Goal: Task Accomplishment & Management: Use online tool/utility

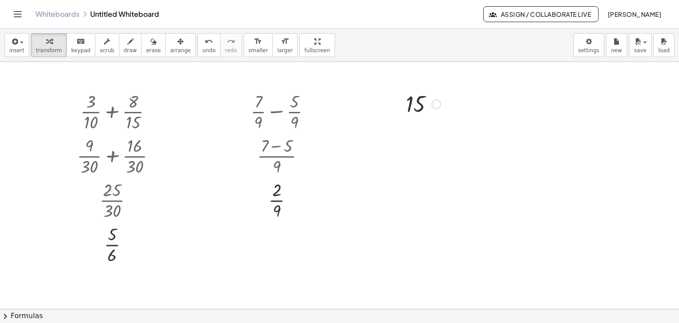
click at [172, 146] on div at bounding box center [339, 309] width 679 height 494
click at [144, 147] on div at bounding box center [120, 155] width 95 height 44
click at [158, 156] on div at bounding box center [159, 156] width 10 height 10
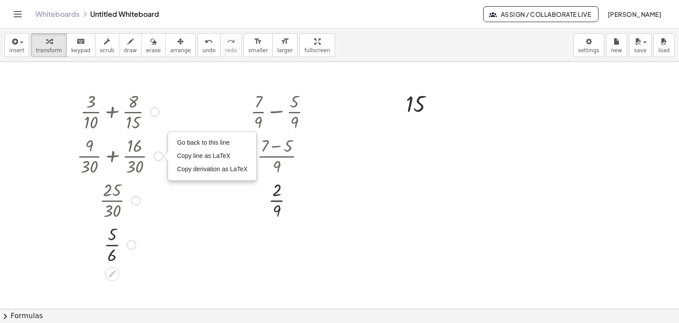
click at [157, 110] on div at bounding box center [155, 112] width 10 height 10
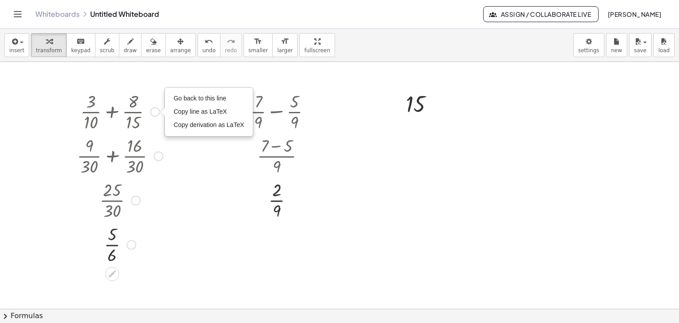
click at [159, 155] on div "Go back to this line Copy line as LaTeX Copy derivation as LaTeX" at bounding box center [159, 156] width 10 height 10
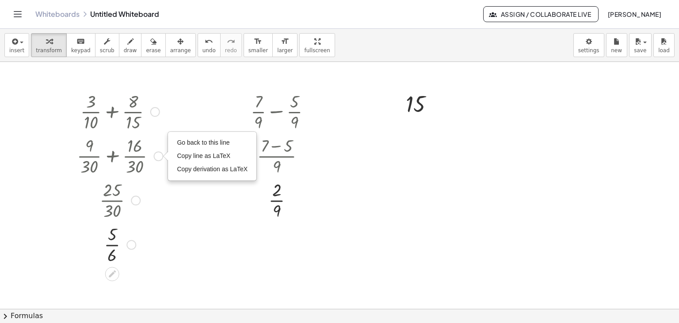
click at [135, 200] on div at bounding box center [136, 201] width 10 height 10
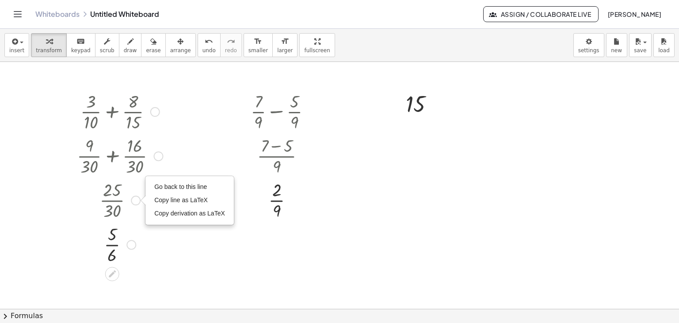
click at [130, 246] on div "Go back to this line Copy line as LaTeX Copy derivation as LaTeX" at bounding box center [132, 245] width 10 height 10
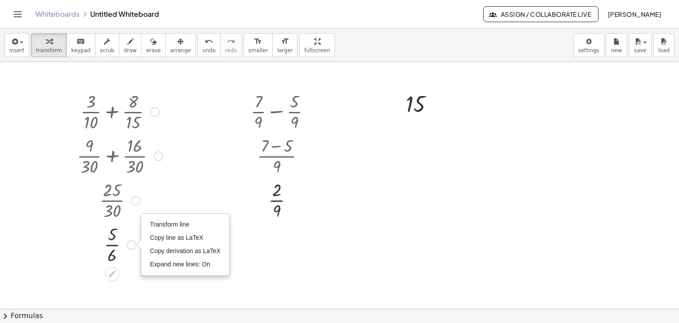
click at [111, 112] on div at bounding box center [120, 111] width 95 height 44
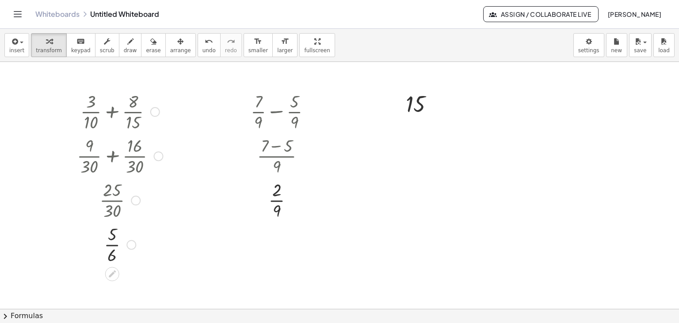
drag, startPoint x: 154, startPoint y: 110, endPoint x: 158, endPoint y: 112, distance: 4.9
click at [155, 110] on div "Go back to this line Copy line as LaTeX Copy derivation as LaTeX" at bounding box center [155, 112] width 10 height 10
drag, startPoint x: 182, startPoint y: 100, endPoint x: 162, endPoint y: 122, distance: 29.8
click at [181, 101] on span "Go back to this line" at bounding box center [200, 98] width 53 height 7
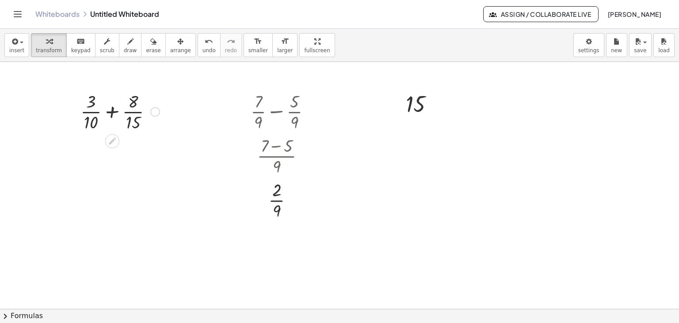
click at [113, 111] on div at bounding box center [120, 111] width 88 height 44
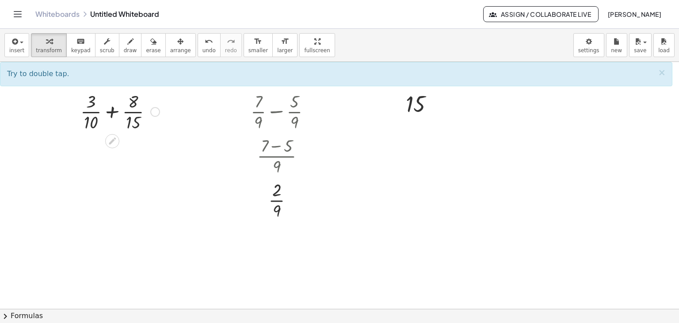
click at [112, 113] on div at bounding box center [120, 111] width 88 height 44
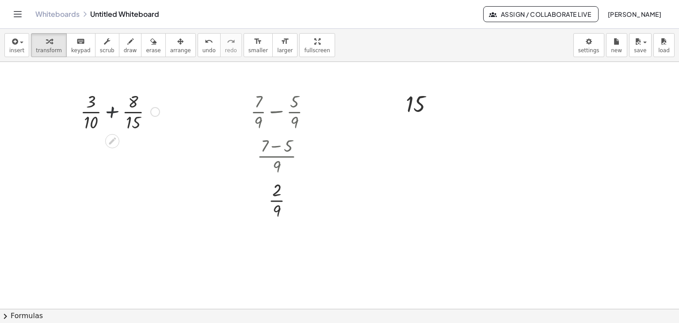
drag, startPoint x: 112, startPoint y: 112, endPoint x: 113, endPoint y: 120, distance: 8.0
click at [112, 113] on div at bounding box center [120, 111] width 88 height 44
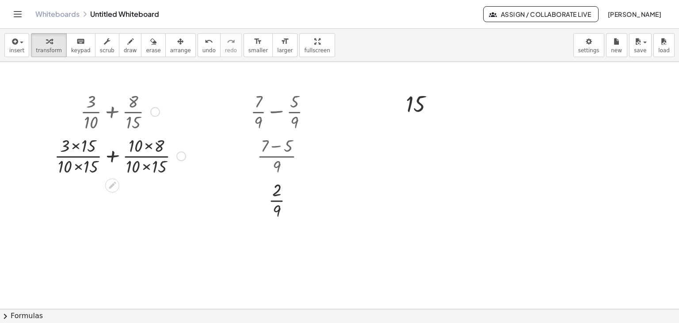
click at [153, 111] on div at bounding box center [155, 112] width 10 height 10
click at [182, 98] on span "Go back to this line" at bounding box center [200, 98] width 53 height 7
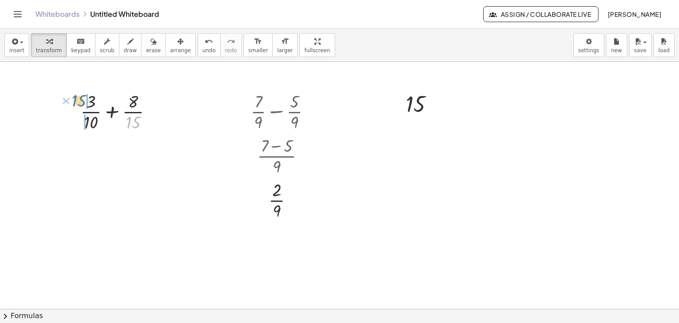
drag, startPoint x: 103, startPoint y: 121, endPoint x: 81, endPoint y: 100, distance: 30.3
click at [81, 100] on div at bounding box center [120, 111] width 88 height 44
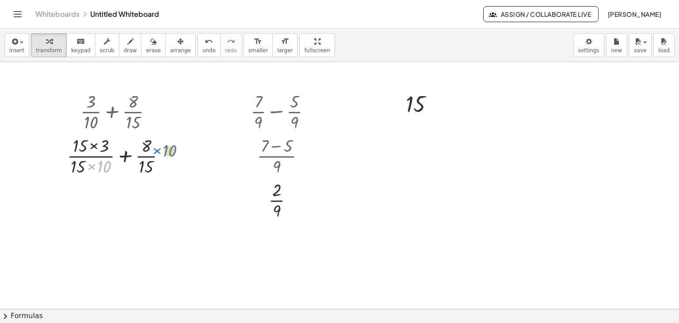
drag, startPoint x: 101, startPoint y: 165, endPoint x: 166, endPoint y: 148, distance: 67.6
click at [166, 149] on div at bounding box center [120, 155] width 115 height 44
drag, startPoint x: 156, startPoint y: 108, endPoint x: 159, endPoint y: 112, distance: 4.7
click at [156, 108] on div at bounding box center [155, 112] width 10 height 10
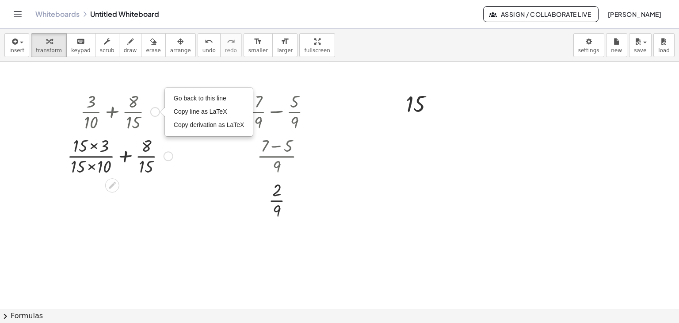
click at [183, 100] on span "Go back to this line" at bounding box center [200, 98] width 53 height 7
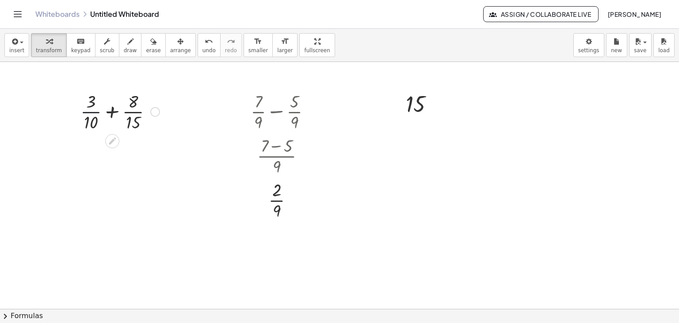
click at [91, 111] on div at bounding box center [120, 111] width 88 height 44
click at [156, 111] on div at bounding box center [155, 112] width 10 height 10
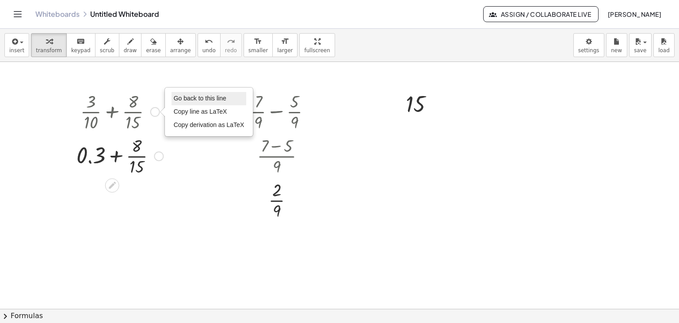
click at [187, 94] on li "Go back to this line" at bounding box center [209, 98] width 75 height 13
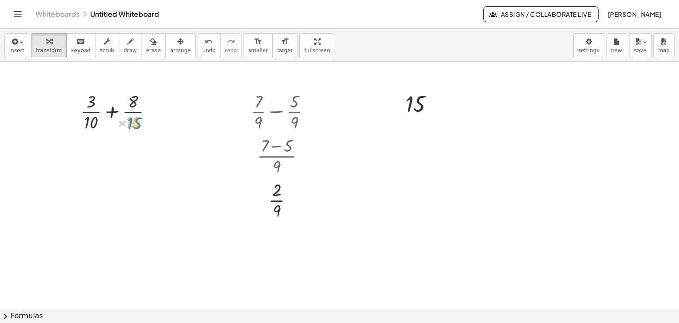
click at [134, 123] on div at bounding box center [120, 111] width 88 height 44
drag, startPoint x: 136, startPoint y: 123, endPoint x: 82, endPoint y: 104, distance: 57.5
click at [82, 104] on div at bounding box center [120, 111] width 88 height 44
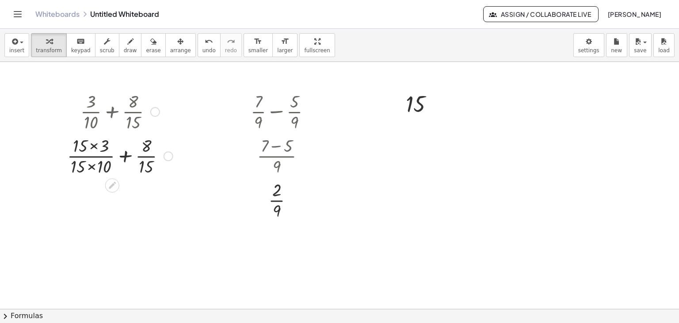
drag, startPoint x: 92, startPoint y: 166, endPoint x: 92, endPoint y: 172, distance: 6.2
click at [92, 166] on div at bounding box center [120, 155] width 115 height 44
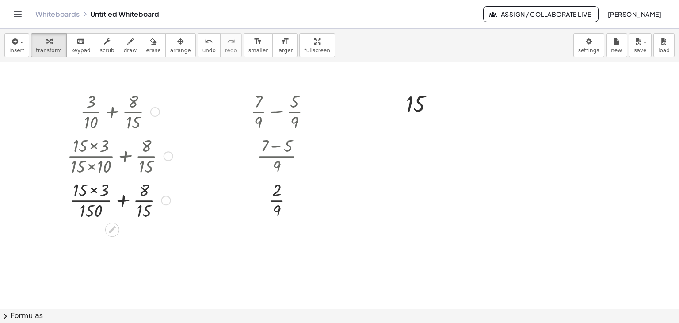
click at [95, 190] on div at bounding box center [120, 199] width 115 height 44
drag, startPoint x: 90, startPoint y: 212, endPoint x: 154, endPoint y: 193, distance: 66.8
click at [154, 193] on div at bounding box center [120, 199] width 115 height 44
drag, startPoint x: 87, startPoint y: 211, endPoint x: 168, endPoint y: 201, distance: 81.5
click at [168, 201] on div at bounding box center [120, 199] width 115 height 44
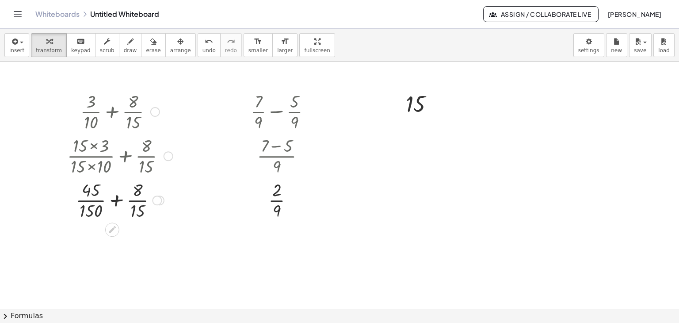
click at [154, 111] on div at bounding box center [155, 112] width 10 height 10
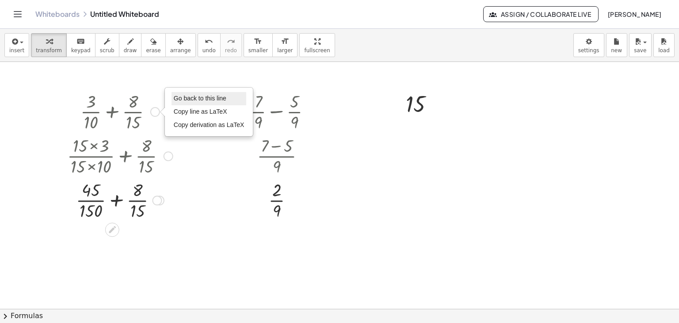
click at [182, 103] on li "Go back to this line" at bounding box center [209, 98] width 75 height 13
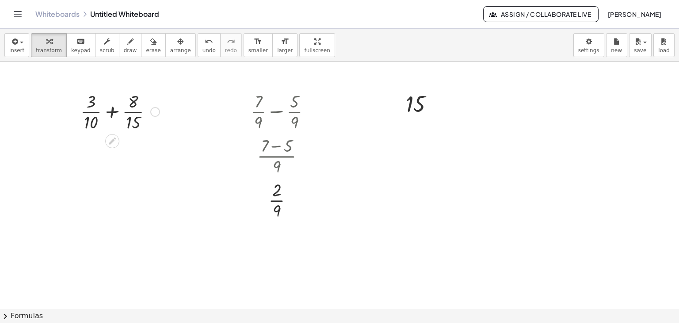
click at [113, 111] on div at bounding box center [120, 111] width 88 height 44
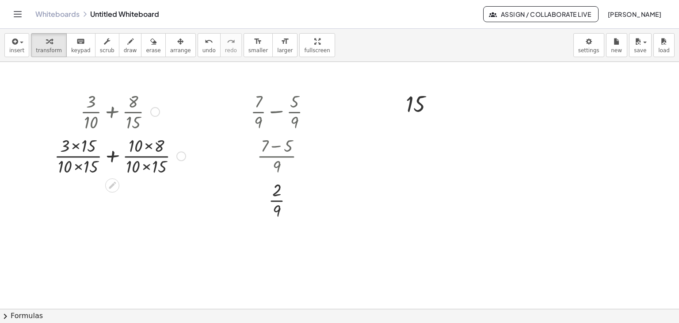
click at [77, 167] on div at bounding box center [120, 155] width 140 height 44
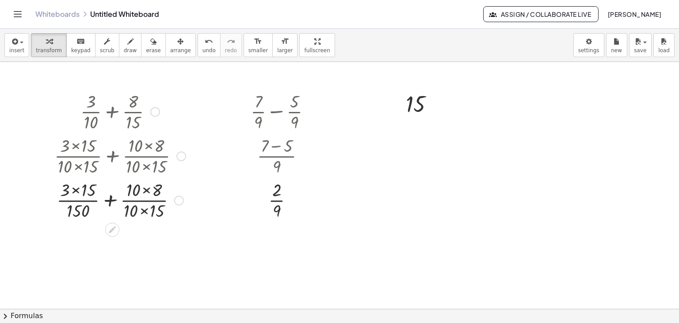
click at [159, 111] on div at bounding box center [155, 112] width 10 height 10
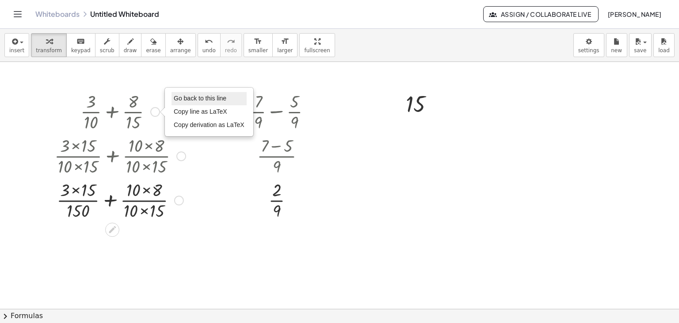
click at [189, 103] on li "Go back to this line" at bounding box center [209, 98] width 75 height 13
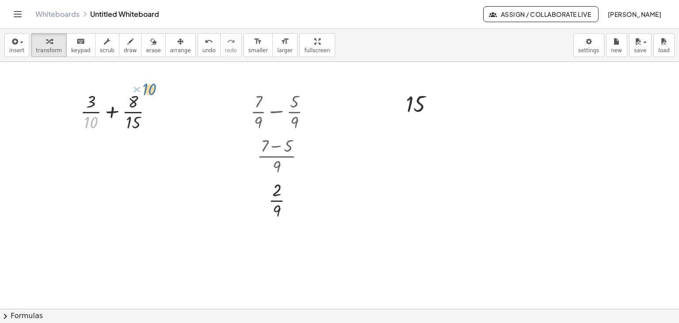
drag, startPoint x: 91, startPoint y: 120, endPoint x: 149, endPoint y: 87, distance: 66.8
drag, startPoint x: 91, startPoint y: 123, endPoint x: 161, endPoint y: 114, distance: 70.6
click at [164, 115] on div at bounding box center [120, 111] width 88 height 44
drag, startPoint x: 93, startPoint y: 126, endPoint x: 142, endPoint y: 112, distance: 50.7
click at [142, 112] on div at bounding box center [120, 111] width 88 height 44
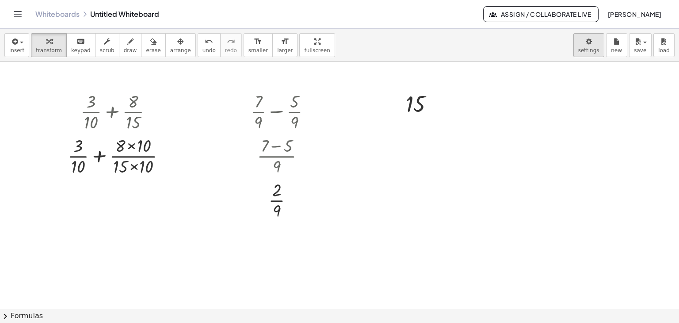
click at [593, 42] on body "Graspable Math Activities Get Started Activity Bank Assigned Work Classes White…" at bounding box center [339, 161] width 679 height 323
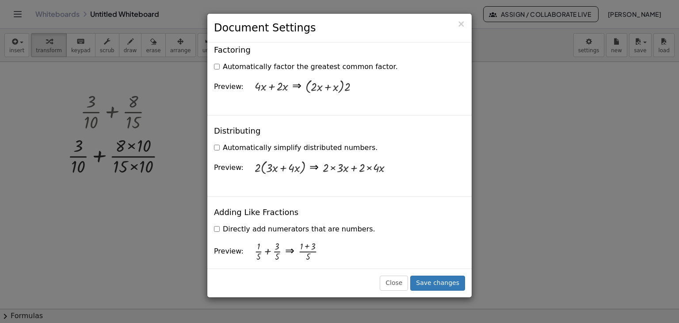
scroll to position [664, 0]
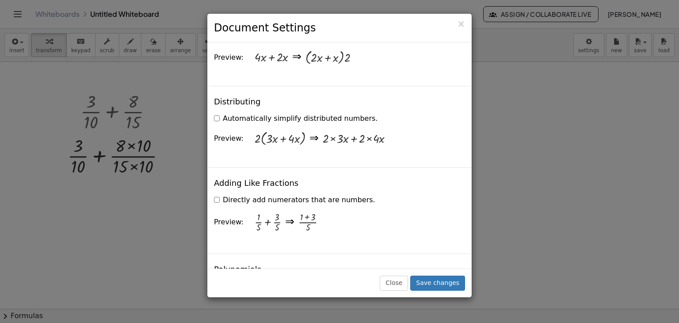
drag, startPoint x: 220, startPoint y: 169, endPoint x: 222, endPoint y: 173, distance: 4.8
click at [220, 195] on label "Directly add numerators that are numbers." at bounding box center [294, 200] width 161 height 10
drag, startPoint x: 435, startPoint y: 287, endPoint x: 431, endPoint y: 285, distance: 4.6
click at [433, 285] on button "Save changes" at bounding box center [438, 283] width 55 height 15
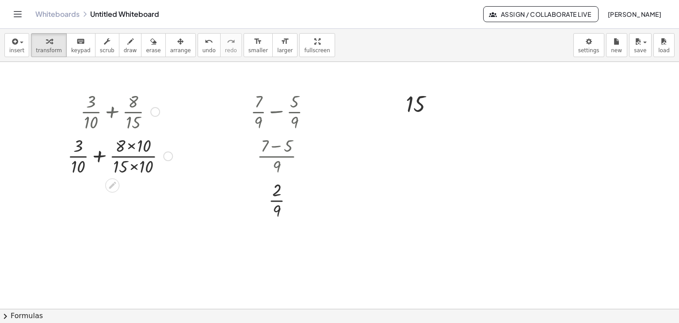
click at [155, 114] on div at bounding box center [155, 112] width 10 height 10
click at [183, 96] on span "Go back to this line" at bounding box center [200, 98] width 53 height 7
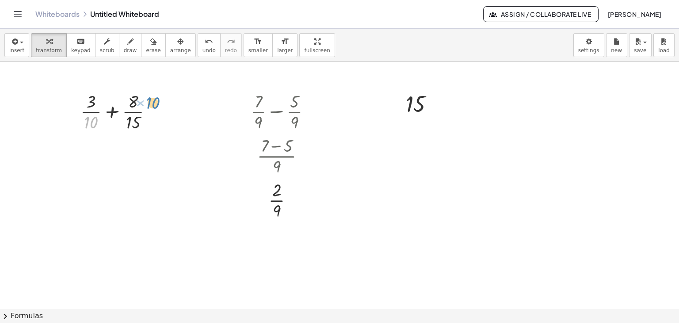
drag, startPoint x: 91, startPoint y: 123, endPoint x: 153, endPoint y: 103, distance: 64.9
click at [153, 103] on div at bounding box center [120, 111] width 88 height 44
drag, startPoint x: 88, startPoint y: 122, endPoint x: 142, endPoint y: 104, distance: 56.2
click at [142, 104] on div at bounding box center [120, 111] width 88 height 44
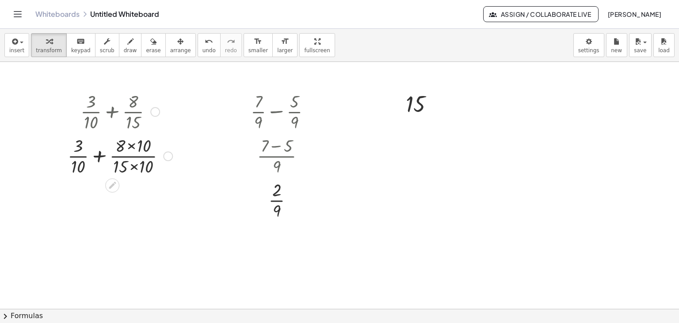
click at [131, 146] on div at bounding box center [120, 155] width 114 height 44
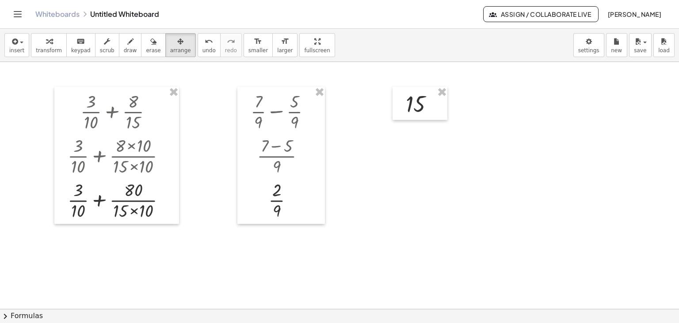
drag, startPoint x: 161, startPoint y: 49, endPoint x: 150, endPoint y: 103, distance: 55.7
click at [170, 50] on span "arrange" at bounding box center [180, 50] width 21 height 6
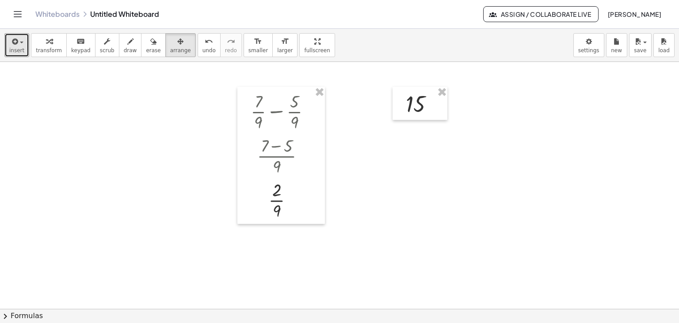
drag, startPoint x: 16, startPoint y: 48, endPoint x: 37, endPoint y: 64, distance: 26.1
click at [16, 48] on span "insert" at bounding box center [16, 50] width 15 height 6
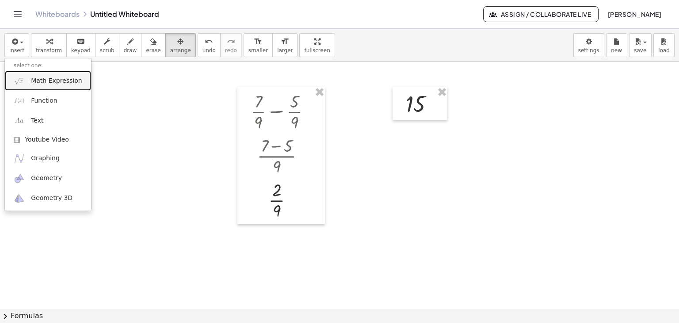
click at [63, 84] on span "Math Expression" at bounding box center [56, 81] width 51 height 9
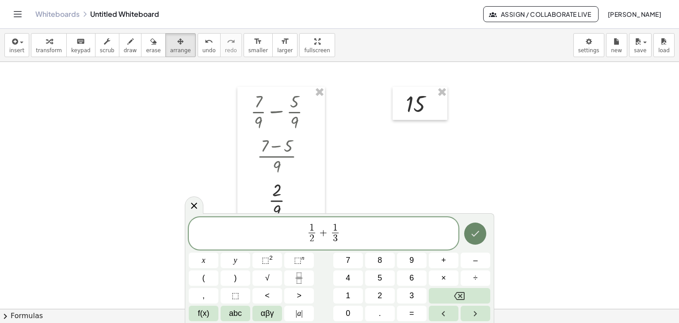
click at [476, 234] on icon "Done" at bounding box center [476, 234] width 8 height 6
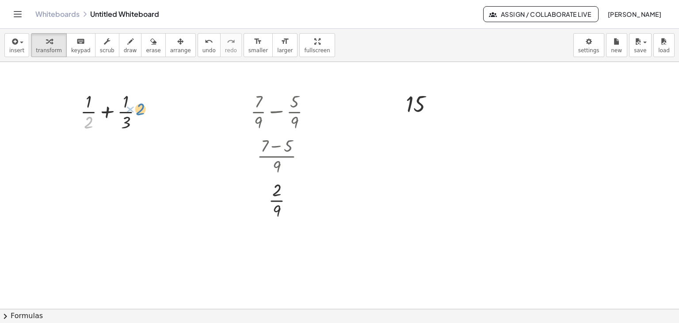
drag, startPoint x: 90, startPoint y: 126, endPoint x: 142, endPoint y: 113, distance: 53.4
click at [142, 113] on div at bounding box center [115, 111] width 78 height 44
drag, startPoint x: 88, startPoint y: 123, endPoint x: 150, endPoint y: 105, distance: 64.5
click at [150, 105] on div at bounding box center [115, 111] width 78 height 44
click at [94, 123] on div at bounding box center [115, 111] width 78 height 44
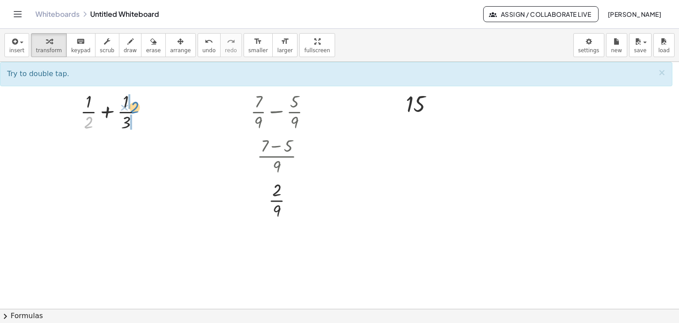
drag, startPoint x: 92, startPoint y: 121, endPoint x: 138, endPoint y: 106, distance: 48.4
click at [138, 106] on div at bounding box center [115, 111] width 78 height 44
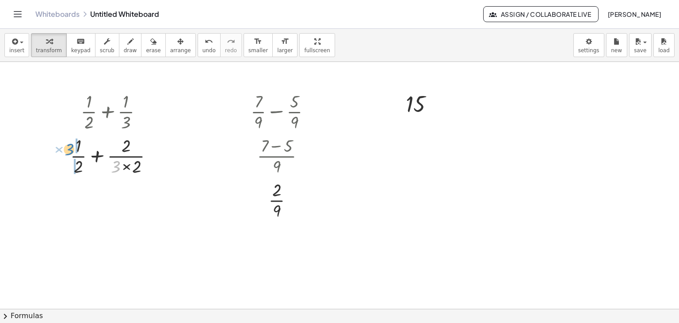
drag, startPoint x: 117, startPoint y: 164, endPoint x: 71, endPoint y: 147, distance: 49.5
click at [71, 147] on div at bounding box center [115, 155] width 99 height 44
click at [78, 167] on div at bounding box center [115, 155] width 120 height 44
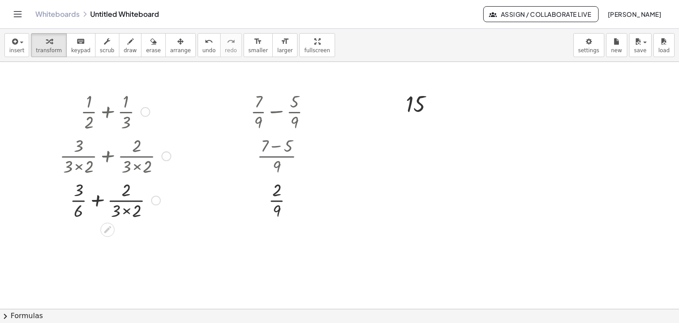
click at [124, 210] on div at bounding box center [115, 199] width 120 height 44
drag, startPoint x: 108, startPoint y: 200, endPoint x: 135, endPoint y: 238, distance: 46.9
click at [108, 200] on div at bounding box center [115, 199] width 120 height 44
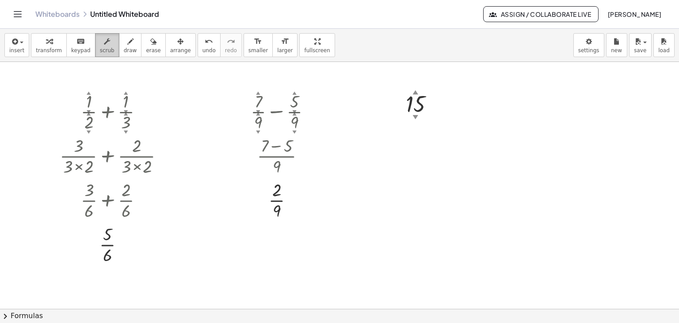
click at [102, 47] on span "scrub" at bounding box center [107, 50] width 15 height 6
click at [87, 111] on div "▲" at bounding box center [89, 114] width 4 height 6
click at [87, 95] on div "▲" at bounding box center [89, 93] width 4 height 6
click at [124, 245] on div at bounding box center [127, 245] width 10 height 10
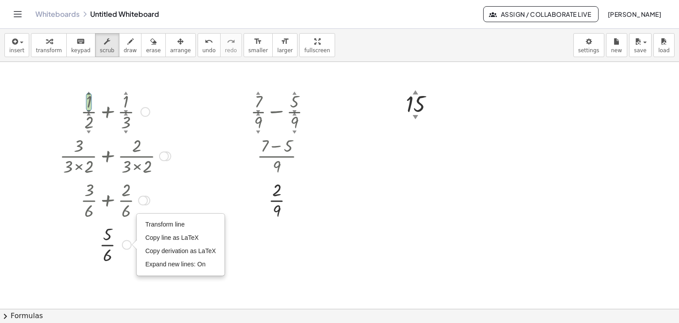
click at [124, 245] on div "Transform line Copy line as LaTeX Copy derivation as LaTeX Expand new lines: On" at bounding box center [127, 245] width 10 height 10
click at [113, 243] on div at bounding box center [115, 244] width 120 height 44
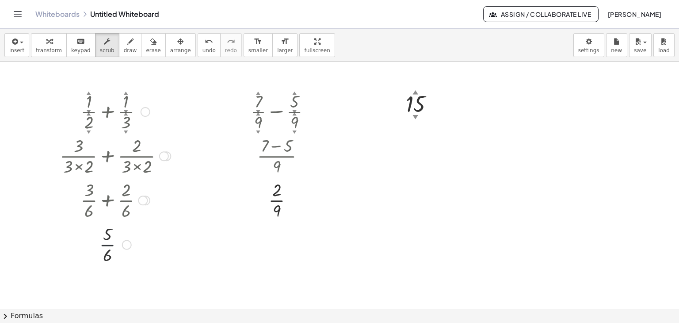
click at [113, 243] on div at bounding box center [115, 244] width 120 height 44
click at [103, 242] on div at bounding box center [115, 244] width 120 height 44
drag, startPoint x: 105, startPoint y: 239, endPoint x: 108, endPoint y: 231, distance: 9.0
click at [107, 237] on div at bounding box center [115, 244] width 120 height 44
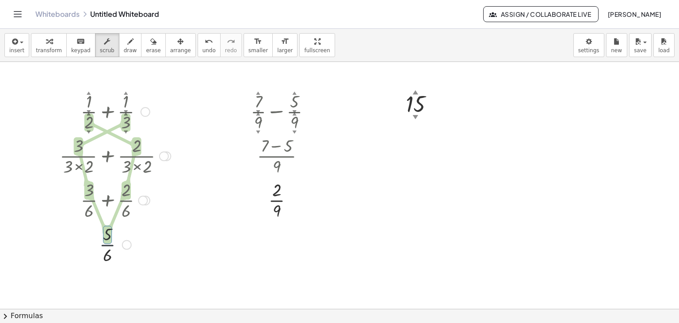
click at [108, 230] on div at bounding box center [115, 244] width 120 height 44
click at [111, 252] on div at bounding box center [115, 244] width 120 height 44
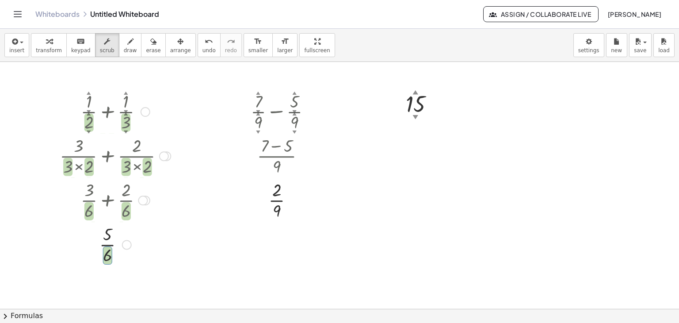
drag, startPoint x: 142, startPoint y: 111, endPoint x: 149, endPoint y: 111, distance: 6.7
click at [143, 111] on div at bounding box center [146, 112] width 10 height 10
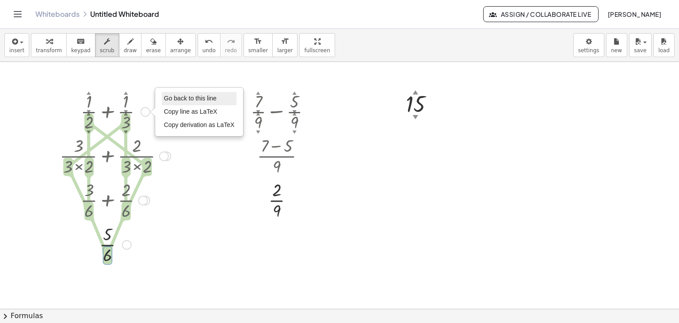
click at [173, 95] on span "Go back to this line" at bounding box center [190, 98] width 53 height 7
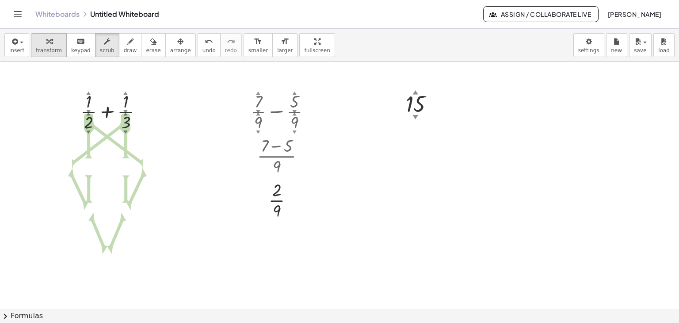
click at [43, 49] on span "transform" at bounding box center [49, 50] width 26 height 6
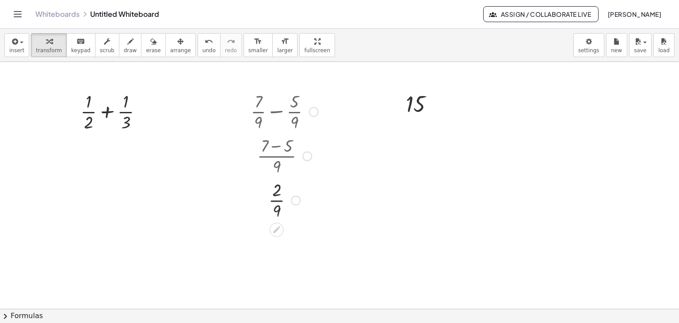
click at [313, 110] on div "Go back to this line Copy line as LaTeX Copy derivation as LaTeX" at bounding box center [314, 112] width 10 height 10
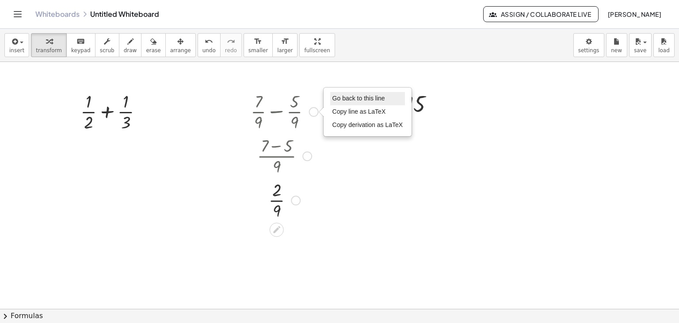
click at [348, 98] on span "Go back to this line" at bounding box center [359, 98] width 53 height 7
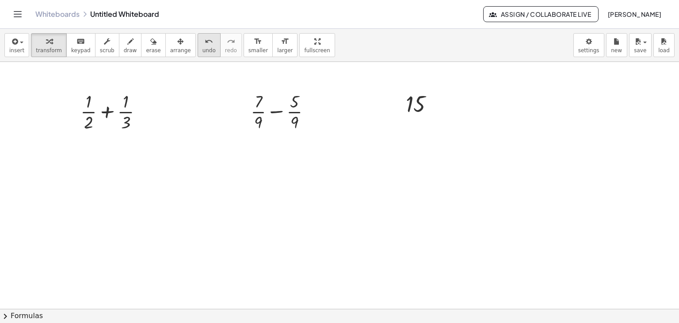
drag, startPoint x: 161, startPoint y: 47, endPoint x: 188, endPoint y: 56, distance: 28.1
click at [170, 47] on span "arrange" at bounding box center [180, 50] width 21 height 6
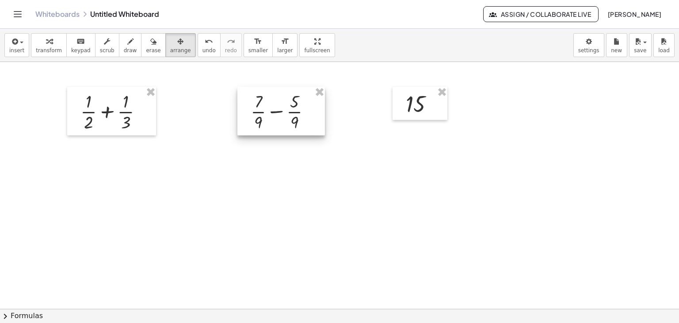
drag, startPoint x: 318, startPoint y: 89, endPoint x: 326, endPoint y: 90, distance: 8.0
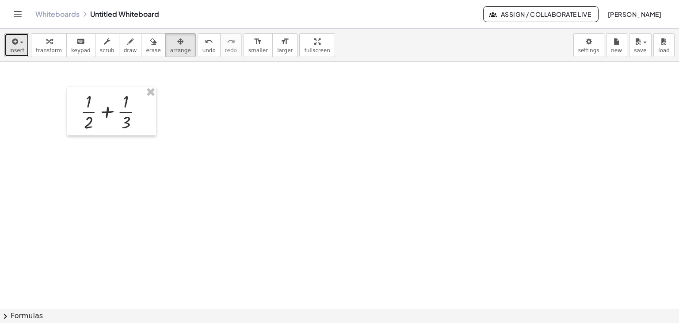
click at [18, 45] on span "button" at bounding box center [19, 42] width 2 height 6
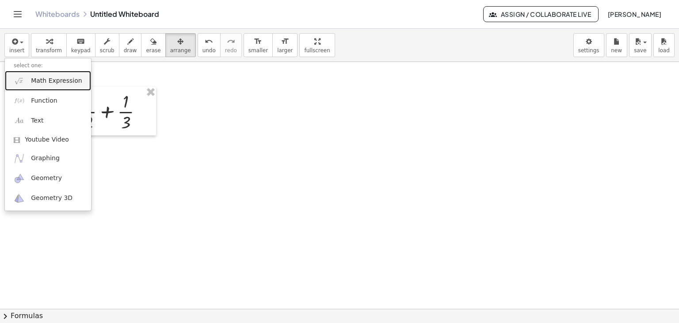
click at [46, 86] on link "Math Expression" at bounding box center [48, 81] width 86 height 20
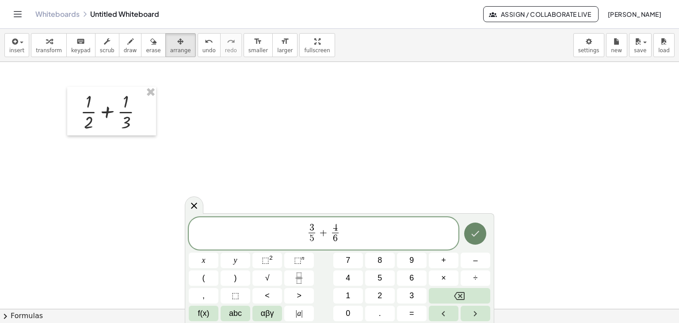
click at [475, 232] on icon "Done" at bounding box center [475, 233] width 11 height 11
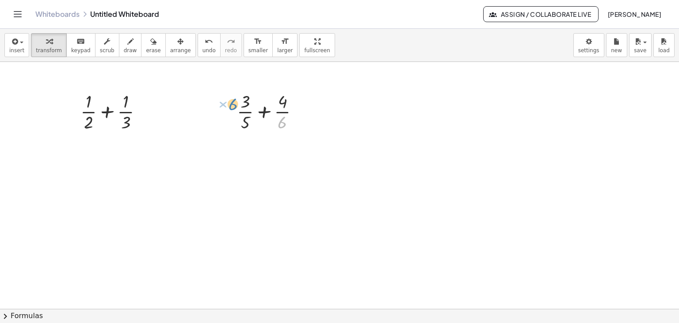
drag, startPoint x: 284, startPoint y: 126, endPoint x: 234, endPoint y: 108, distance: 52.8
click at [234, 108] on div "× 6 + × 3 × 5 + × 4 × 6" at bounding box center [268, 111] width 89 height 49
drag, startPoint x: 285, startPoint y: 121, endPoint x: 244, endPoint y: 108, distance: 43.5
click at [244, 108] on div at bounding box center [272, 111] width 78 height 44
drag, startPoint x: 257, startPoint y: 165, endPoint x: 303, endPoint y: 148, distance: 48.6
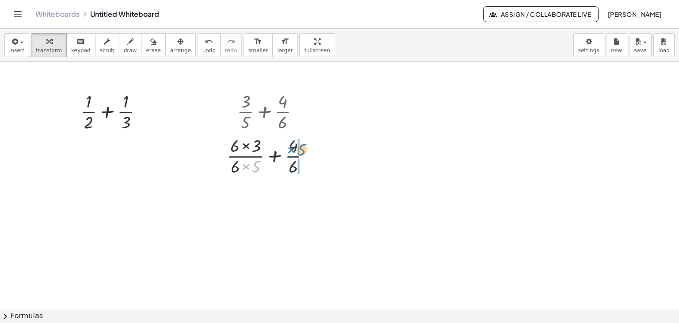
click at [303, 148] on div at bounding box center [272, 155] width 99 height 44
click at [236, 166] on div at bounding box center [272, 155] width 120 height 44
click at [294, 166] on div at bounding box center [272, 155] width 120 height 44
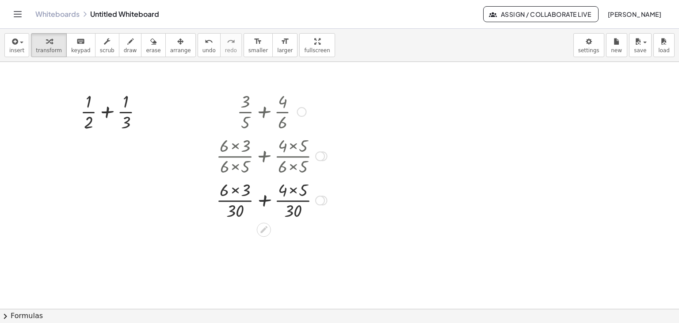
drag, startPoint x: 265, startPoint y: 200, endPoint x: 266, endPoint y: 262, distance: 61.9
click at [265, 200] on div at bounding box center [272, 199] width 120 height 44
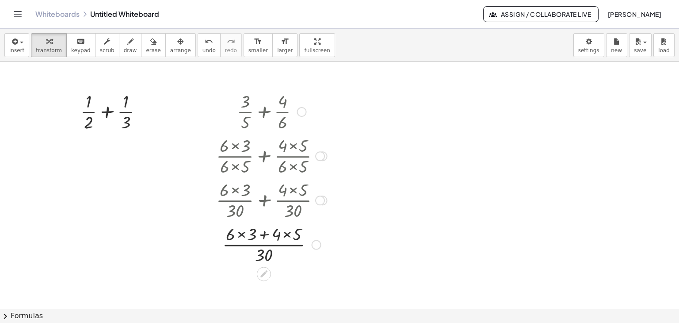
drag, startPoint x: 240, startPoint y: 234, endPoint x: 245, endPoint y: 236, distance: 5.8
click at [241, 234] on div at bounding box center [272, 244] width 120 height 44
click at [280, 233] on div at bounding box center [272, 244] width 120 height 44
drag, startPoint x: 260, startPoint y: 234, endPoint x: 263, endPoint y: 239, distance: 6.1
click at [260, 234] on div at bounding box center [272, 244] width 120 height 44
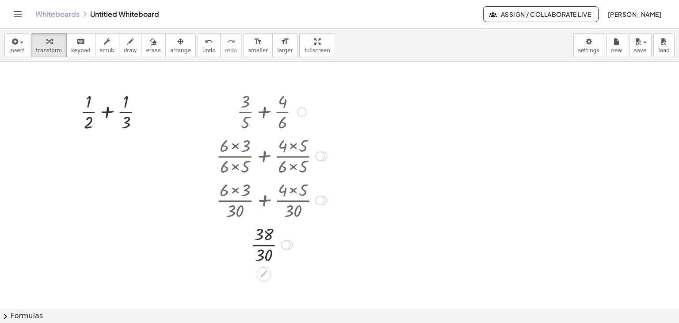
click at [265, 246] on div at bounding box center [272, 244] width 120 height 44
drag, startPoint x: 281, startPoint y: 243, endPoint x: 276, endPoint y: 260, distance: 17.4
click at [288, 321] on div "insert select one: Math Expression Function Text Youtube Video Graphing Geometr…" at bounding box center [339, 176] width 679 height 294
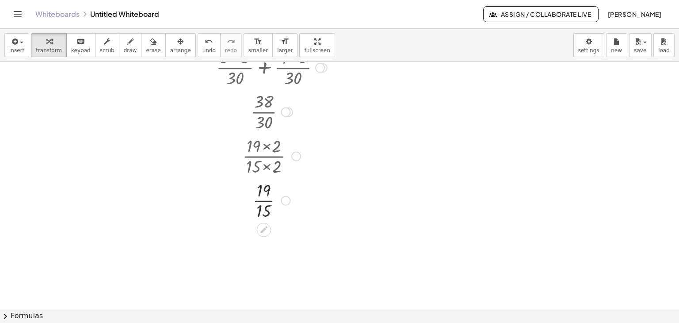
scroll to position [0, 0]
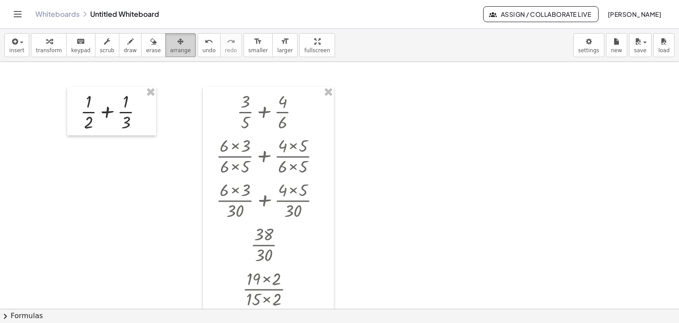
click at [170, 53] on span "arrange" at bounding box center [180, 50] width 21 height 6
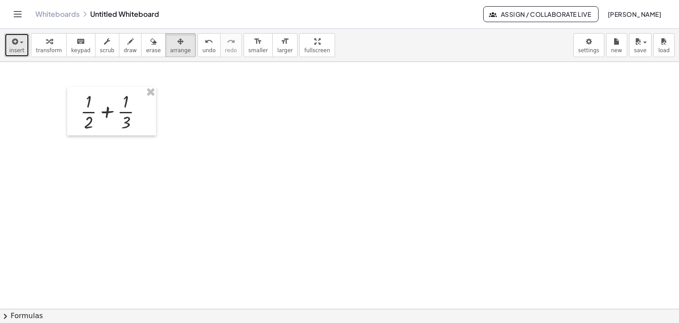
click at [16, 47] on span "insert" at bounding box center [16, 50] width 15 height 6
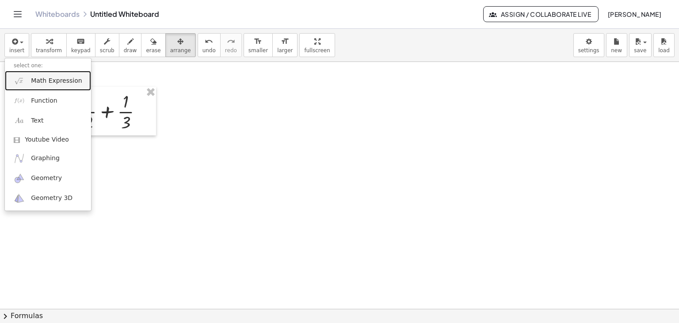
click at [51, 84] on span "Math Expression" at bounding box center [56, 81] width 51 height 9
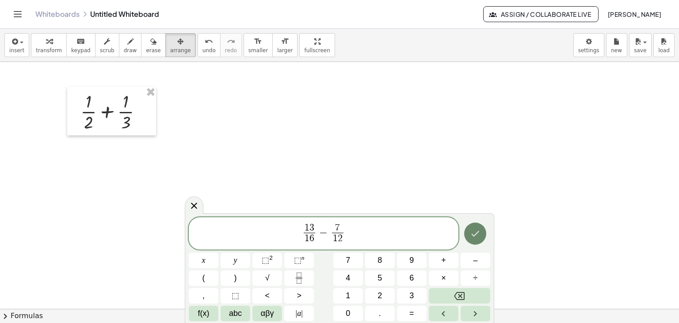
click at [484, 233] on button "Done" at bounding box center [475, 234] width 22 height 22
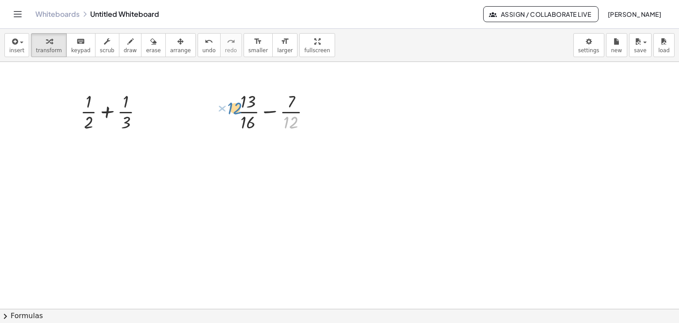
drag, startPoint x: 291, startPoint y: 123, endPoint x: 234, endPoint y: 108, distance: 57.9
click at [234, 108] on div "× 12 + × 13 × 16 − × 7 × 12" at bounding box center [274, 111] width 100 height 49
drag, startPoint x: 289, startPoint y: 123, endPoint x: 237, endPoint y: 113, distance: 53.2
click at [237, 113] on div at bounding box center [277, 111] width 89 height 44
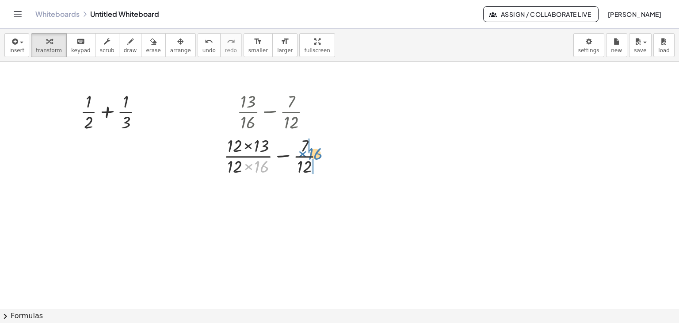
drag, startPoint x: 262, startPoint y: 163, endPoint x: 316, endPoint y: 150, distance: 55.5
click at [316, 150] on div at bounding box center [277, 155] width 116 height 44
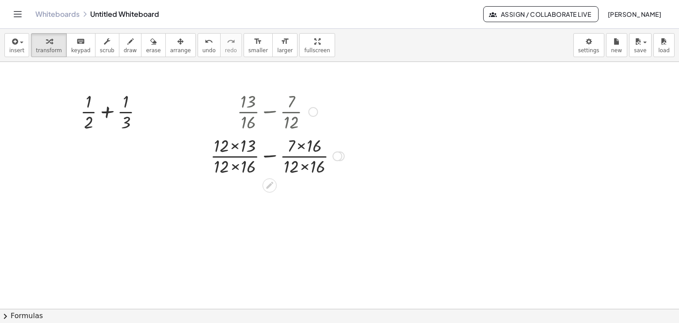
drag, startPoint x: 234, startPoint y: 165, endPoint x: 244, endPoint y: 166, distance: 9.3
click at [234, 165] on div at bounding box center [277, 155] width 143 height 44
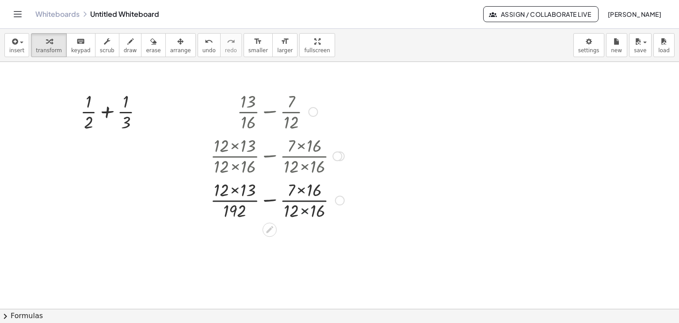
click at [303, 209] on div at bounding box center [277, 199] width 143 height 44
click at [235, 188] on div at bounding box center [277, 199] width 143 height 44
click at [291, 190] on div at bounding box center [277, 199] width 143 height 44
click at [270, 199] on div at bounding box center [277, 199] width 143 height 44
click at [268, 244] on div at bounding box center [277, 244] width 143 height 44
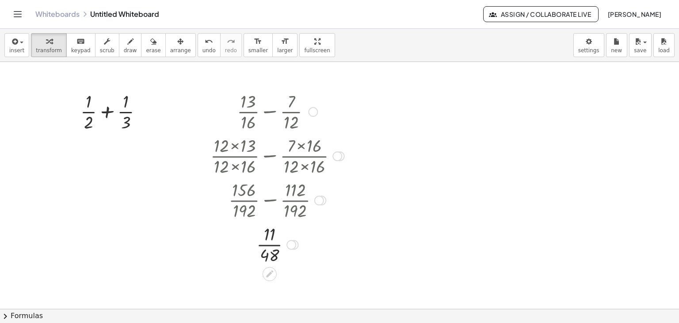
click at [312, 110] on div at bounding box center [313, 112] width 10 height 10
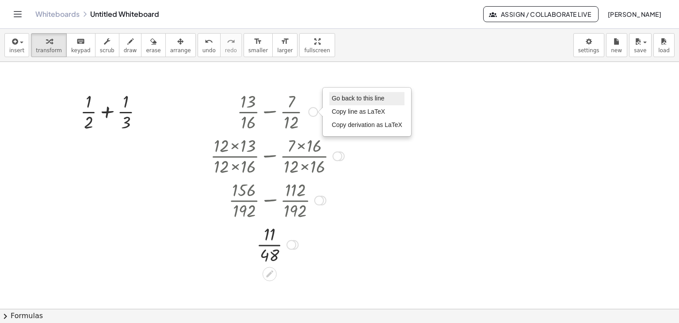
click at [350, 96] on span "Go back to this line" at bounding box center [358, 98] width 53 height 7
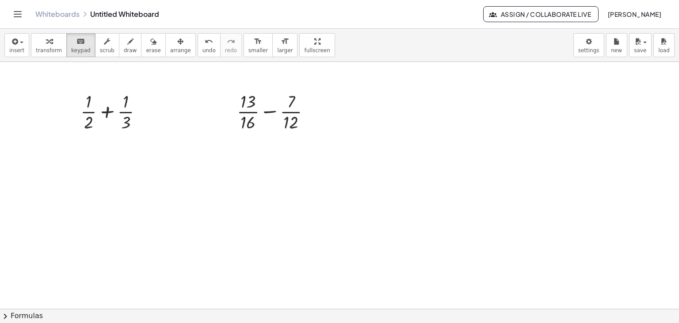
drag, startPoint x: 78, startPoint y: 54, endPoint x: 212, endPoint y: 77, distance: 136.2
click at [78, 54] on button "keyboard keypad" at bounding box center [80, 45] width 29 height 24
click at [269, 113] on div at bounding box center [277, 111] width 89 height 44
click at [270, 112] on div at bounding box center [277, 111] width 89 height 44
click at [42, 48] on span "transform" at bounding box center [49, 50] width 26 height 6
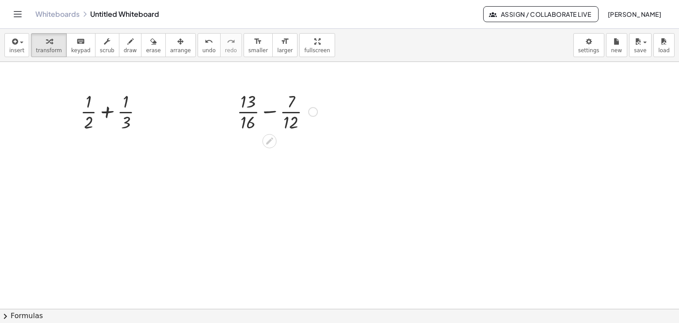
click at [269, 110] on div at bounding box center [277, 111] width 89 height 44
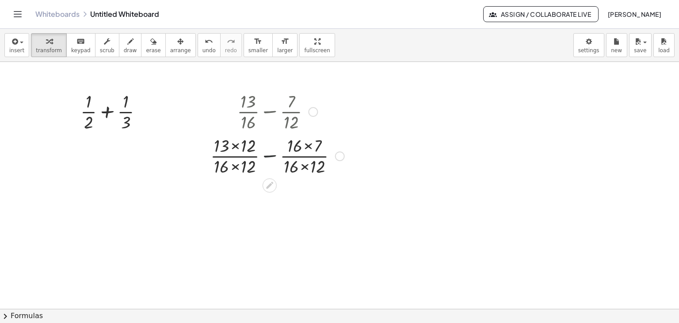
click at [271, 155] on div at bounding box center [277, 155] width 143 height 44
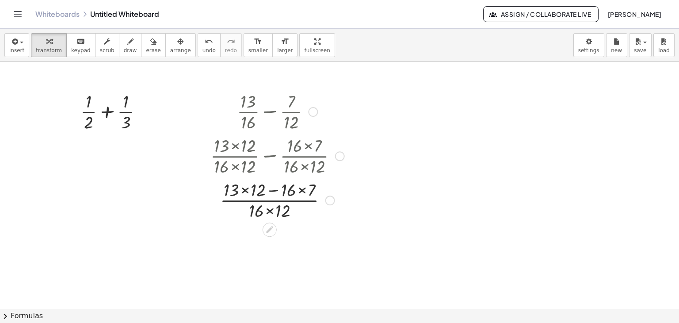
click at [273, 187] on div at bounding box center [277, 199] width 143 height 44
click at [247, 188] on div at bounding box center [277, 199] width 143 height 44
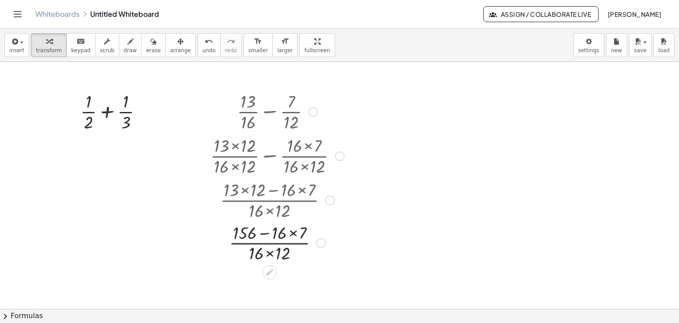
click at [288, 191] on div at bounding box center [277, 199] width 161 height 44
click at [293, 231] on div at bounding box center [277, 244] width 143 height 44
click at [273, 237] on div at bounding box center [277, 244] width 143 height 44
drag, startPoint x: 270, startPoint y: 256, endPoint x: 269, endPoint y: 263, distance: 7.2
click at [270, 256] on div at bounding box center [277, 244] width 143 height 44
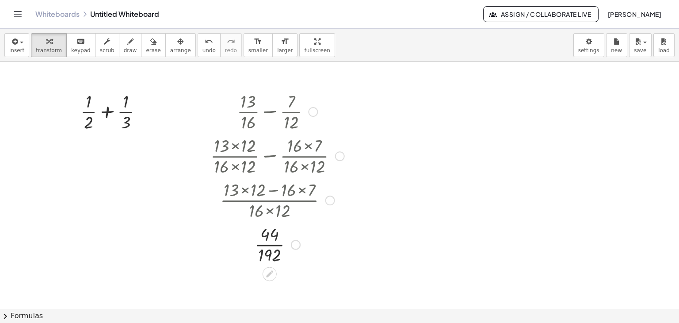
click at [270, 243] on div at bounding box center [277, 244] width 143 height 44
click at [294, 243] on div at bounding box center [292, 245] width 10 height 10
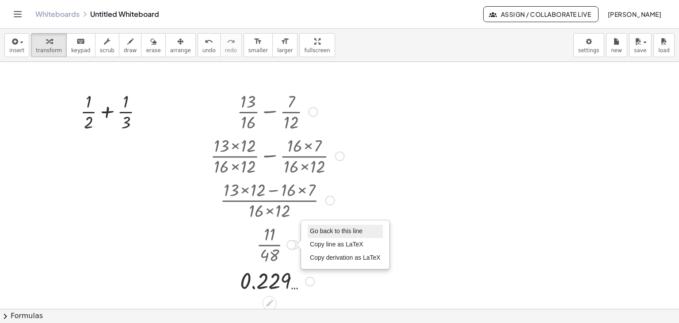
click at [322, 227] on span "Go back to this line" at bounding box center [336, 230] width 53 height 7
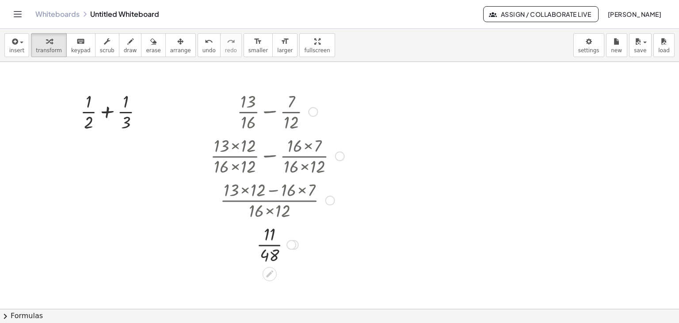
drag, startPoint x: 310, startPoint y: 109, endPoint x: 316, endPoint y: 109, distance: 6.7
click at [310, 109] on div at bounding box center [313, 112] width 10 height 10
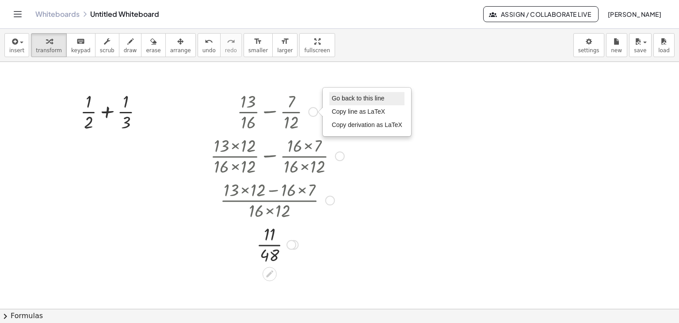
click at [346, 96] on span "Go back to this line" at bounding box center [358, 98] width 53 height 7
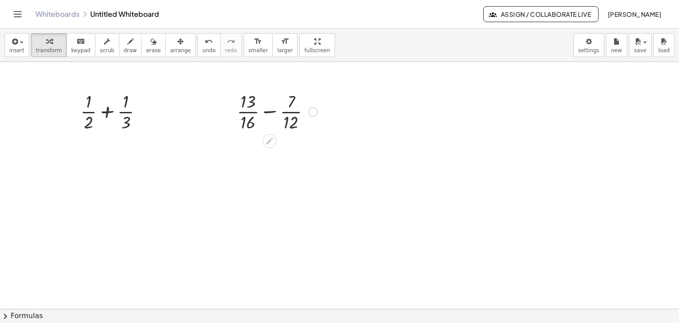
click at [249, 112] on div at bounding box center [277, 111] width 89 height 44
click at [313, 109] on div at bounding box center [314, 112] width 10 height 10
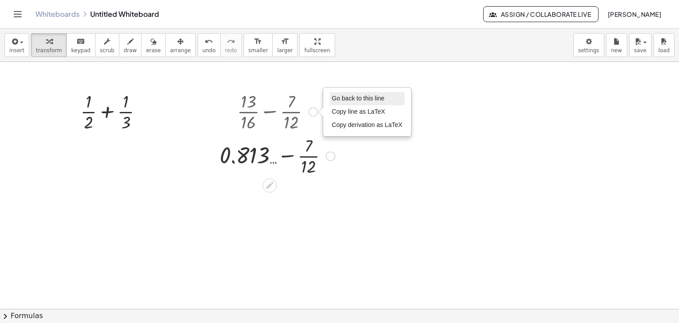
click at [345, 92] on li "Go back to this line" at bounding box center [367, 98] width 75 height 13
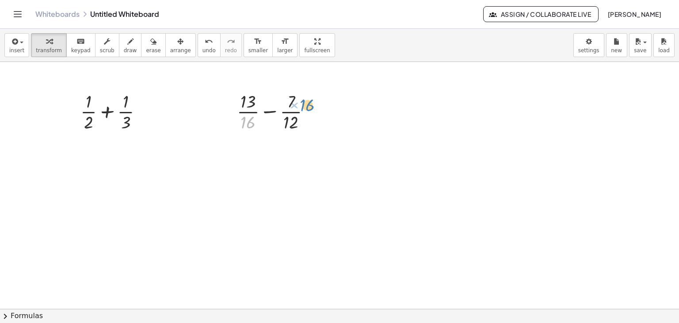
drag, startPoint x: 248, startPoint y: 126, endPoint x: 307, endPoint y: 108, distance: 61.7
click at [307, 108] on div at bounding box center [277, 111] width 89 height 44
drag, startPoint x: 246, startPoint y: 122, endPoint x: 297, endPoint y: 105, distance: 54.3
click at [297, 105] on div at bounding box center [277, 111] width 89 height 44
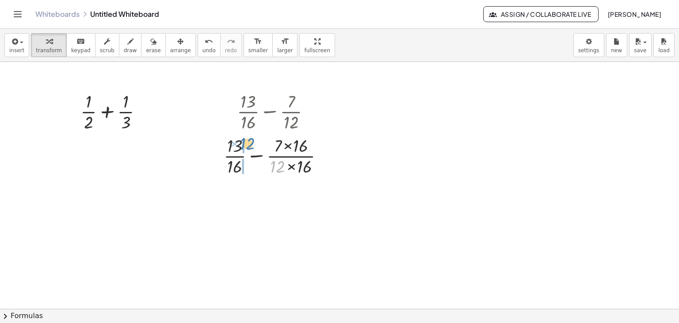
drag, startPoint x: 274, startPoint y: 167, endPoint x: 244, endPoint y: 144, distance: 37.9
click at [244, 144] on div at bounding box center [277, 155] width 116 height 44
click at [235, 164] on div at bounding box center [277, 155] width 143 height 44
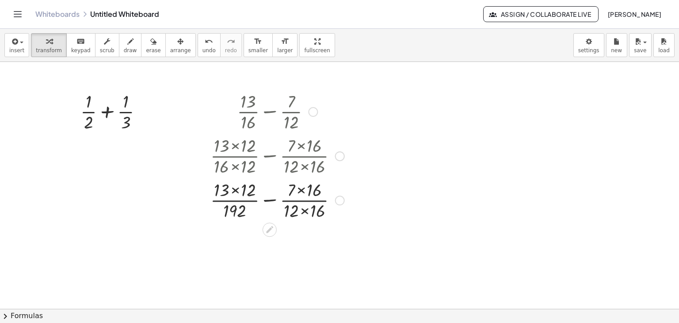
click at [304, 211] on div at bounding box center [277, 199] width 143 height 44
click at [238, 190] on div at bounding box center [277, 199] width 143 height 44
drag, startPoint x: 293, startPoint y: 187, endPoint x: 288, endPoint y: 203, distance: 17.1
click at [293, 188] on div at bounding box center [277, 199] width 143 height 44
click at [269, 201] on div at bounding box center [277, 199] width 143 height 44
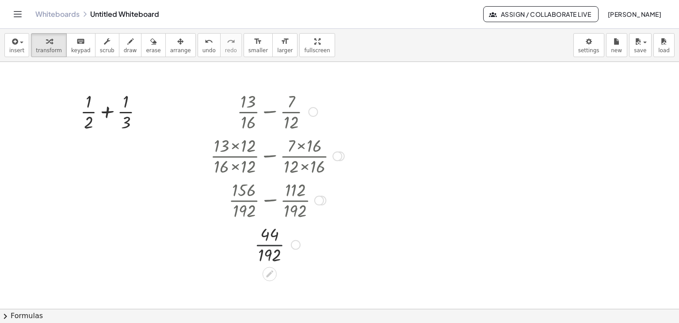
click at [272, 245] on div at bounding box center [277, 244] width 143 height 44
click at [315, 107] on div at bounding box center [313, 112] width 10 height 10
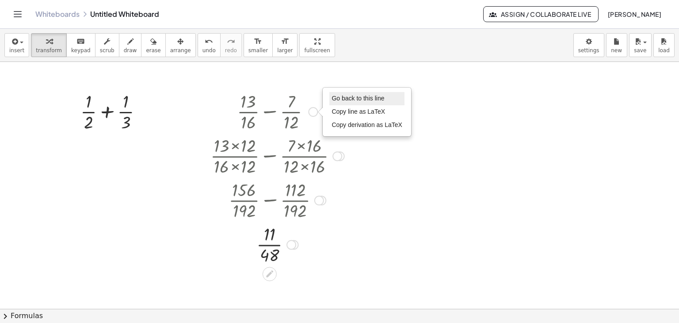
click at [345, 98] on span "Go back to this line" at bounding box center [358, 98] width 53 height 7
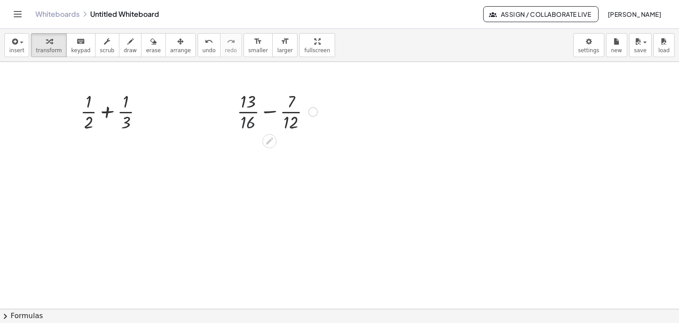
click at [248, 119] on div at bounding box center [277, 111] width 89 height 44
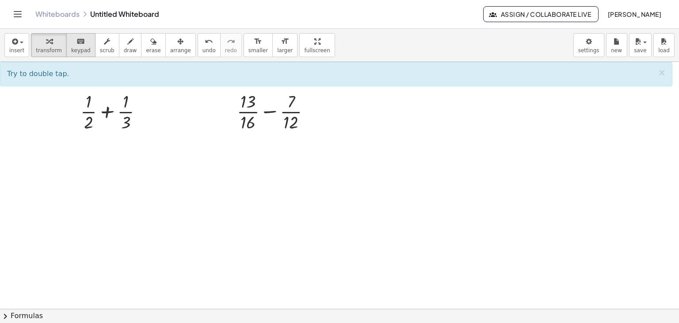
click at [76, 50] on span "keypad" at bounding box center [80, 50] width 19 height 6
click at [249, 121] on div at bounding box center [248, 121] width 15 height 19
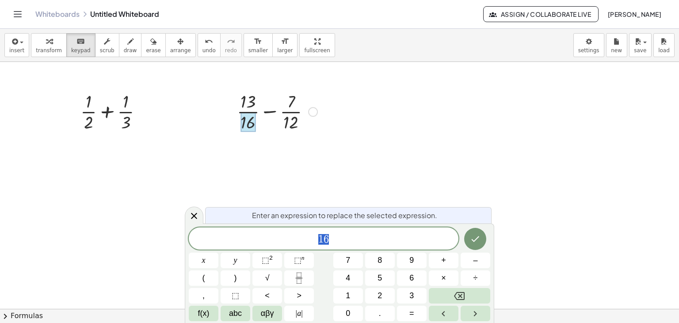
click at [345, 241] on span "1 6" at bounding box center [324, 239] width 270 height 12
click at [219, 253] on div at bounding box center [204, 260] width 30 height 15
click at [483, 238] on button "Done" at bounding box center [475, 239] width 22 height 22
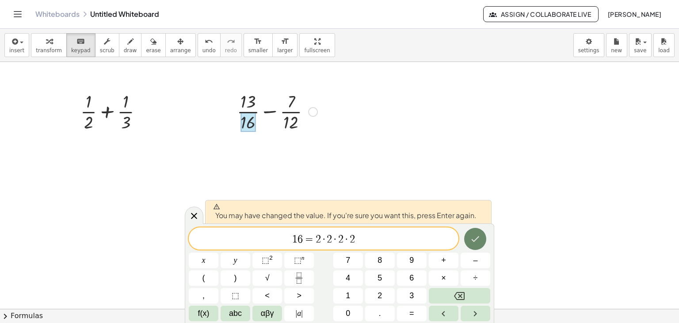
click at [478, 239] on icon "Done" at bounding box center [475, 239] width 11 height 11
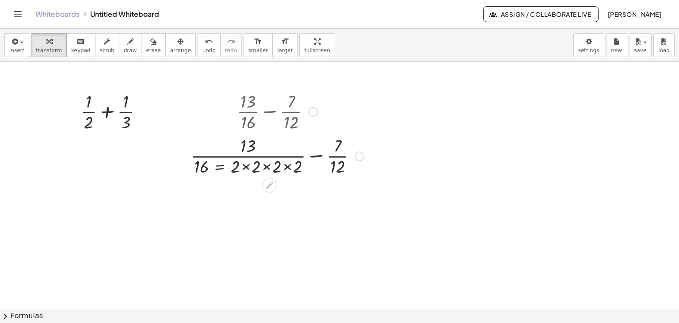
click at [218, 167] on div at bounding box center [277, 155] width 182 height 44
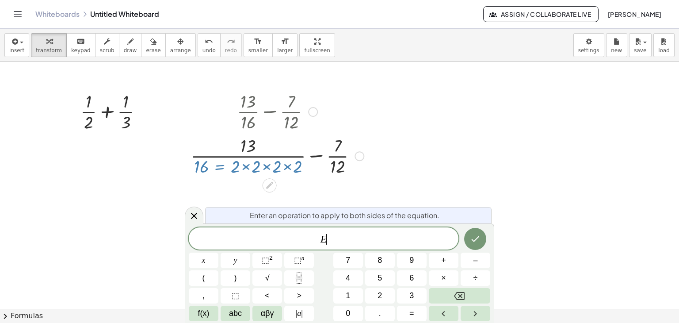
click at [221, 165] on div at bounding box center [277, 155] width 182 height 44
click at [197, 217] on icon at bounding box center [194, 216] width 11 height 11
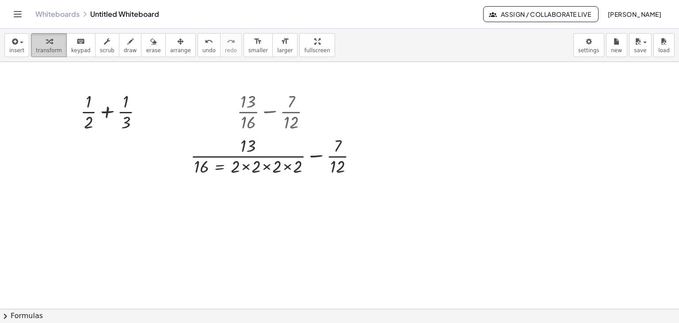
drag, startPoint x: 31, startPoint y: 48, endPoint x: 38, endPoint y: 50, distance: 7.4
click at [33, 49] on button "transform" at bounding box center [49, 45] width 36 height 24
click at [217, 169] on div at bounding box center [277, 155] width 182 height 44
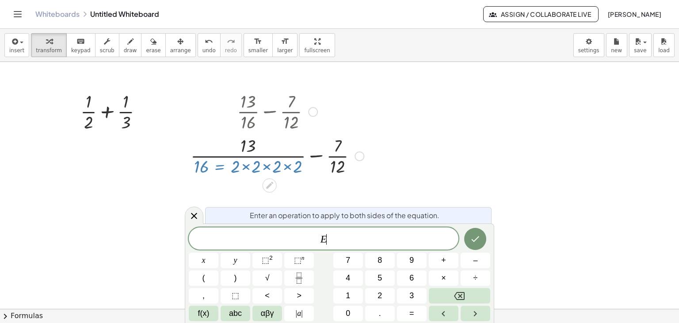
click at [217, 169] on div at bounding box center [277, 155] width 182 height 44
click at [311, 112] on div at bounding box center [313, 112] width 10 height 10
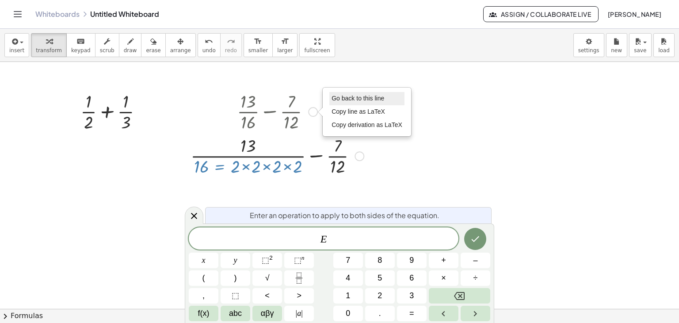
drag, startPoint x: 346, startPoint y: 102, endPoint x: 346, endPoint y: 117, distance: 15.0
click at [346, 102] on li "Go back to this line" at bounding box center [367, 98] width 75 height 13
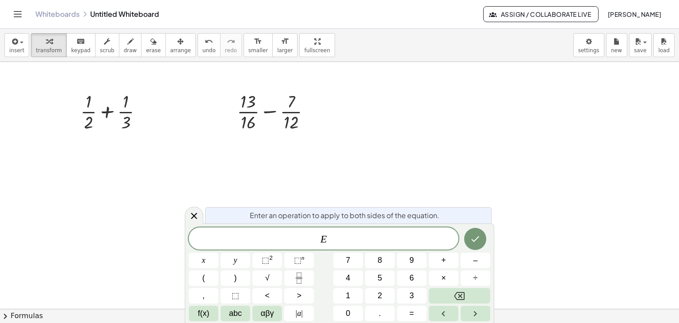
drag, startPoint x: 192, startPoint y: 216, endPoint x: 154, endPoint y: 136, distance: 89.2
click at [192, 216] on icon at bounding box center [194, 216] width 11 height 11
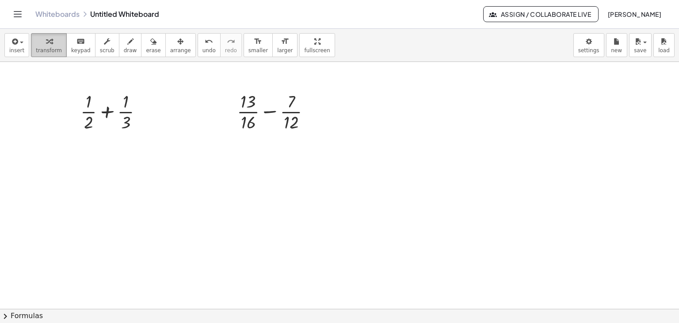
drag, startPoint x: 45, startPoint y: 50, endPoint x: 51, endPoint y: 54, distance: 7.4
click at [45, 50] on span "transform" at bounding box center [49, 50] width 26 height 6
drag, startPoint x: 245, startPoint y: 124, endPoint x: 429, endPoint y: 163, distance: 188.1
click at [429, 163] on div "+ × 1 × 2 + × 1 × 3 Go back to this line Copy line as LaTeX Copy derivation as …" at bounding box center [339, 309] width 679 height 494
click at [248, 123] on div at bounding box center [277, 111] width 182 height 44
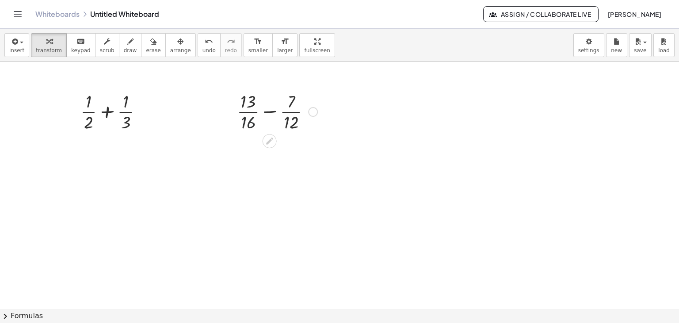
click at [248, 123] on div at bounding box center [277, 111] width 182 height 44
drag, startPoint x: 313, startPoint y: 107, endPoint x: 315, endPoint y: 113, distance: 6.0
click at [313, 108] on div at bounding box center [313, 112] width 10 height 10
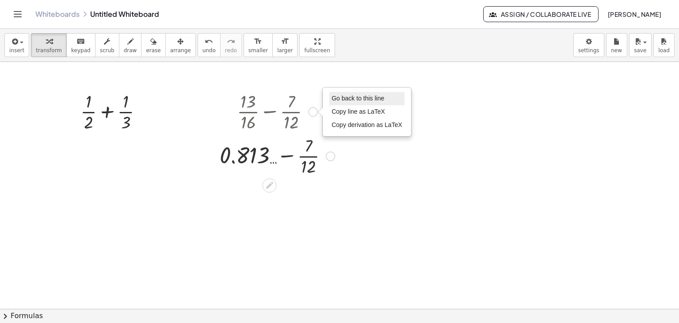
click at [338, 97] on span "Go back to this line" at bounding box center [358, 98] width 53 height 7
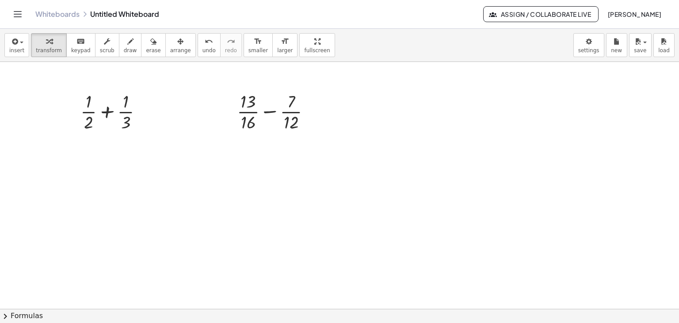
click at [20, 13] on icon "Toggle navigation" at bounding box center [17, 14] width 11 height 11
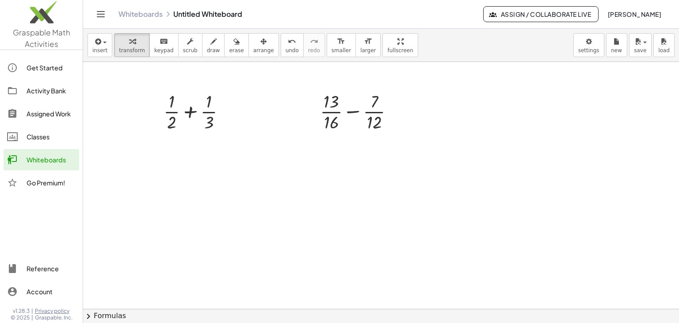
click at [103, 18] on icon "Toggle navigation" at bounding box center [101, 14] width 11 height 11
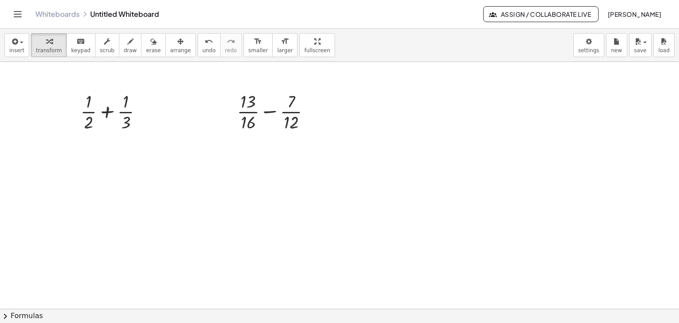
click at [71, 17] on link "Whiteboards" at bounding box center [57, 14] width 44 height 9
drag, startPoint x: 88, startPoint y: 123, endPoint x: 140, endPoint y: 111, distance: 53.1
click at [140, 111] on div at bounding box center [115, 111] width 78 height 44
drag, startPoint x: 87, startPoint y: 123, endPoint x: 143, endPoint y: 114, distance: 56.9
click at [143, 114] on div at bounding box center [115, 111] width 78 height 44
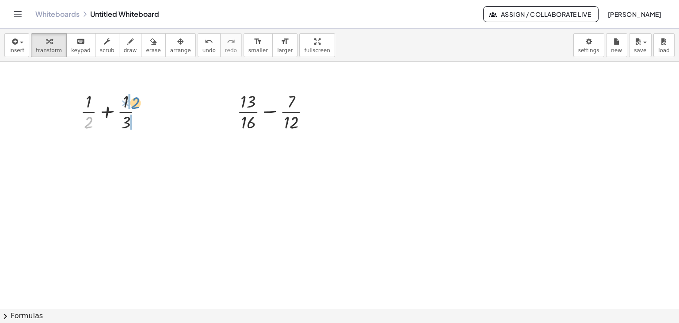
drag, startPoint x: 83, startPoint y: 124, endPoint x: 130, endPoint y: 105, distance: 50.8
drag, startPoint x: 105, startPoint y: 161, endPoint x: 72, endPoint y: 151, distance: 35.3
click at [72, 151] on div at bounding box center [115, 155] width 99 height 44
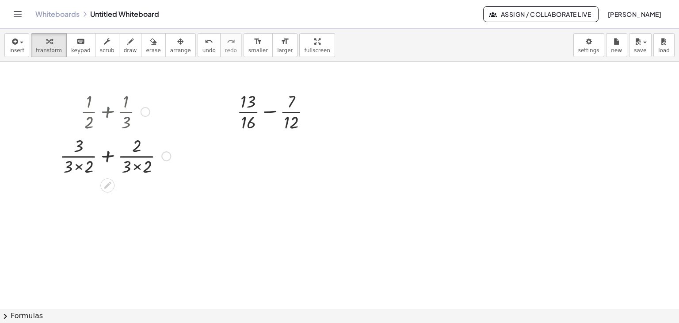
click at [106, 156] on div at bounding box center [115, 155] width 120 height 44
drag, startPoint x: 107, startPoint y: 210, endPoint x: 115, endPoint y: 220, distance: 12.0
click at [107, 211] on div at bounding box center [115, 199] width 120 height 44
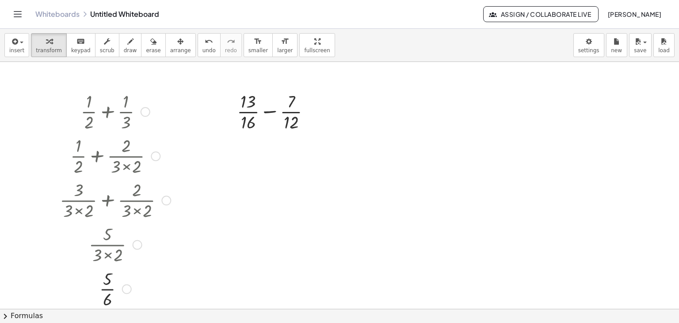
drag, startPoint x: 164, startPoint y: 156, endPoint x: 166, endPoint y: 226, distance: 69.5
click at [107, 112] on div "+ × 1 × 2 + × 1 × 3 + × 1 × 2 + × 2 × 3 × 2 + × 3 × 3 × 2 + × 2 × 3 × 2 × 5 × 3…" at bounding box center [107, 112] width 0 height 0
drag, startPoint x: 138, startPoint y: 244, endPoint x: 143, endPoint y: 264, distance: 20.1
click at [107, 245] on div "× 5 × 3 × 2" at bounding box center [107, 245] width 0 height 0
click at [143, 112] on div at bounding box center [146, 112] width 10 height 10
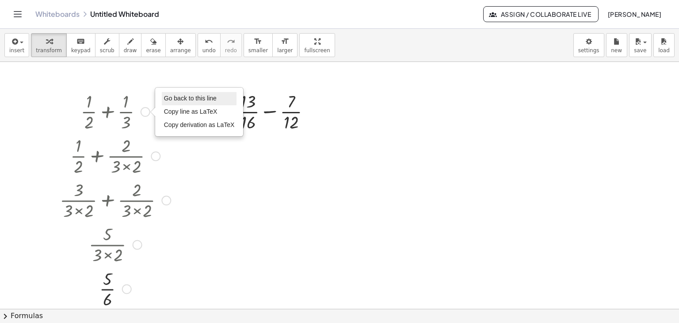
click at [172, 100] on span "Go back to this line" at bounding box center [190, 98] width 53 height 7
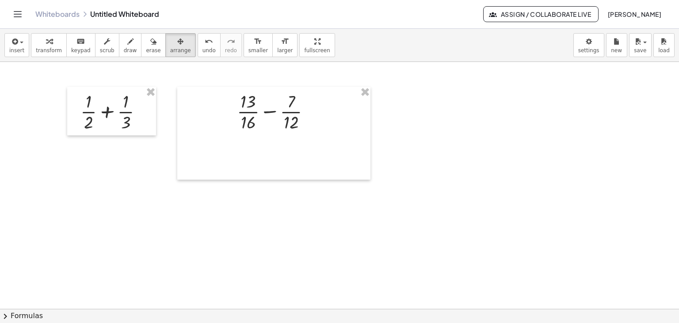
drag, startPoint x: 159, startPoint y: 49, endPoint x: 274, endPoint y: 98, distance: 125.5
click at [170, 49] on span "arrange" at bounding box center [180, 50] width 21 height 6
drag, startPoint x: 8, startPoint y: 48, endPoint x: 21, endPoint y: 58, distance: 16.2
click at [8, 49] on button "insert" at bounding box center [16, 45] width 25 height 24
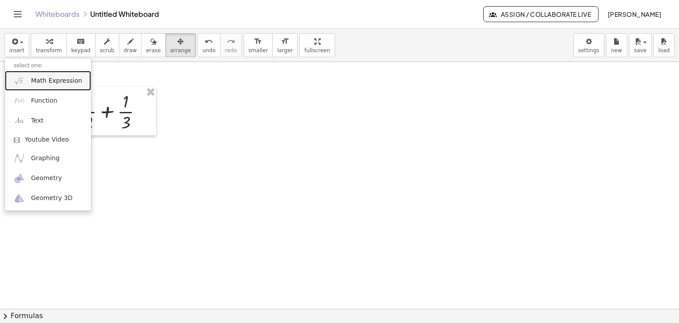
drag, startPoint x: 39, startPoint y: 79, endPoint x: 46, endPoint y: 81, distance: 7.4
click at [39, 79] on span "Math Expression" at bounding box center [56, 81] width 51 height 9
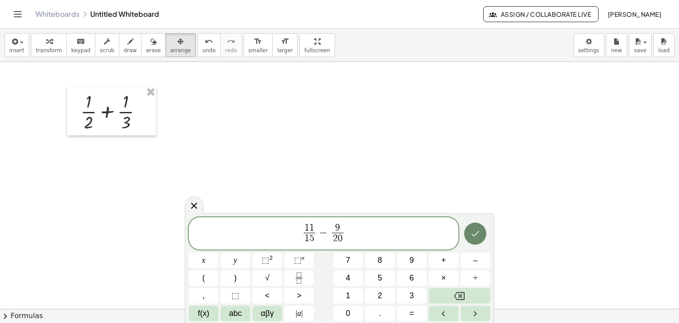
click at [476, 240] on button "Done" at bounding box center [475, 234] width 22 height 22
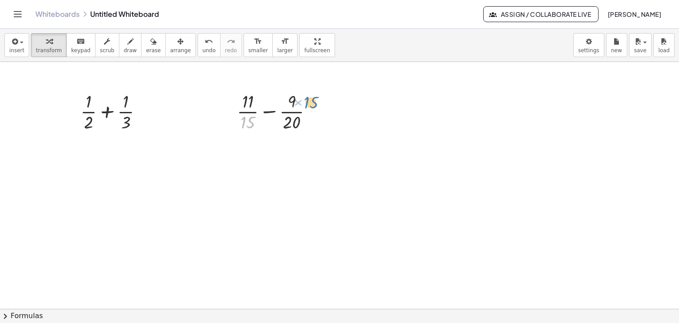
drag, startPoint x: 248, startPoint y: 120, endPoint x: 303, endPoint y: 102, distance: 57.4
click at [306, 96] on div at bounding box center [279, 111] width 92 height 44
click at [308, 107] on div at bounding box center [279, 111] width 92 height 44
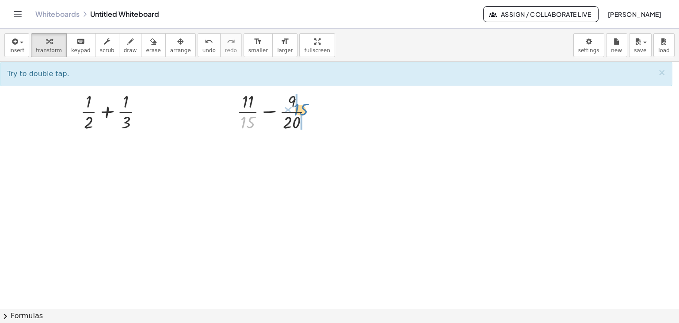
drag, startPoint x: 244, startPoint y: 120, endPoint x: 297, endPoint y: 107, distance: 54.2
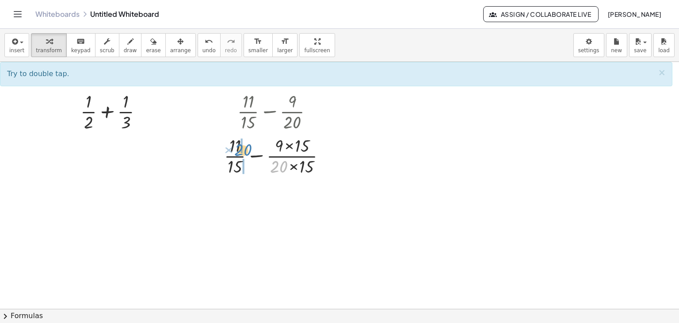
drag, startPoint x: 282, startPoint y: 161, endPoint x: 246, endPoint y: 145, distance: 39.6
click at [246, 145] on div at bounding box center [279, 155] width 118 height 44
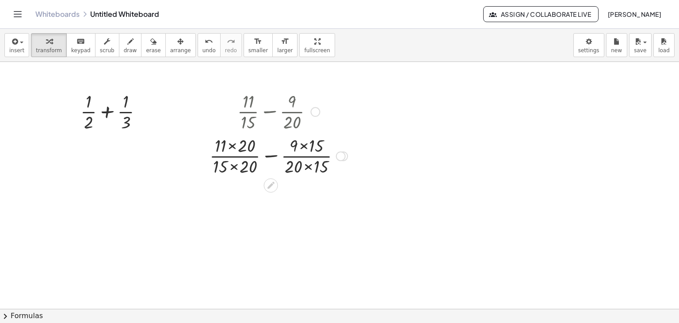
click at [269, 156] on div at bounding box center [278, 155] width 147 height 44
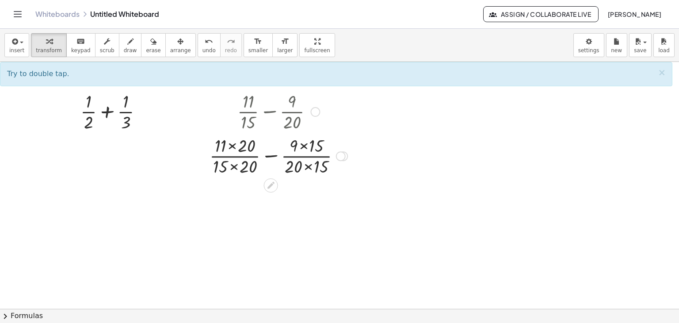
click at [274, 155] on div at bounding box center [278, 155] width 147 height 44
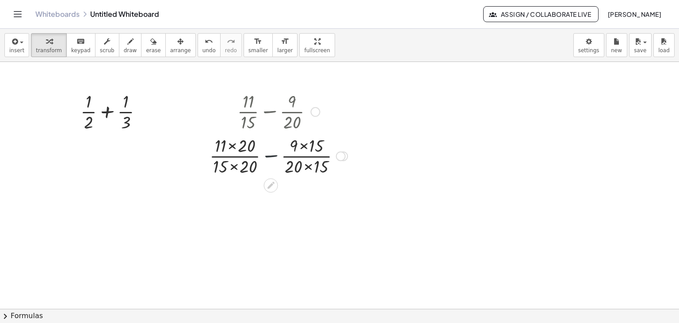
click at [274, 155] on div at bounding box center [278, 155] width 147 height 44
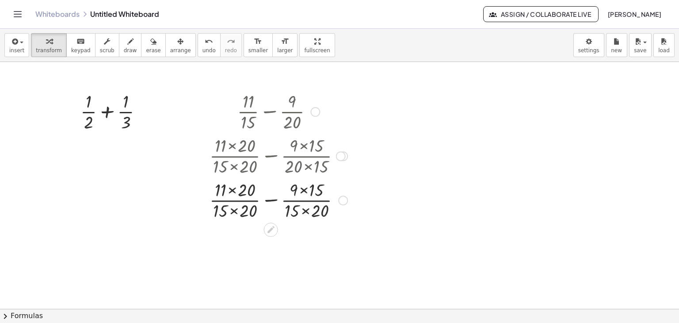
click at [343, 153] on div at bounding box center [341, 156] width 10 height 10
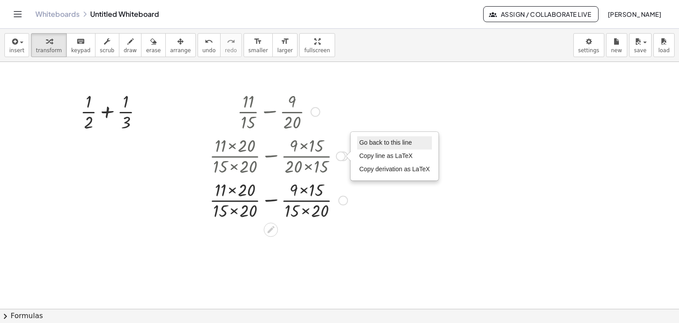
click at [367, 144] on span "Go back to this line" at bounding box center [386, 142] width 53 height 7
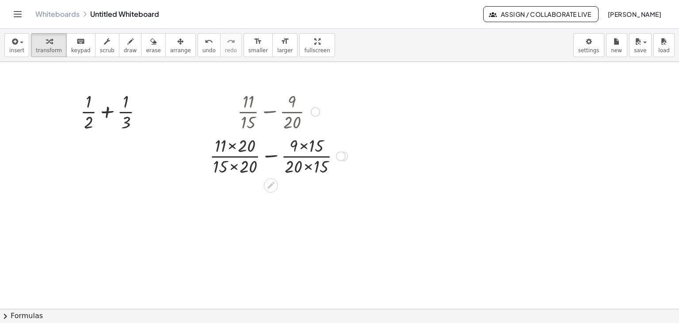
click at [271, 154] on div at bounding box center [278, 155] width 147 height 44
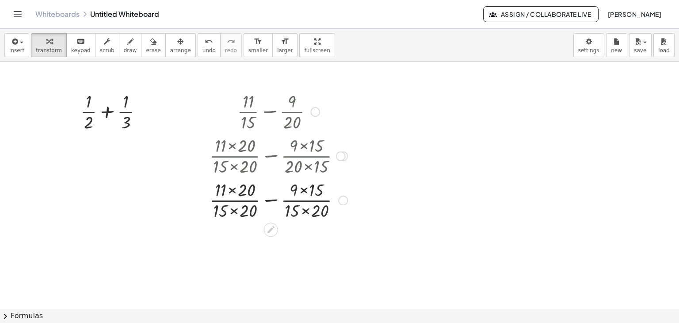
click at [344, 157] on div at bounding box center [341, 156] width 10 height 10
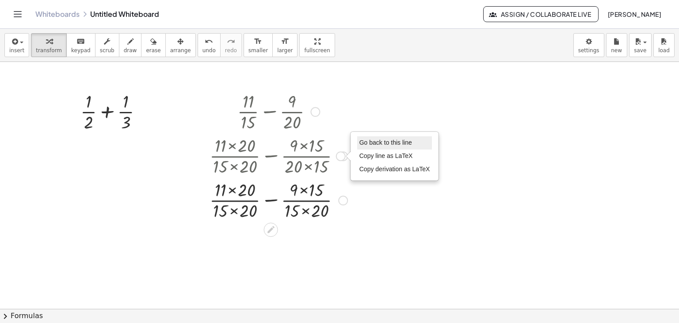
click at [363, 144] on span "Go back to this line" at bounding box center [386, 142] width 53 height 7
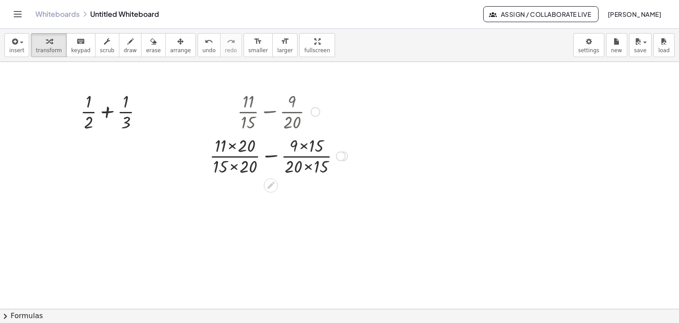
click at [234, 169] on div at bounding box center [278, 155] width 147 height 44
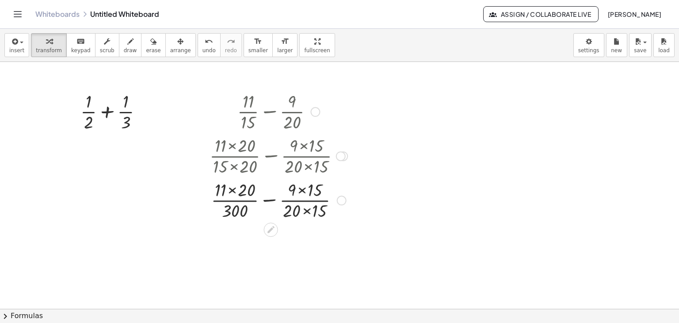
click at [307, 209] on div at bounding box center [278, 199] width 147 height 44
click at [273, 199] on div at bounding box center [278, 199] width 147 height 44
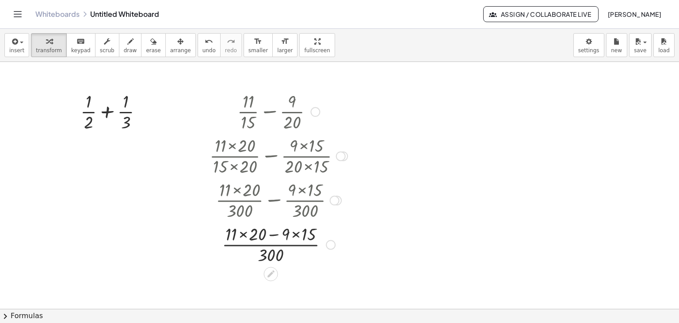
click at [241, 234] on div at bounding box center [278, 244] width 147 height 44
click at [288, 236] on div at bounding box center [278, 244] width 147 height 44
click at [269, 232] on div at bounding box center [278, 244] width 147 height 44
click at [270, 245] on div at bounding box center [278, 244] width 147 height 44
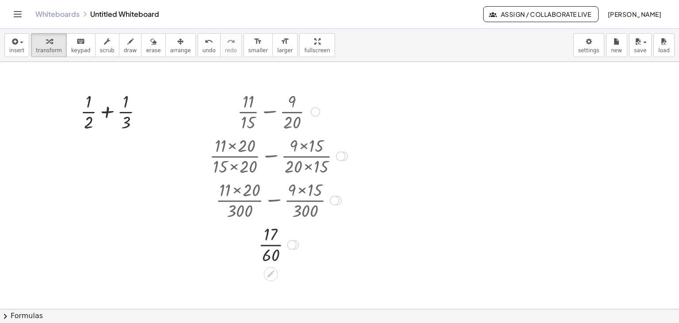
click at [272, 246] on div at bounding box center [278, 244] width 147 height 44
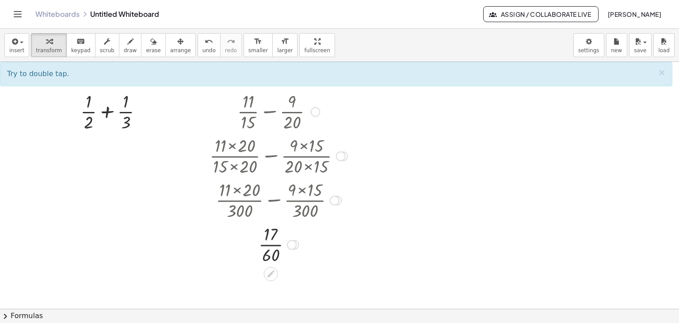
click at [272, 246] on div at bounding box center [278, 244] width 147 height 44
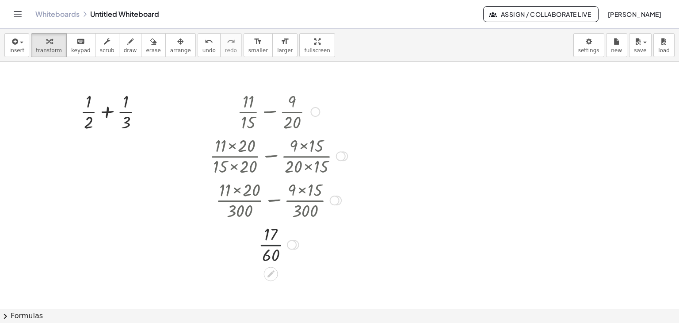
click at [272, 246] on div at bounding box center [278, 244] width 147 height 44
drag, startPoint x: 295, startPoint y: 238, endPoint x: 296, endPoint y: 243, distance: 4.8
click at [295, 239] on div at bounding box center [279, 244] width 110 height 44
click at [296, 243] on div at bounding box center [292, 245] width 10 height 10
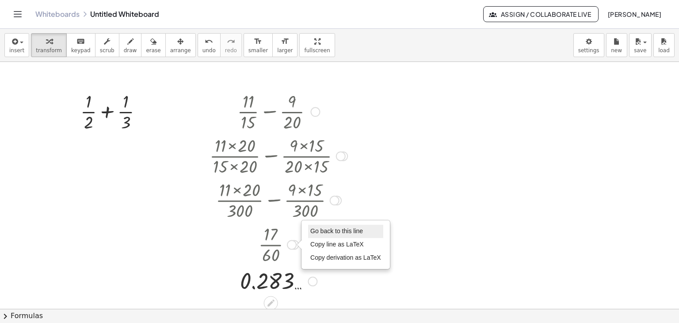
click at [318, 236] on li "Go back to this line" at bounding box center [345, 231] width 75 height 13
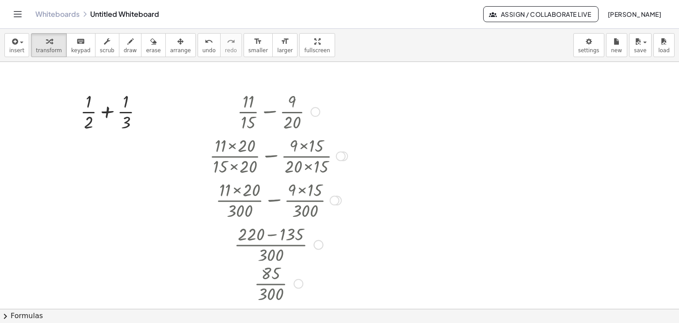
drag, startPoint x: 290, startPoint y: 244, endPoint x: 307, endPoint y: 343, distance: 101.0
click at [307, 322] on html "Graspable Math Activities Get Started Activity Bank Assigned Work Classes White…" at bounding box center [339, 161] width 679 height 323
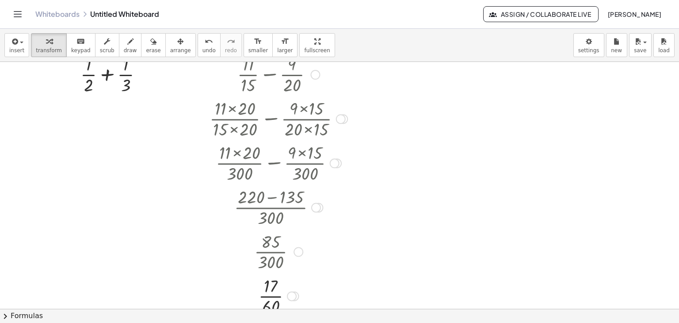
scroll to position [133, 0]
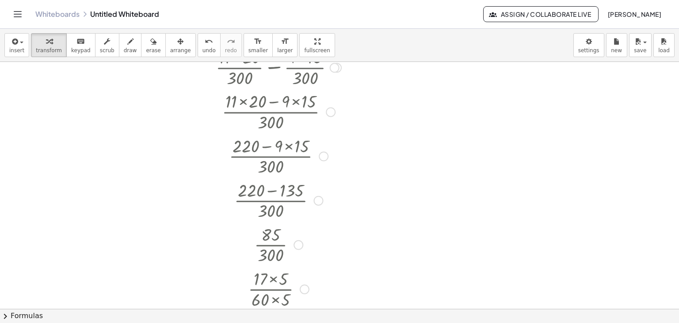
drag, startPoint x: 291, startPoint y: 202, endPoint x: 308, endPoint y: 322, distance: 121.1
click at [313, 322] on html "Graspable Math Activities Get Started Activity Bank Assigned Work Classes White…" at bounding box center [339, 161] width 679 height 323
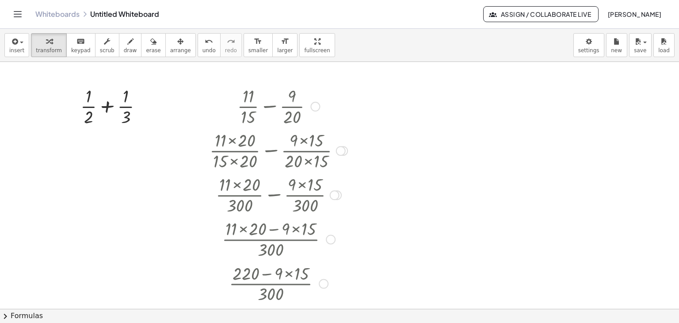
scroll to position [0, 0]
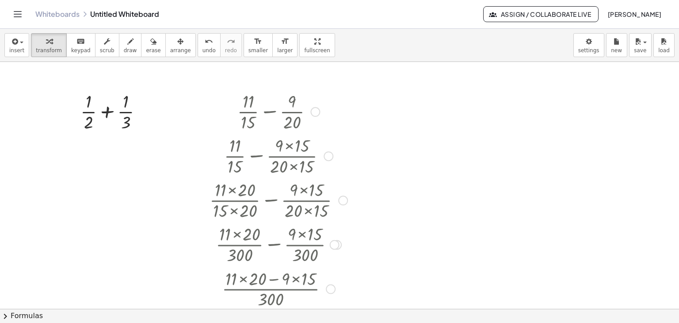
drag, startPoint x: 342, startPoint y: 154, endPoint x: 341, endPoint y: 235, distance: 81.0
click at [271, 112] on div "+ × 11 × 15 − × 9 × 20 + × 11 × 15 − × 9 × 15 × 20 × 15 + × 11 × 20 × 15 × 20 −…" at bounding box center [271, 112] width 0 height 0
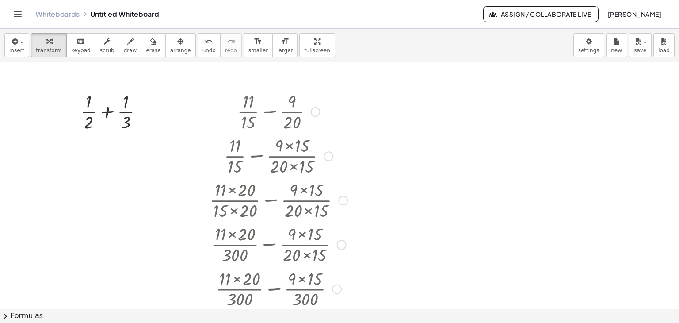
drag, startPoint x: 333, startPoint y: 247, endPoint x: 334, endPoint y: 311, distance: 64.2
click at [334, 314] on div "insert select one: Math Expression Function Text Youtube Video Graphing Geometr…" at bounding box center [339, 176] width 679 height 294
click at [319, 112] on div at bounding box center [316, 112] width 10 height 10
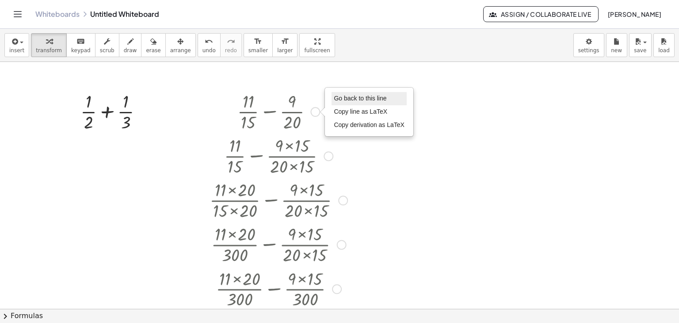
click at [344, 101] on span "Go back to this line" at bounding box center [360, 98] width 53 height 7
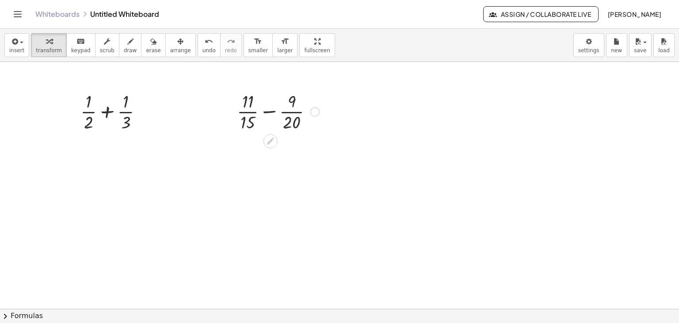
click at [269, 112] on div at bounding box center [279, 111] width 92 height 44
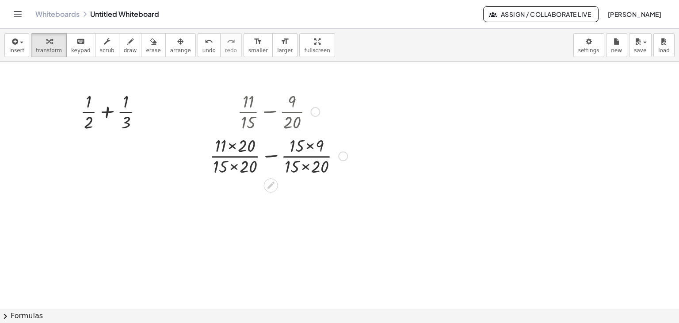
click at [273, 155] on div at bounding box center [278, 155] width 147 height 44
click at [273, 155] on div at bounding box center [279, 155] width 122 height 44
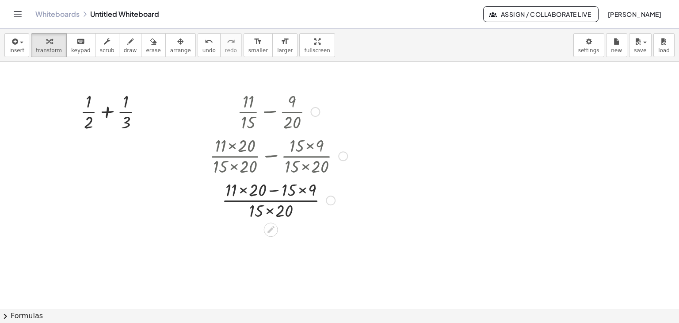
click at [271, 200] on div at bounding box center [278, 199] width 147 height 44
click at [276, 189] on div at bounding box center [278, 199] width 147 height 44
click at [245, 190] on div at bounding box center [278, 199] width 147 height 44
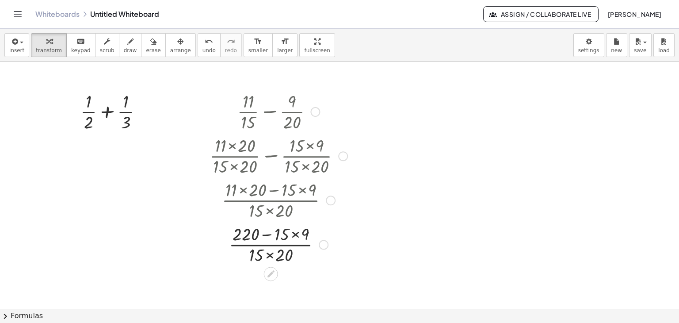
click at [292, 192] on div at bounding box center [278, 199] width 161 height 44
click at [296, 235] on div at bounding box center [278, 244] width 147 height 44
drag, startPoint x: 275, startPoint y: 235, endPoint x: 276, endPoint y: 249, distance: 14.2
click at [276, 235] on div at bounding box center [278, 244] width 147 height 44
click at [271, 254] on div at bounding box center [278, 244] width 147 height 44
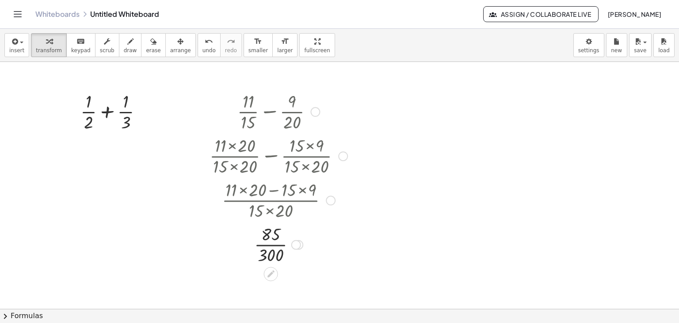
click at [271, 246] on div at bounding box center [278, 244] width 147 height 44
click at [170, 48] on span "arrange" at bounding box center [180, 50] width 21 height 6
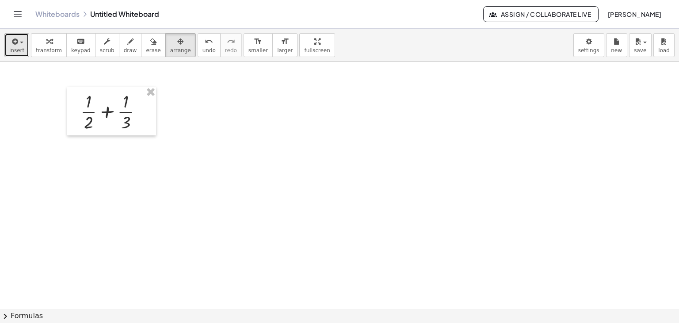
click at [18, 48] on span "insert" at bounding box center [16, 50] width 15 height 6
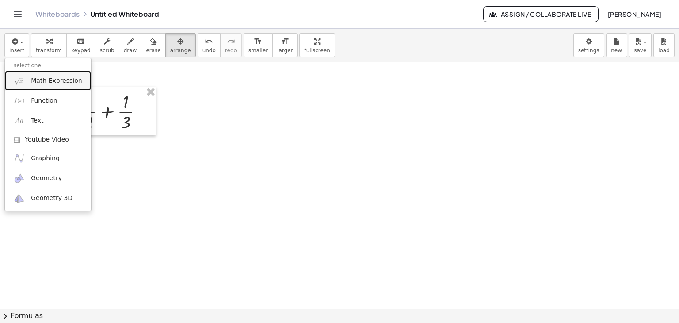
drag, startPoint x: 30, startPoint y: 73, endPoint x: 61, endPoint y: 92, distance: 36.2
click at [30, 73] on link "Math Expression" at bounding box center [48, 81] width 86 height 20
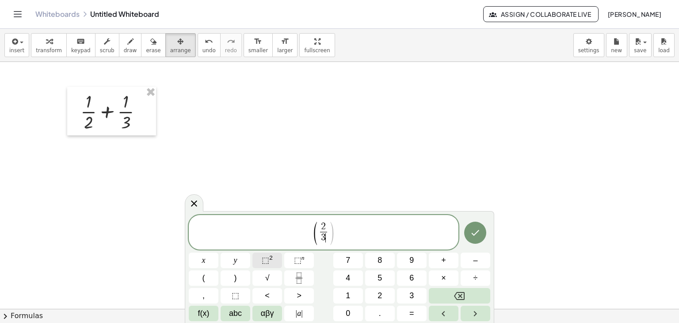
click at [271, 258] on sup "2" at bounding box center [271, 257] width 4 height 7
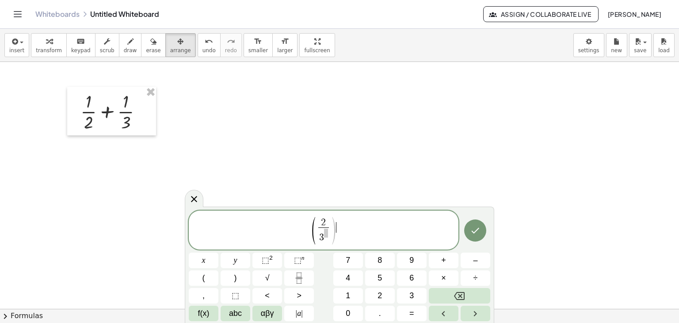
click at [356, 234] on span "( 2 3 ​ ) ​" at bounding box center [324, 231] width 270 height 30
click at [269, 253] on button "⬚ 2" at bounding box center [268, 260] width 30 height 15
click at [475, 230] on icon "Done" at bounding box center [475, 230] width 11 height 11
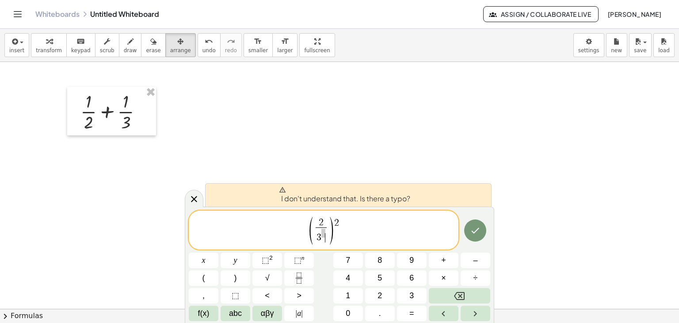
drag, startPoint x: 327, startPoint y: 238, endPoint x: 327, endPoint y: 243, distance: 4.9
click at [327, 240] on span "2 3 ​ ​" at bounding box center [321, 231] width 15 height 26
click at [202, 202] on div at bounding box center [194, 198] width 19 height 17
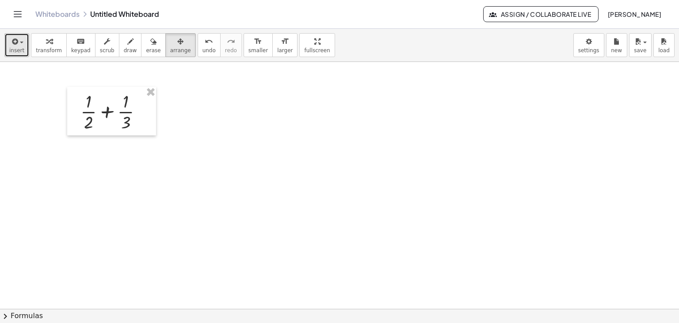
click at [20, 47] on span "insert" at bounding box center [16, 50] width 15 height 6
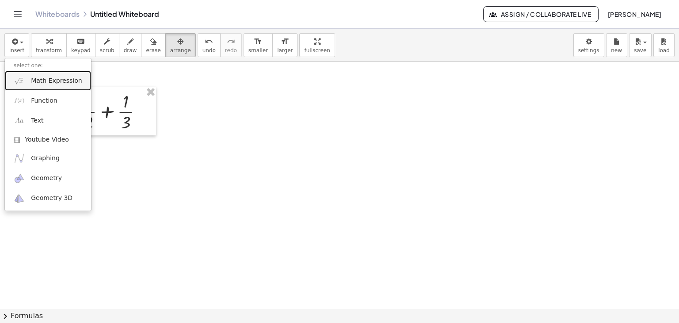
click at [41, 80] on span "Math Expression" at bounding box center [56, 81] width 51 height 9
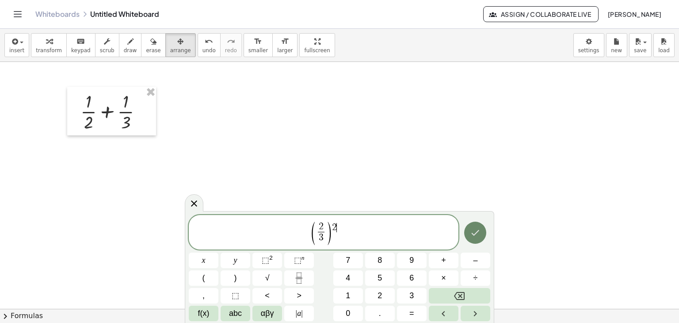
click at [482, 230] on button "Done" at bounding box center [475, 233] width 22 height 22
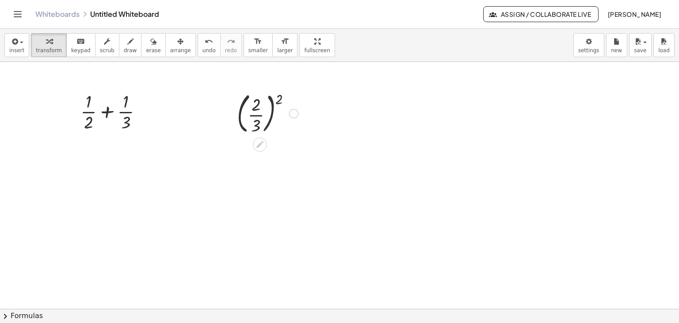
click at [257, 114] on div at bounding box center [268, 113] width 70 height 48
click at [303, 152] on div at bounding box center [304, 152] width 10 height 10
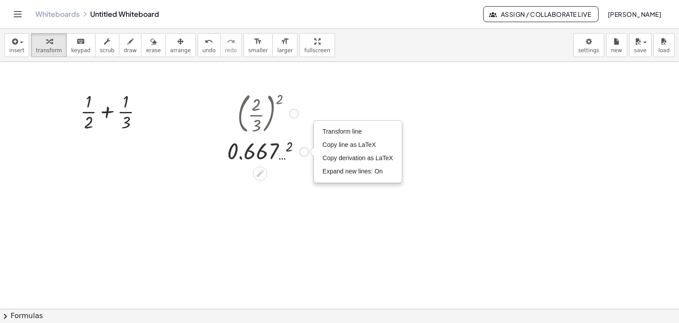
drag, startPoint x: 324, startPoint y: 128, endPoint x: 295, endPoint y: 126, distance: 29.3
click at [295, 126] on div "( × 2 × 3 ) 2 2 0.667 … Transform line Copy line as LaTeX Copy derivation as La…" at bounding box center [264, 127] width 101 height 81
click at [294, 111] on div at bounding box center [294, 114] width 10 height 10
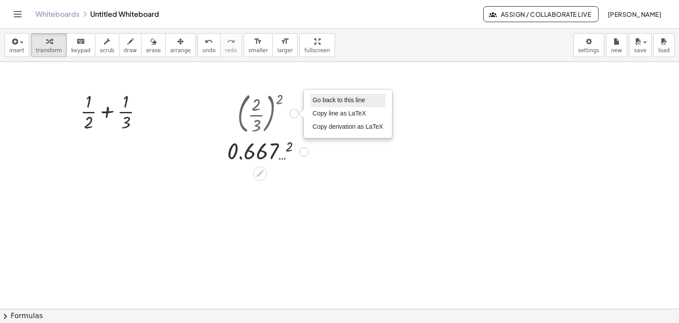
click at [326, 99] on span "Go back to this line" at bounding box center [339, 99] width 53 height 7
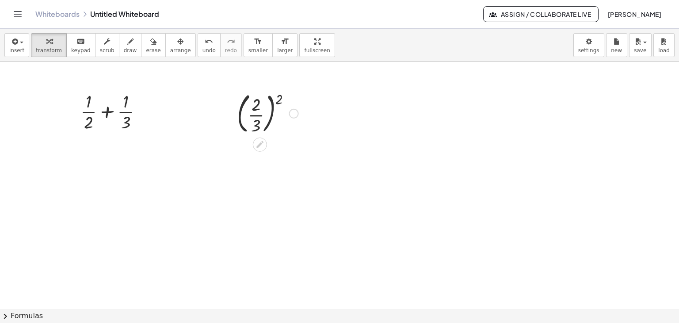
click at [278, 99] on div at bounding box center [268, 113] width 70 height 48
click at [273, 112] on div at bounding box center [268, 113] width 70 height 48
click at [282, 98] on div at bounding box center [268, 113] width 70 height 48
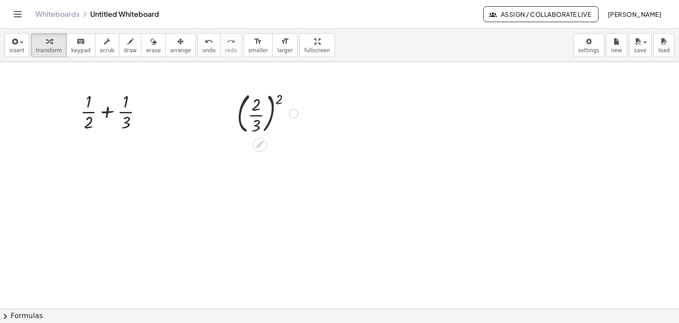
click at [282, 98] on div at bounding box center [268, 113] width 70 height 48
click at [296, 112] on div "Go back to this line Copy line as LaTeX Copy derivation as LaTeX" at bounding box center [294, 114] width 10 height 10
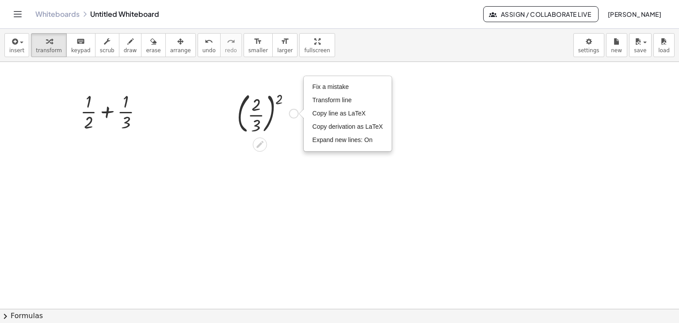
click at [296, 112] on div "Fix a mistake Transform line Copy line as LaTeX Copy derivation as LaTeX Expand…" at bounding box center [294, 114] width 10 height 10
drag, startPoint x: 292, startPoint y: 207, endPoint x: 283, endPoint y: 206, distance: 9.5
click at [292, 207] on div at bounding box center [339, 309] width 679 height 494
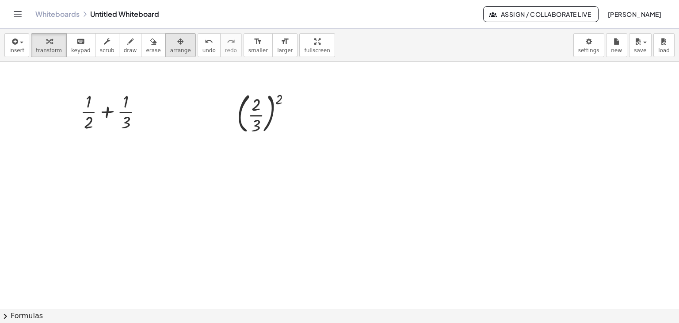
click at [170, 50] on span "arrange" at bounding box center [180, 50] width 21 height 6
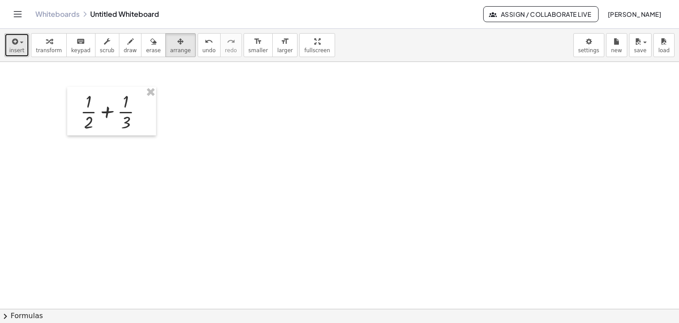
click at [23, 45] on button "insert" at bounding box center [16, 45] width 25 height 24
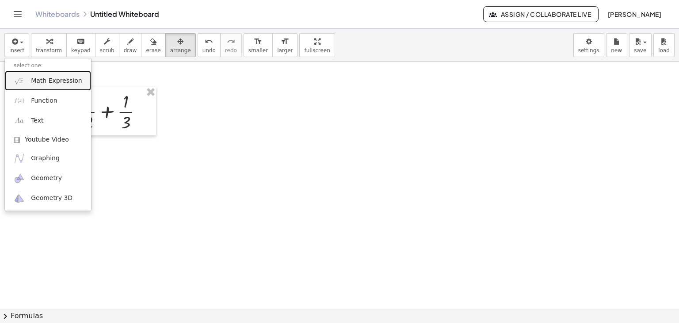
click at [54, 85] on link "Math Expression" at bounding box center [48, 81] width 86 height 20
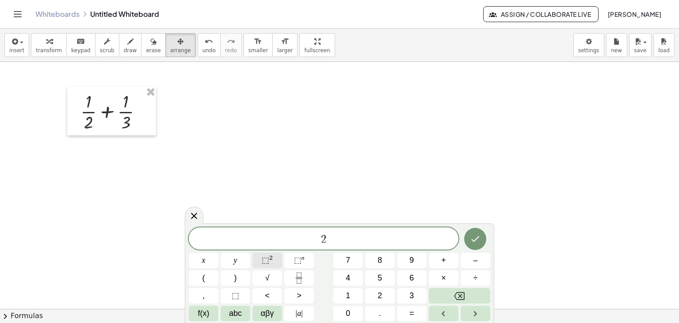
click at [264, 262] on span "⬚" at bounding box center [266, 260] width 8 height 9
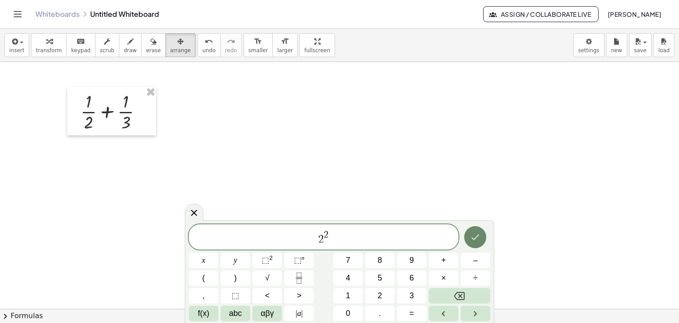
click at [474, 234] on icon "Done" at bounding box center [475, 237] width 11 height 11
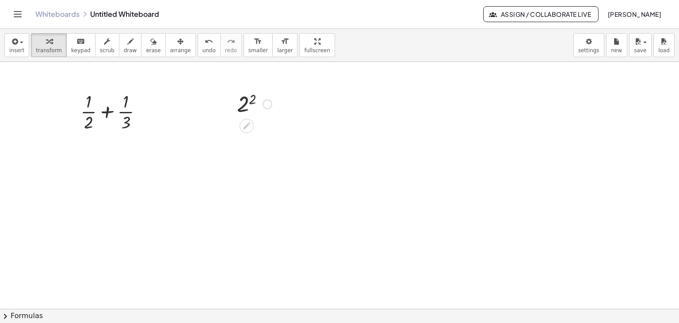
click at [249, 102] on div at bounding box center [255, 103] width 44 height 29
click at [249, 101] on div at bounding box center [255, 103] width 44 height 29
click at [247, 136] on div at bounding box center [255, 132] width 44 height 29
click at [249, 132] on div at bounding box center [255, 132] width 44 height 29
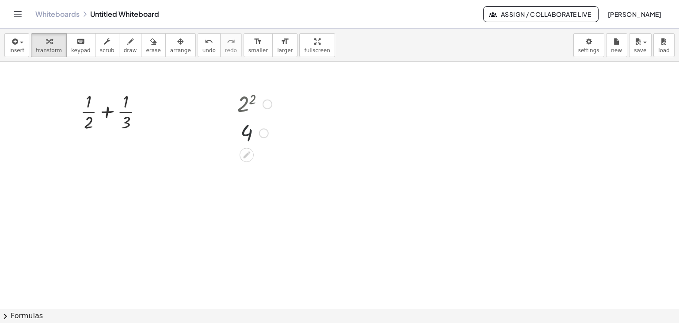
click at [249, 132] on div at bounding box center [255, 132] width 44 height 29
click at [246, 134] on div at bounding box center [255, 132] width 44 height 29
click at [263, 133] on div at bounding box center [264, 133] width 10 height 10
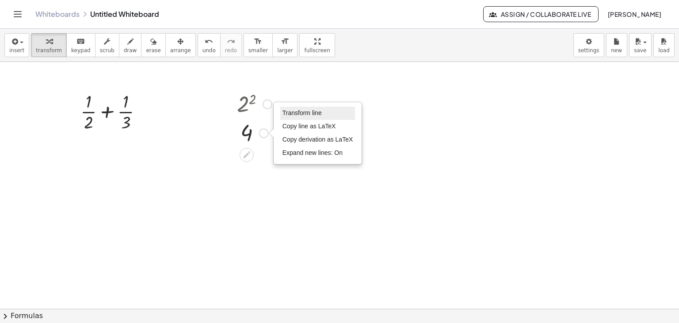
click at [280, 110] on li "Transform line" at bounding box center [317, 113] width 75 height 13
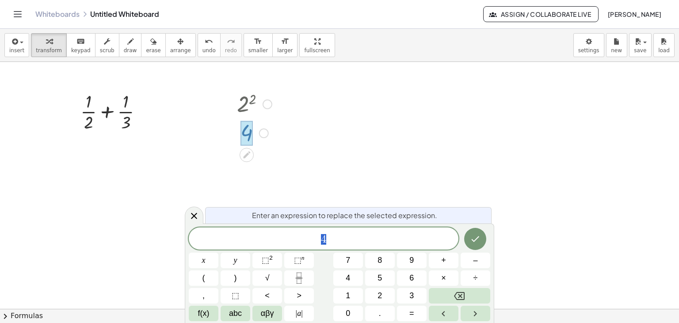
click at [193, 216] on icon at bounding box center [194, 216] width 11 height 11
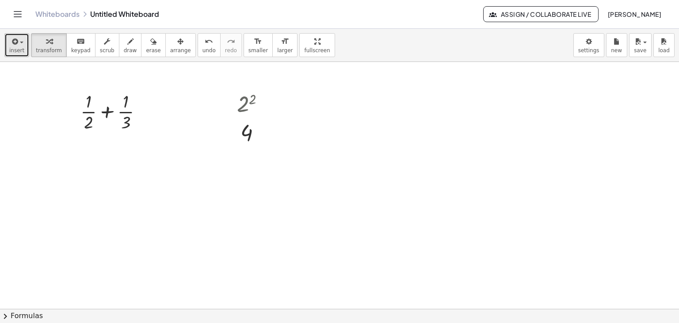
click at [22, 48] on button "insert" at bounding box center [16, 45] width 25 height 24
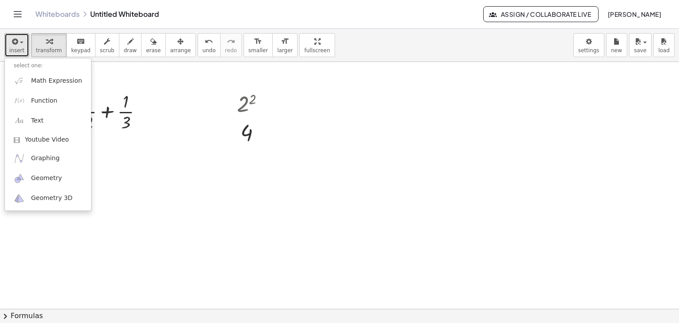
drag, startPoint x: 164, startPoint y: 52, endPoint x: 187, endPoint y: 60, distance: 24.1
click at [170, 52] on span "arrange" at bounding box center [180, 50] width 21 height 6
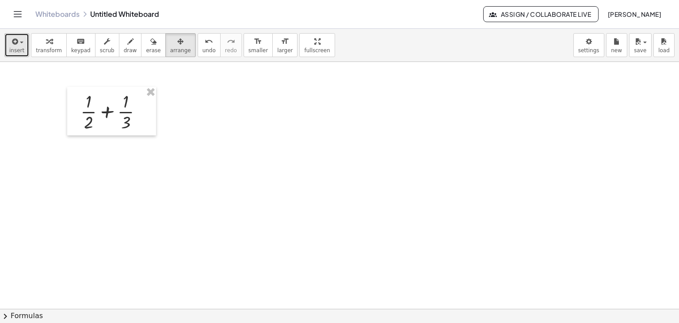
click at [12, 48] on span "insert" at bounding box center [16, 50] width 15 height 6
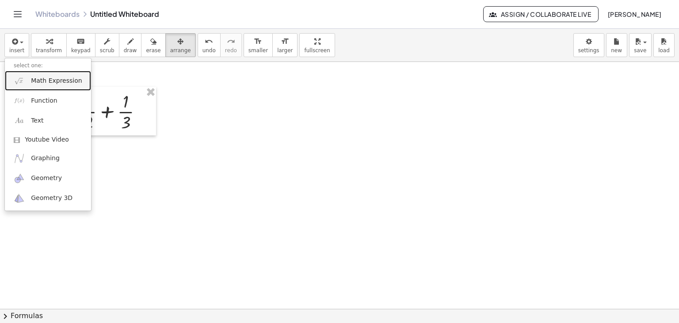
click at [41, 77] on span "Math Expression" at bounding box center [56, 81] width 51 height 9
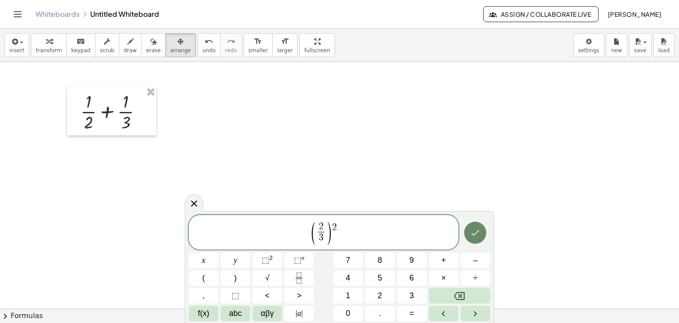
click at [476, 232] on icon "Done" at bounding box center [475, 232] width 11 height 11
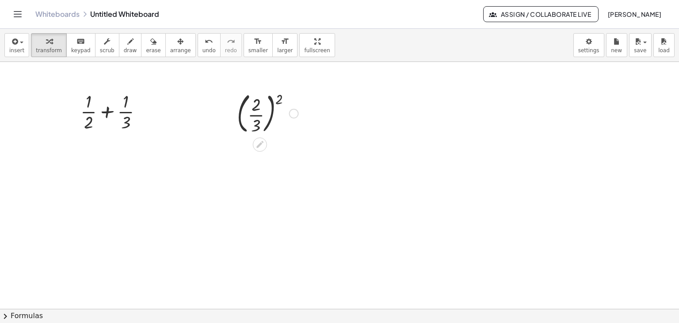
click at [254, 114] on div at bounding box center [268, 113] width 70 height 48
drag, startPoint x: 306, startPoint y: 153, endPoint x: 313, endPoint y: 207, distance: 54.4
click at [316, 219] on div "+ × 1 × 2 + × 1 × 3 Go back to this line Copy line as LaTeX Copy derivation as …" at bounding box center [339, 309] width 679 height 494
click at [296, 115] on div at bounding box center [294, 114] width 10 height 10
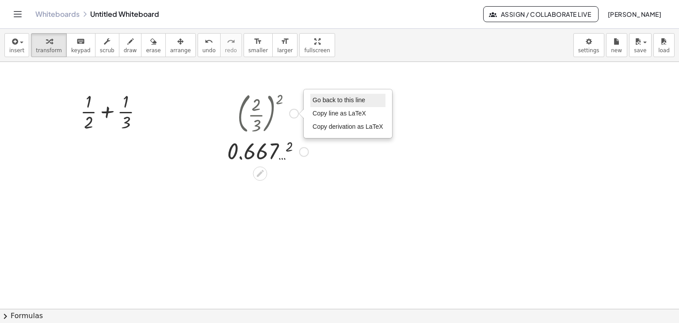
click at [331, 100] on span "Go back to this line" at bounding box center [339, 99] width 53 height 7
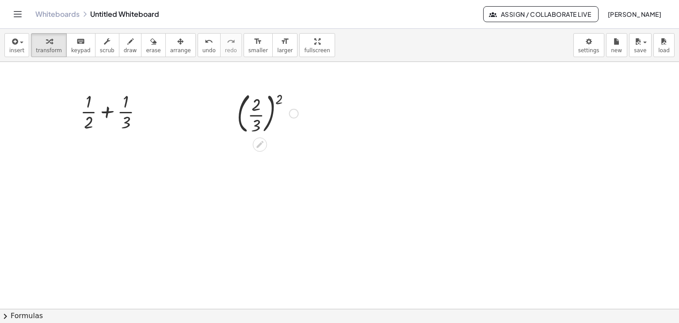
click at [272, 99] on div at bounding box center [268, 113] width 70 height 48
click at [280, 98] on div at bounding box center [268, 113] width 70 height 48
click at [257, 117] on div at bounding box center [268, 113] width 70 height 48
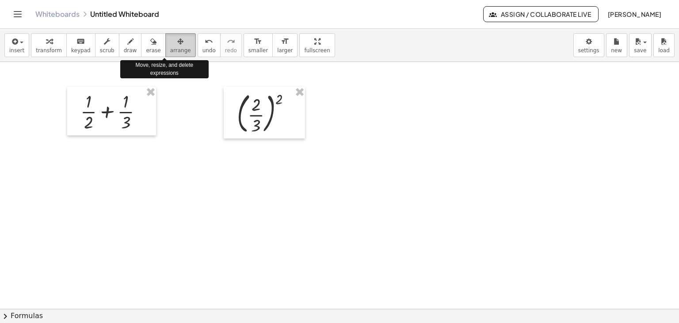
click at [177, 46] on icon "button" at bounding box center [180, 41] width 6 height 11
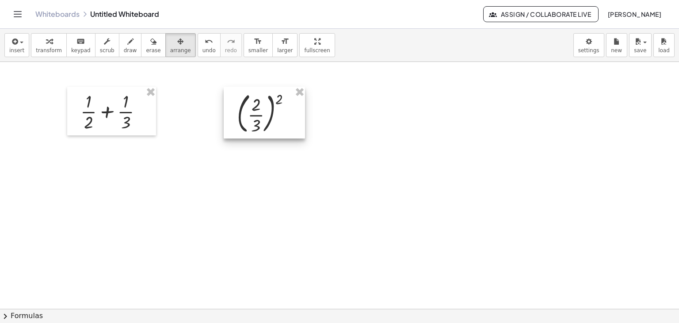
drag, startPoint x: 301, startPoint y: 91, endPoint x: 288, endPoint y: 87, distance: 13.2
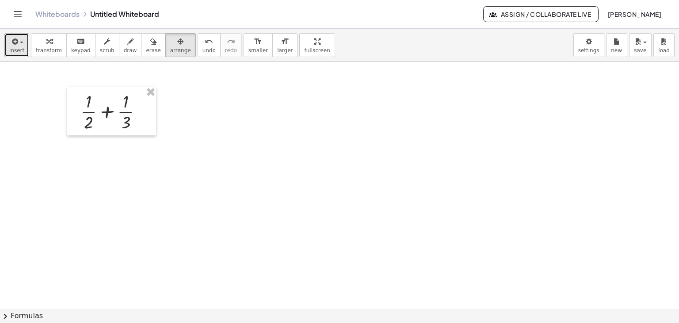
click at [23, 42] on button "insert" at bounding box center [16, 45] width 25 height 24
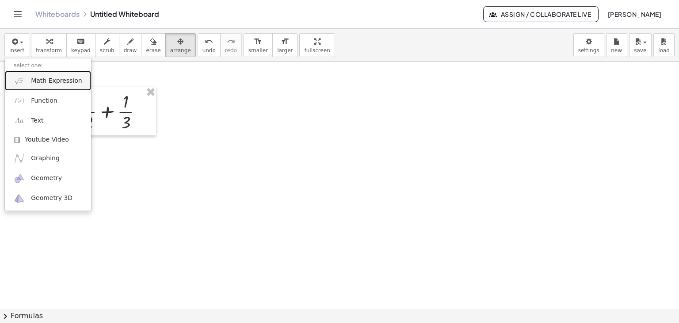
click at [42, 82] on span "Math Expression" at bounding box center [56, 81] width 51 height 9
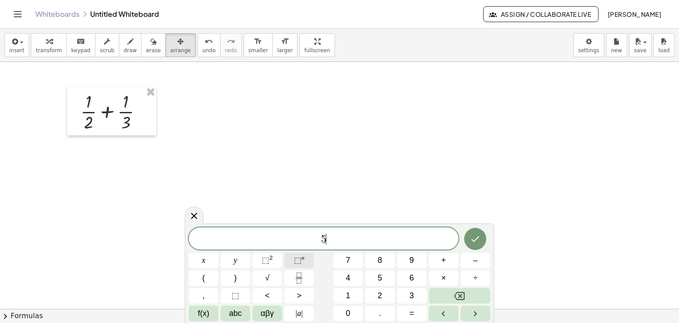
click at [299, 257] on span "⬚" at bounding box center [298, 260] width 8 height 9
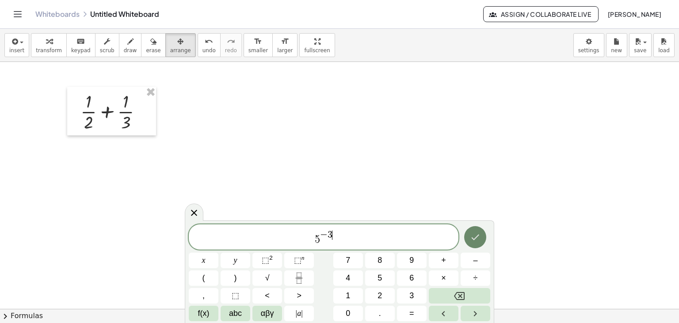
click at [474, 233] on icon "Done" at bounding box center [475, 237] width 11 height 11
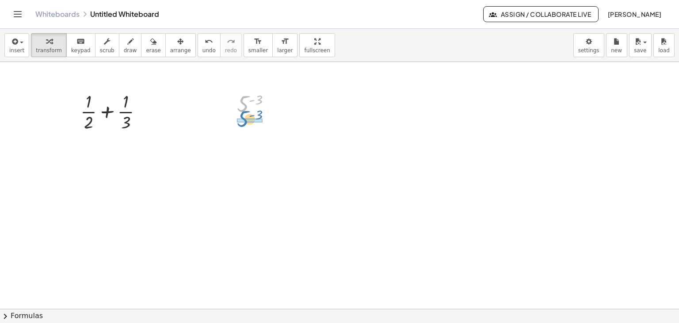
drag, startPoint x: 244, startPoint y: 105, endPoint x: 244, endPoint y: 120, distance: 15.0
click at [249, 140] on div at bounding box center [258, 140] width 50 height 44
click at [250, 142] on div at bounding box center [258, 140] width 50 height 44
drag, startPoint x: 249, startPoint y: 141, endPoint x: 247, endPoint y: 172, distance: 31.0
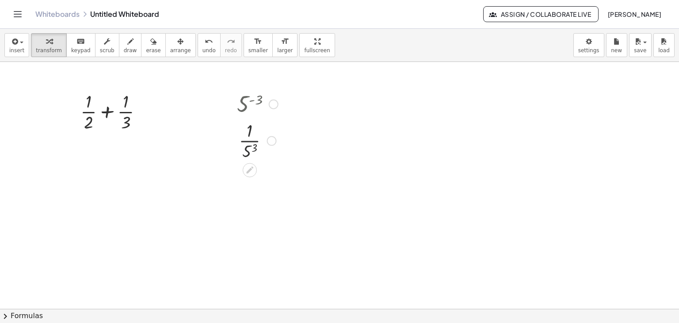
click at [247, 150] on div at bounding box center [258, 140] width 50 height 44
click at [247, 149] on div at bounding box center [257, 140] width 55 height 44
click at [284, 221] on div at bounding box center [287, 222] width 10 height 10
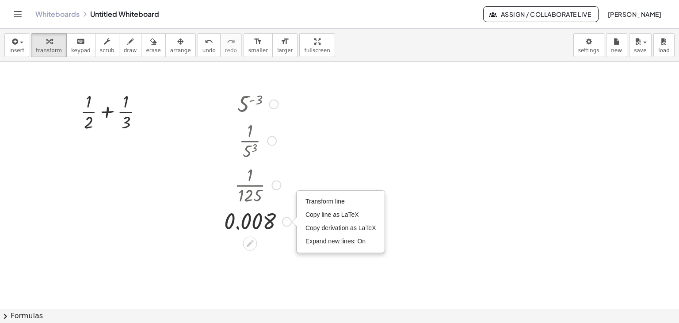
click at [278, 184] on div at bounding box center [277, 185] width 10 height 10
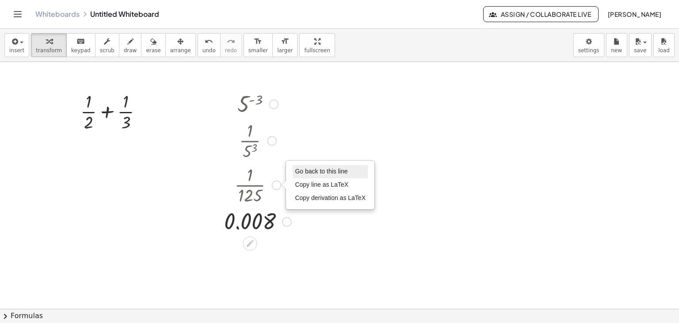
click at [297, 171] on span "Go back to this line" at bounding box center [321, 171] width 53 height 7
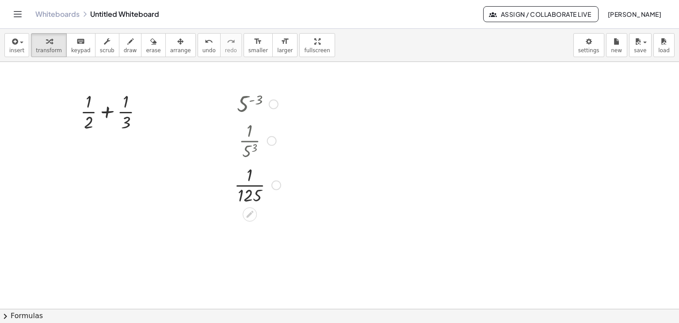
click at [275, 186] on div "Go back to this line Copy line as LaTeX Copy derivation as LaTeX" at bounding box center [277, 185] width 10 height 10
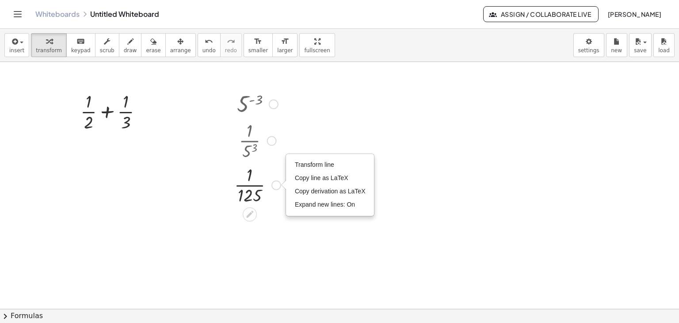
click at [270, 136] on div at bounding box center [272, 141] width 10 height 10
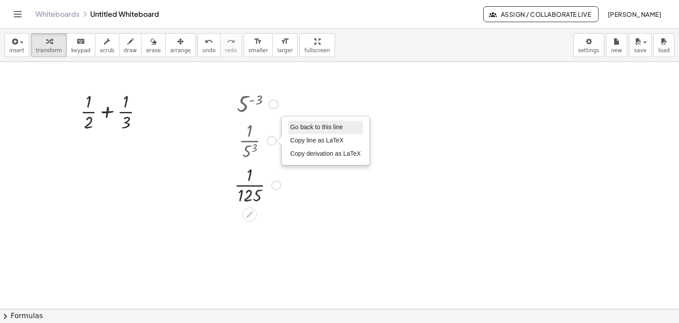
click at [293, 126] on span "Go back to this line" at bounding box center [317, 126] width 53 height 7
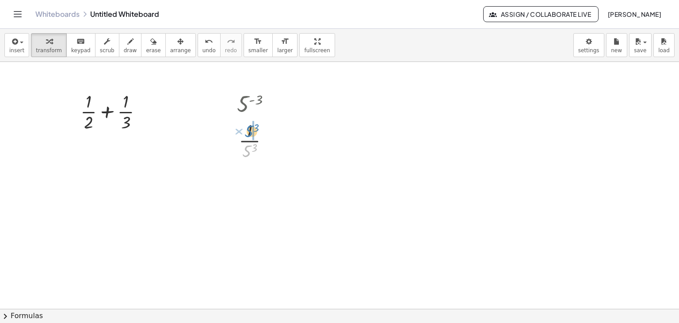
drag, startPoint x: 246, startPoint y: 150, endPoint x: 248, endPoint y: 130, distance: 20.0
click at [248, 130] on div at bounding box center [258, 140] width 50 height 44
click at [274, 138] on div at bounding box center [272, 141] width 10 height 10
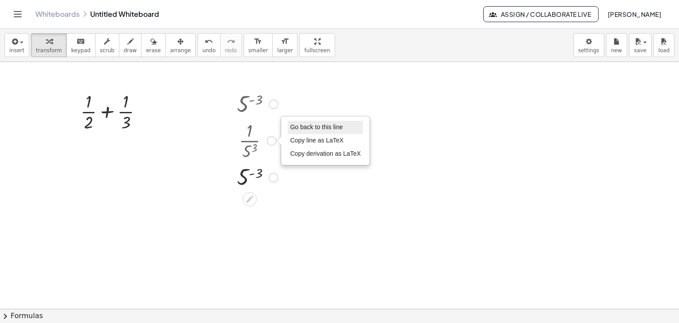
click at [295, 128] on span "Go back to this line" at bounding box center [316, 126] width 53 height 7
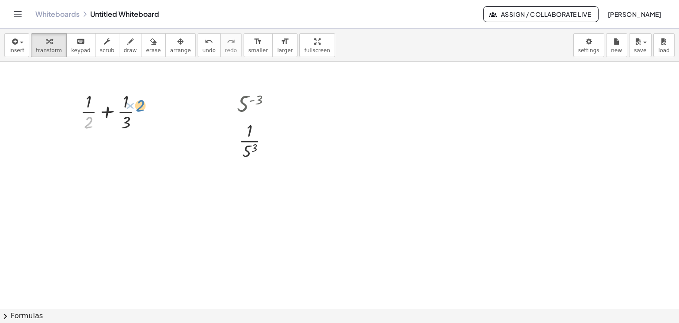
drag, startPoint x: 86, startPoint y: 122, endPoint x: 138, endPoint y: 105, distance: 54.4
click at [138, 105] on div at bounding box center [115, 111] width 78 height 44
drag, startPoint x: 88, startPoint y: 125, endPoint x: 133, endPoint y: 113, distance: 45.8
click at [133, 113] on div at bounding box center [115, 111] width 78 height 44
drag, startPoint x: 113, startPoint y: 167, endPoint x: 71, endPoint y: 151, distance: 45.2
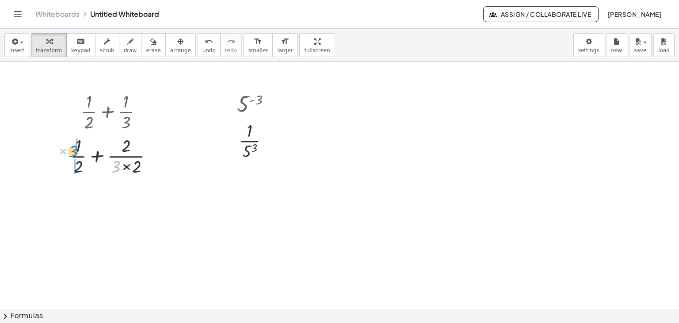
click at [71, 151] on div at bounding box center [115, 155] width 99 height 44
click at [106, 154] on div at bounding box center [115, 155] width 120 height 44
click at [106, 154] on div at bounding box center [115, 155] width 78 height 44
click at [109, 210] on div at bounding box center [115, 199] width 120 height 44
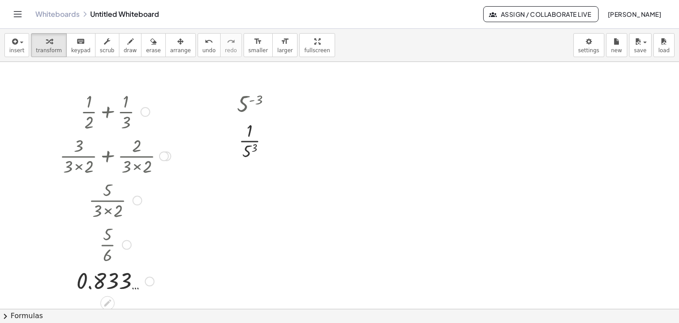
drag, startPoint x: 126, startPoint y: 241, endPoint x: 129, endPoint y: 238, distance: 4.7
click at [127, 240] on div at bounding box center [127, 245] width 10 height 10
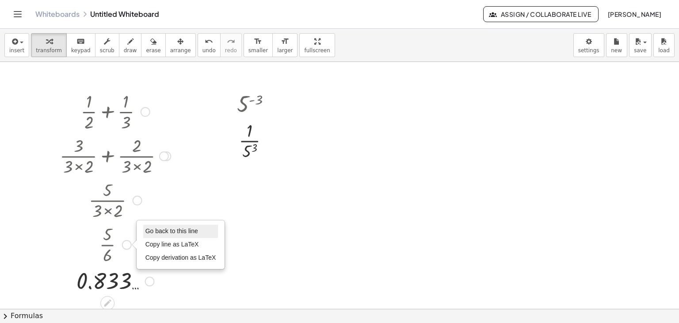
click at [159, 226] on li "Go back to this line" at bounding box center [180, 231] width 75 height 13
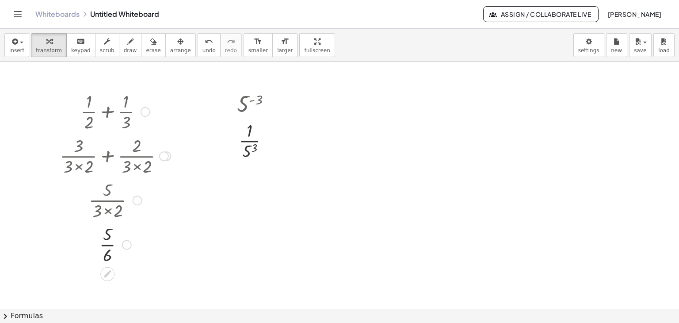
click at [166, 156] on div at bounding box center [164, 156] width 10 height 10
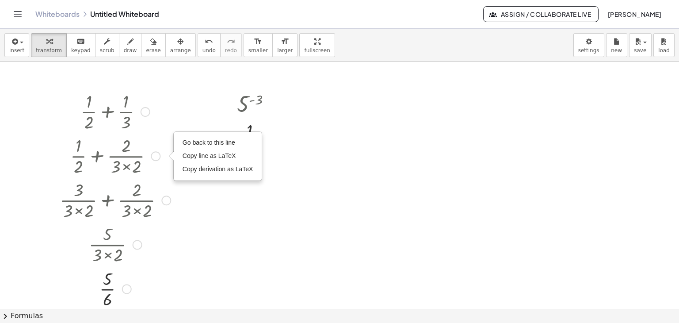
drag, startPoint x: 163, startPoint y: 158, endPoint x: 167, endPoint y: 232, distance: 74.0
click at [107, 112] on div "+ × 1 × 2 + × 1 × 3 + × 1 × 2 + × 2 × 3 × 2 + × 3 × 3 × 2 + × 2 × 3 × 2 Go back…" at bounding box center [107, 112] width 0 height 0
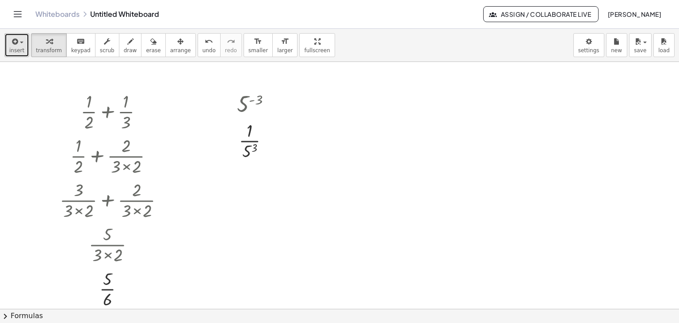
click at [23, 45] on button "insert" at bounding box center [16, 45] width 25 height 24
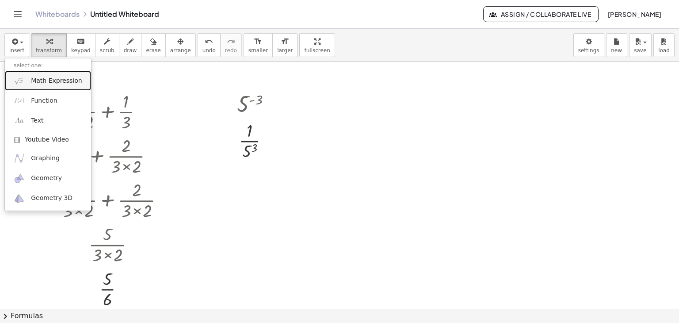
drag, startPoint x: 28, startPoint y: 76, endPoint x: 49, endPoint y: 81, distance: 21.5
click at [28, 75] on link "Math Expression" at bounding box center [48, 81] width 86 height 20
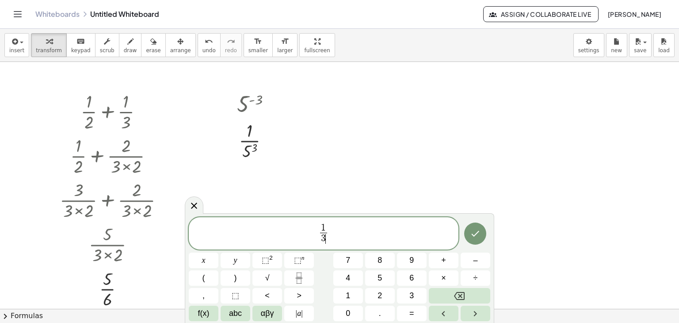
click at [482, 234] on button "Done" at bounding box center [475, 234] width 22 height 22
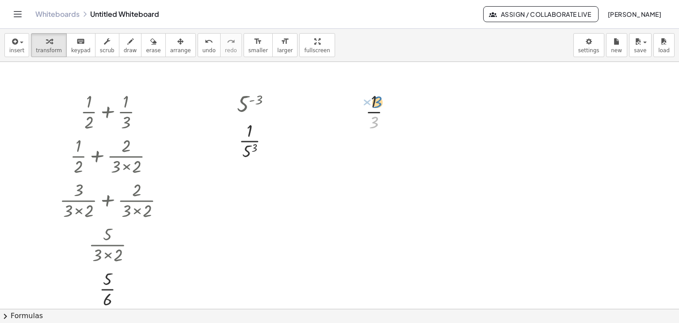
drag, startPoint x: 377, startPoint y: 123, endPoint x: 381, endPoint y: 104, distance: 20.2
click at [381, 104] on div at bounding box center [381, 111] width 41 height 44
drag, startPoint x: 374, startPoint y: 124, endPoint x: 386, endPoint y: 102, distance: 25.5
click at [386, 102] on div at bounding box center [381, 111] width 41 height 44
drag, startPoint x: 16, startPoint y: 48, endPoint x: 18, endPoint y: 103, distance: 54.9
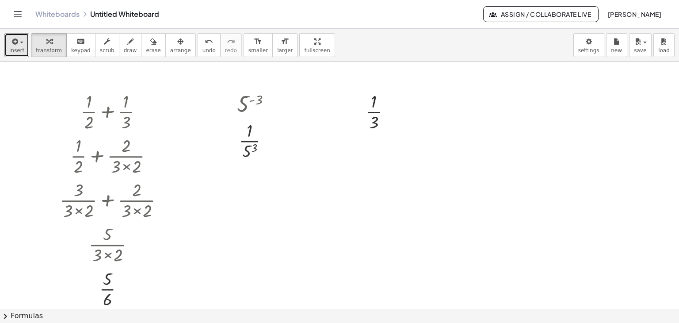
click at [18, 103] on div "insert select one: Math Expression Function Text Youtube Video Graphing Geometr…" at bounding box center [339, 176] width 679 height 294
click at [170, 44] on div "button" at bounding box center [180, 41] width 21 height 11
click at [13, 46] on icon "button" at bounding box center [14, 41] width 8 height 11
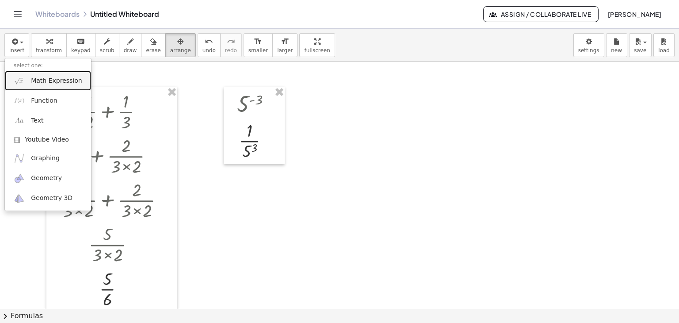
click at [39, 77] on span "Math Expression" at bounding box center [56, 81] width 51 height 9
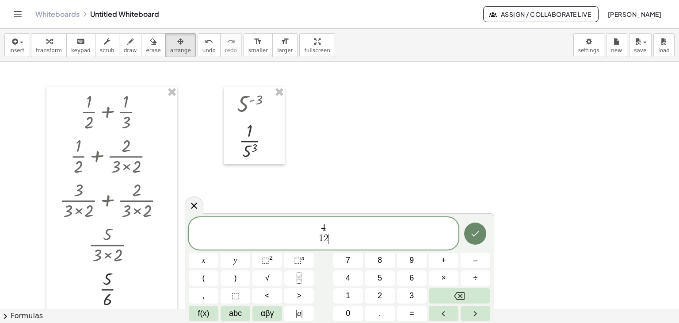
click at [476, 228] on icon "Done" at bounding box center [475, 233] width 11 height 11
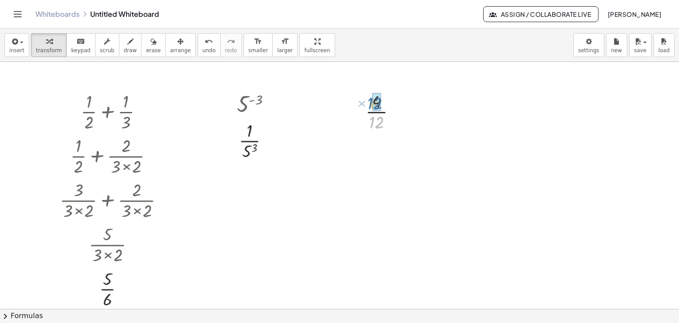
drag, startPoint x: 377, startPoint y: 123, endPoint x: 376, endPoint y: 104, distance: 18.6
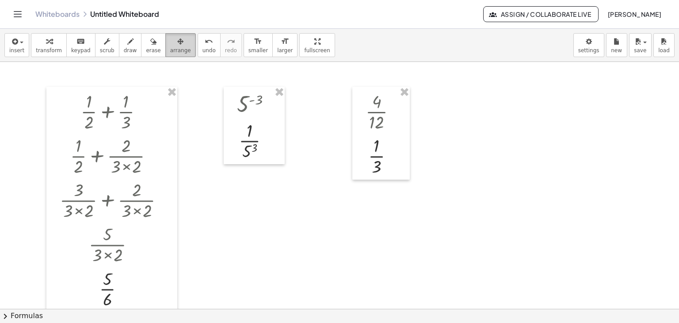
drag, startPoint x: 170, startPoint y: 43, endPoint x: 162, endPoint y: 51, distance: 11.0
click at [170, 45] on div "button" at bounding box center [180, 41] width 21 height 11
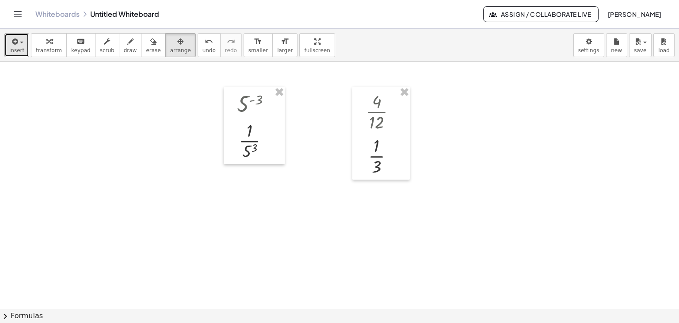
click at [21, 45] on div "button" at bounding box center [16, 41] width 15 height 11
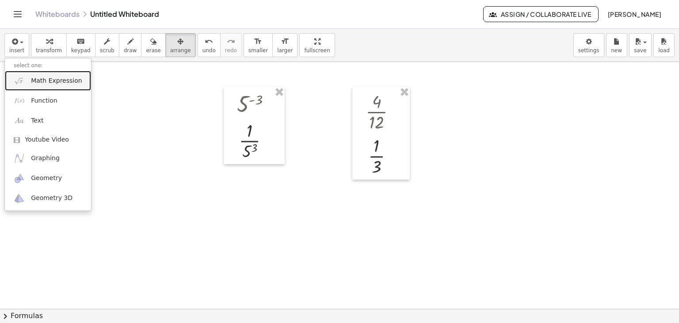
click at [53, 75] on link "Math Expression" at bounding box center [48, 81] width 86 height 20
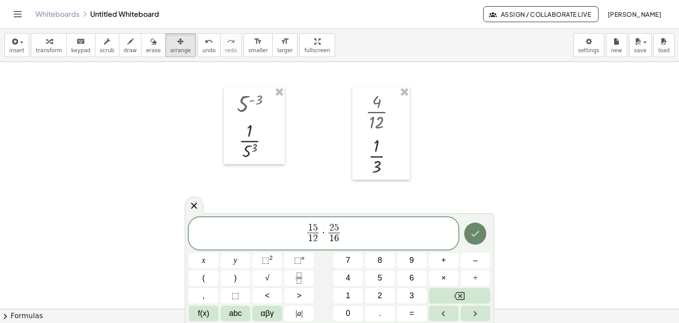
click at [476, 232] on icon "Done" at bounding box center [475, 233] width 11 height 11
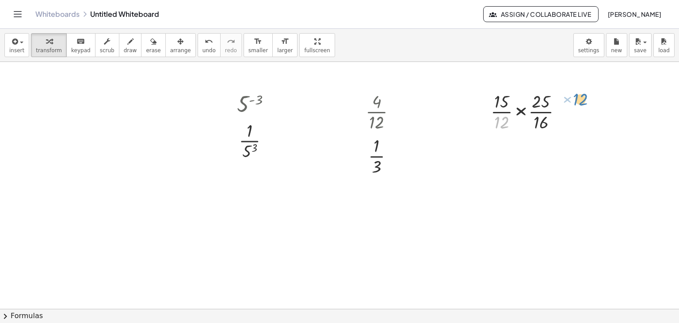
drag, startPoint x: 504, startPoint y: 123, endPoint x: 583, endPoint y: 100, distance: 82.0
drag, startPoint x: 505, startPoint y: 124, endPoint x: 552, endPoint y: 117, distance: 47.8
click at [552, 117] on div at bounding box center [530, 111] width 87 height 44
click at [554, 114] on div at bounding box center [530, 111] width 108 height 44
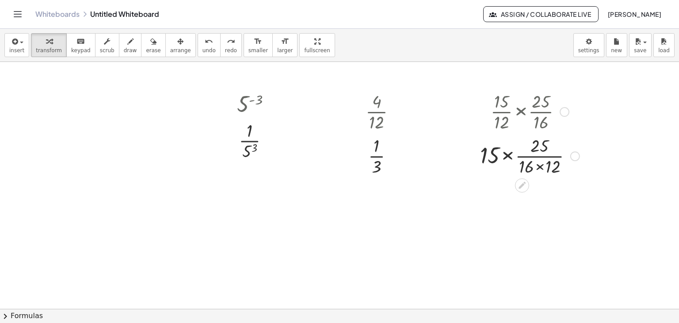
click at [566, 109] on div at bounding box center [565, 112] width 10 height 10
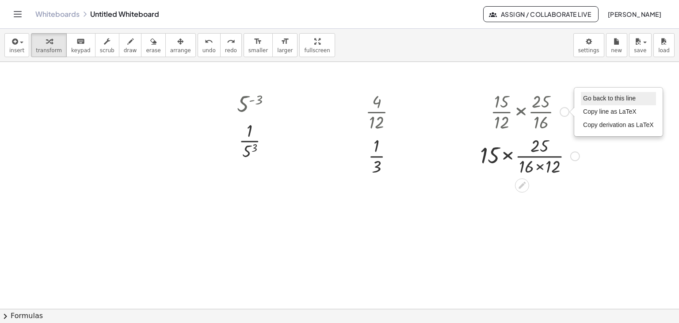
click at [585, 96] on span "Go back to this line" at bounding box center [609, 98] width 53 height 7
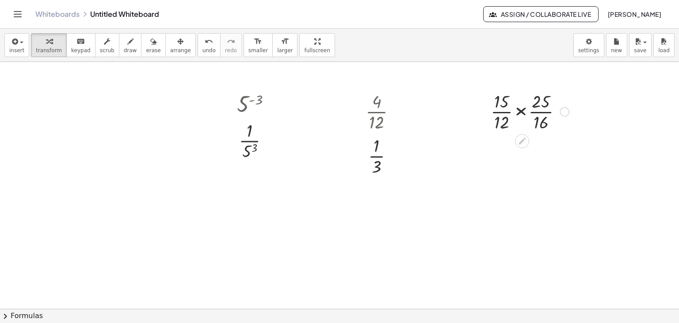
click at [492, 87] on div "× × 15 × 12 × × 25 × 16 Go back to this line Copy line as LaTeX Copy derivation…" at bounding box center [527, 111] width 98 height 49
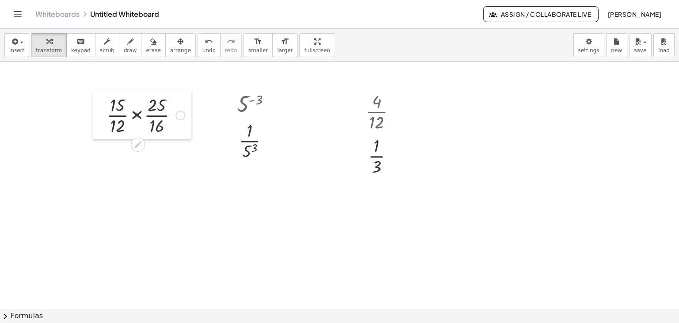
drag, startPoint x: 484, startPoint y: 90, endPoint x: 121, endPoint y: 127, distance: 364.6
click at [100, 96] on div at bounding box center [99, 114] width 13 height 49
drag, startPoint x: 117, startPoint y: 124, endPoint x: 182, endPoint y: 107, distance: 67.8
click at [182, 107] on div at bounding box center [145, 116] width 87 height 44
click at [118, 128] on div at bounding box center [145, 116] width 87 height 44
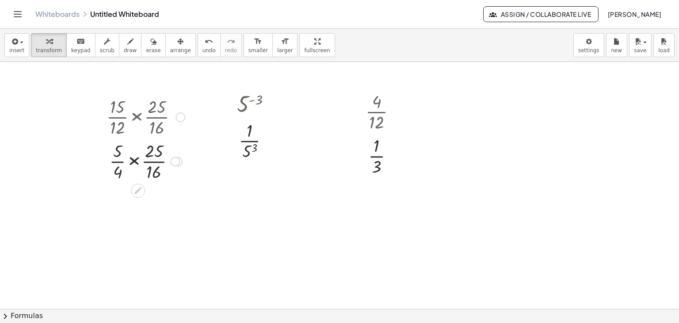
click at [155, 159] on div at bounding box center [145, 160] width 87 height 44
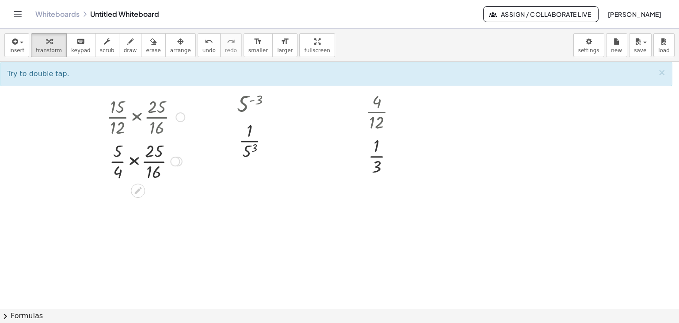
click at [159, 116] on div at bounding box center [145, 116] width 87 height 44
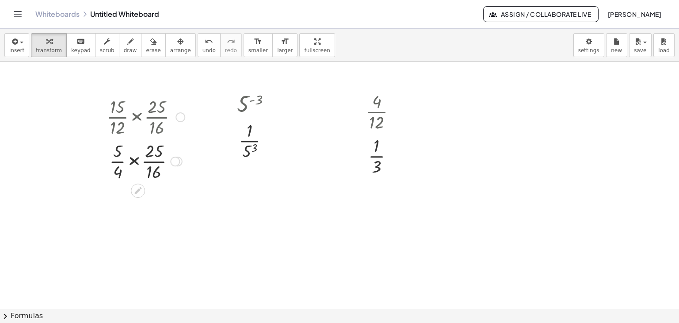
click at [159, 116] on div at bounding box center [145, 116] width 87 height 44
drag, startPoint x: 156, startPoint y: 173, endPoint x: 158, endPoint y: 154, distance: 19.6
click at [158, 154] on div at bounding box center [145, 160] width 87 height 44
click at [156, 161] on div at bounding box center [145, 160] width 87 height 44
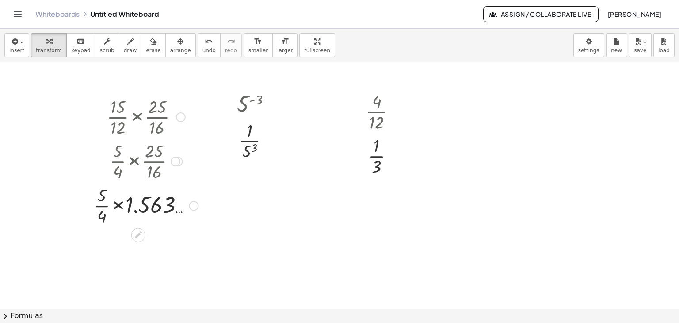
click at [180, 160] on div at bounding box center [176, 162] width 10 height 10
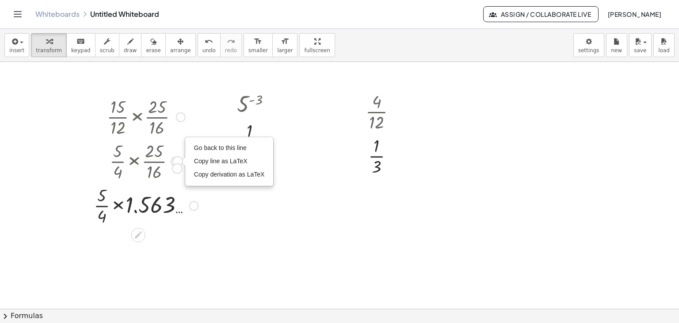
drag, startPoint x: 173, startPoint y: 160, endPoint x: 177, endPoint y: 163, distance: 5.0
click at [176, 165] on div "Go back to this line Copy line as LaTeX Copy derivation as LaTeX" at bounding box center [176, 162] width 10 height 10
click at [194, 206] on div "Go back to this line Copy line as LaTeX Copy derivation as LaTeX" at bounding box center [194, 206] width 10 height 10
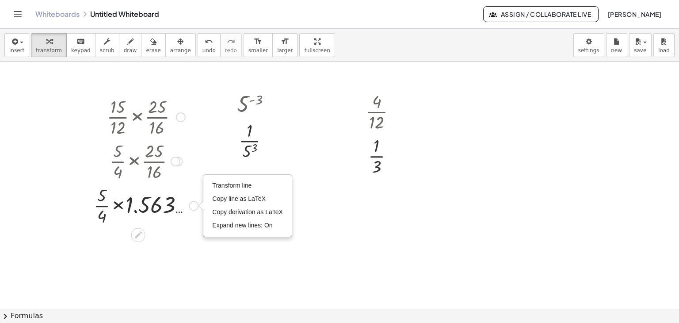
click at [173, 160] on div "Go back to this line Copy line as LaTeX Copy derivation as LaTeX" at bounding box center [176, 162] width 10 height 10
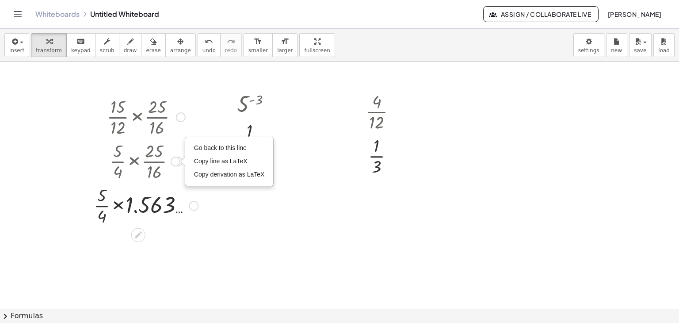
drag, startPoint x: 204, startPoint y: 142, endPoint x: 191, endPoint y: 154, distance: 17.9
click at [204, 144] on li "Go back to this line" at bounding box center [229, 148] width 75 height 13
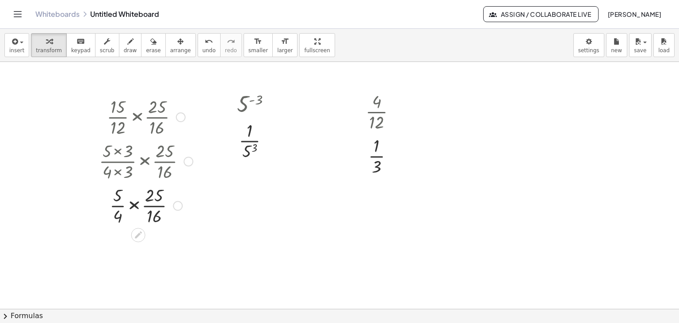
drag, startPoint x: 176, startPoint y: 161, endPoint x: 172, endPoint y: 253, distance: 91.7
click at [172, 252] on div "5 ( - 3 ) × 1 × 5 3 Go back to this line Copy line as LaTeX Copy derivation as …" at bounding box center [339, 309] width 679 height 494
click at [180, 119] on div at bounding box center [181, 117] width 10 height 10
click at [207, 101] on span "Go back to this line" at bounding box center [226, 103] width 53 height 7
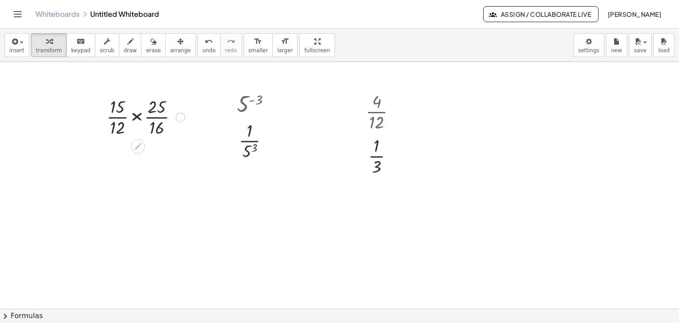
click at [113, 119] on div at bounding box center [145, 116] width 87 height 44
click at [113, 119] on div at bounding box center [145, 116] width 81 height 44
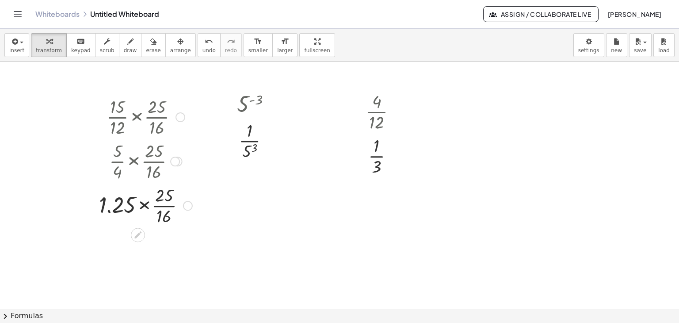
click at [177, 157] on div at bounding box center [175, 162] width 10 height 10
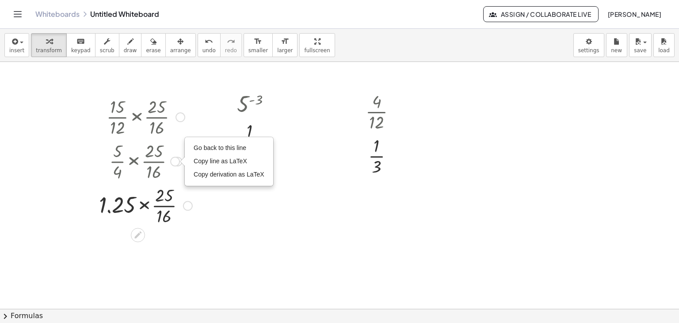
drag, startPoint x: 207, startPoint y: 148, endPoint x: 198, endPoint y: 154, distance: 11.2
click at [207, 148] on span "Go back to this line" at bounding box center [220, 147] width 53 height 7
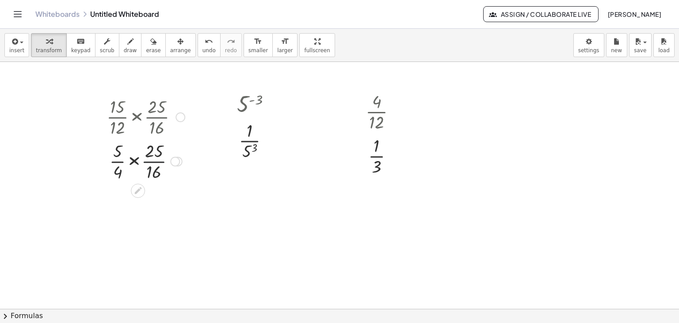
click at [154, 161] on div at bounding box center [145, 160] width 87 height 44
click at [177, 161] on div at bounding box center [178, 162] width 10 height 10
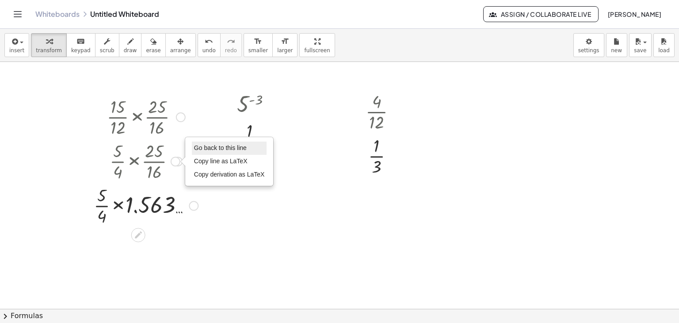
drag, startPoint x: 213, startPoint y: 143, endPoint x: 206, endPoint y: 147, distance: 8.0
click at [213, 143] on li "Go back to this line" at bounding box center [229, 148] width 75 height 13
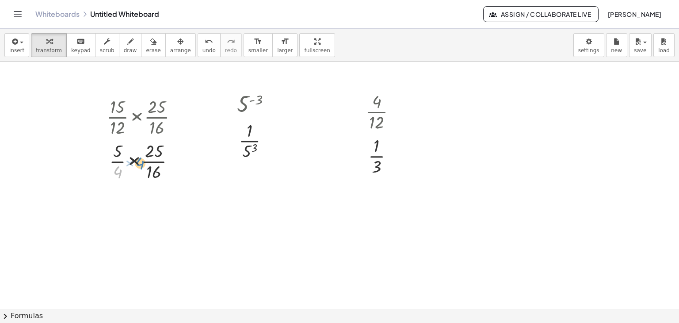
drag, startPoint x: 113, startPoint y: 173, endPoint x: 127, endPoint y: 161, distance: 17.9
click at [129, 163] on div at bounding box center [145, 160] width 87 height 44
click at [177, 161] on div at bounding box center [178, 162] width 10 height 10
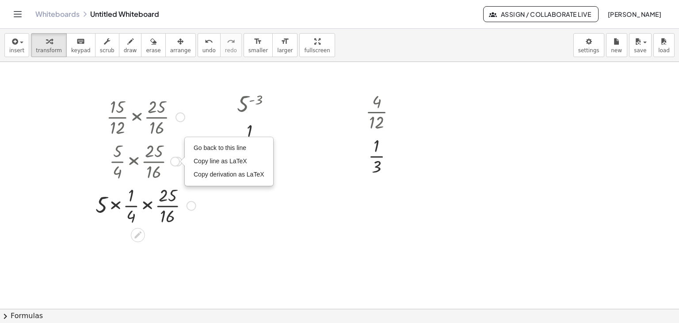
click at [198, 151] on li "Go back to this line" at bounding box center [229, 148] width 75 height 13
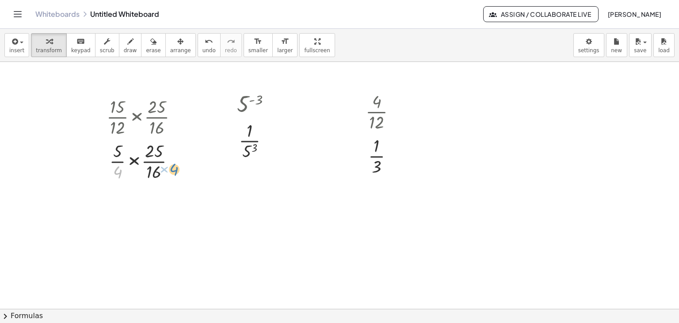
drag, startPoint x: 117, startPoint y: 173, endPoint x: 173, endPoint y: 170, distance: 56.7
click at [173, 170] on div at bounding box center [145, 160] width 87 height 44
drag, startPoint x: 117, startPoint y: 169, endPoint x: 178, endPoint y: 157, distance: 62.2
click at [178, 157] on div at bounding box center [145, 160] width 87 height 44
drag, startPoint x: 114, startPoint y: 172, endPoint x: 152, endPoint y: 156, distance: 41.7
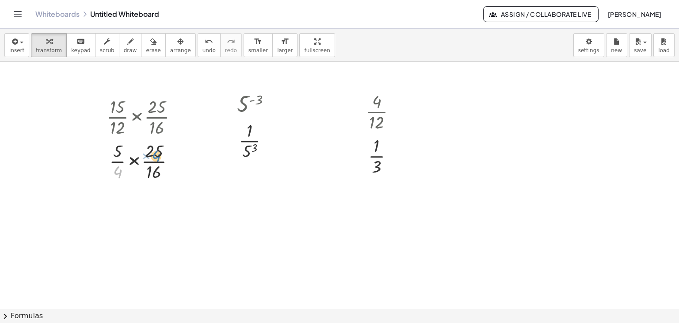
click at [152, 156] on div at bounding box center [145, 160] width 87 height 44
drag, startPoint x: 156, startPoint y: 170, endPoint x: 157, endPoint y: 152, distance: 18.1
click at [157, 152] on div at bounding box center [145, 160] width 87 height 44
click at [154, 170] on div at bounding box center [145, 160] width 87 height 44
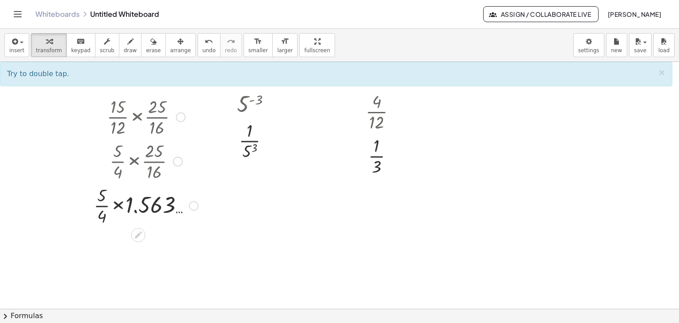
click at [177, 161] on div at bounding box center [178, 162] width 10 height 10
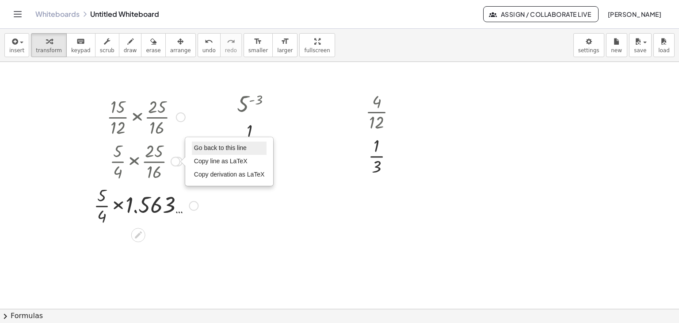
click at [204, 148] on span "Go back to this line" at bounding box center [220, 147] width 53 height 7
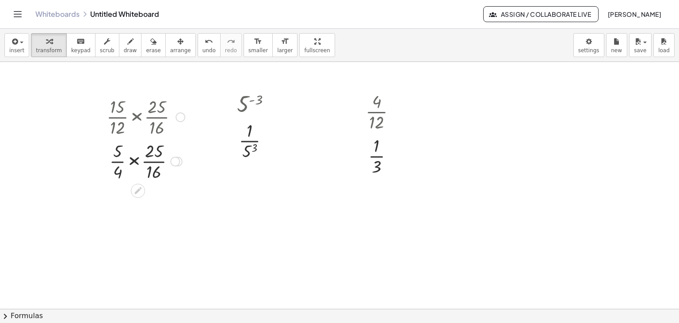
click at [136, 162] on div at bounding box center [145, 160] width 87 height 44
click at [136, 161] on div at bounding box center [145, 160] width 87 height 44
drag, startPoint x: 148, startPoint y: 218, endPoint x: 152, endPoint y: 196, distance: 21.7
click at [152, 196] on div at bounding box center [145, 205] width 87 height 44
drag, startPoint x: 147, startPoint y: 224, endPoint x: 146, endPoint y: 202, distance: 21.7
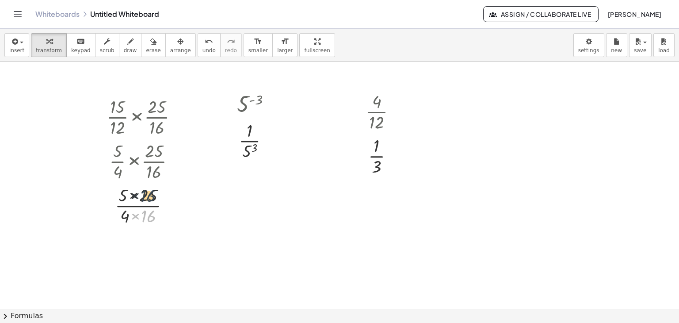
click at [146, 202] on div at bounding box center [145, 205] width 87 height 44
click at [134, 193] on div at bounding box center [145, 205] width 87 height 44
click at [134, 260] on div at bounding box center [145, 249] width 87 height 44
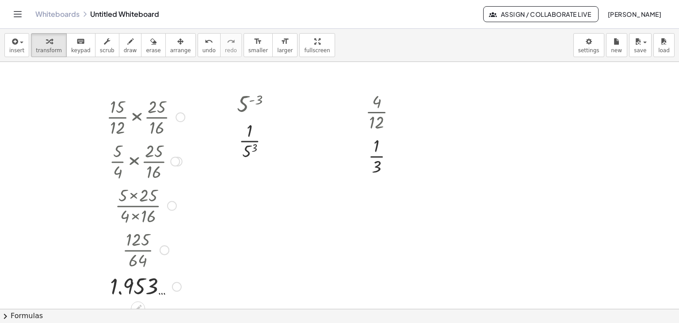
click at [176, 286] on div at bounding box center [177, 287] width 10 height 10
click at [161, 249] on div at bounding box center [162, 250] width 10 height 10
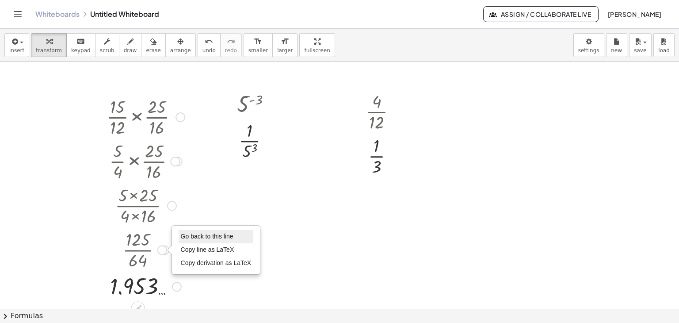
click at [186, 234] on span "Go back to this line" at bounding box center [207, 236] width 53 height 7
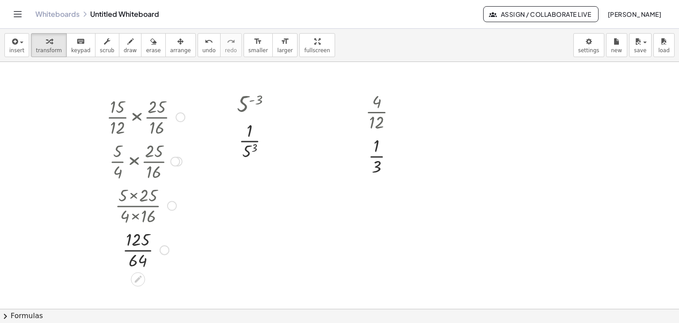
click at [140, 251] on div at bounding box center [145, 249] width 87 height 44
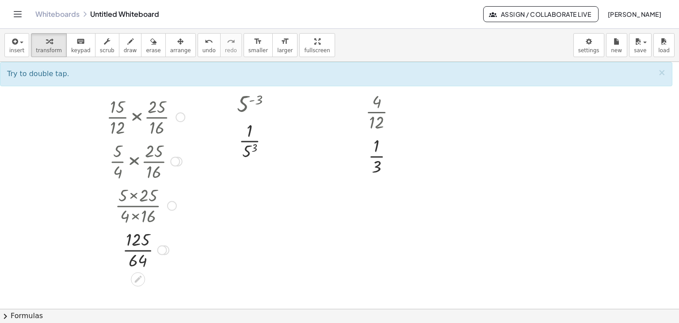
click at [137, 247] on div at bounding box center [145, 249] width 87 height 44
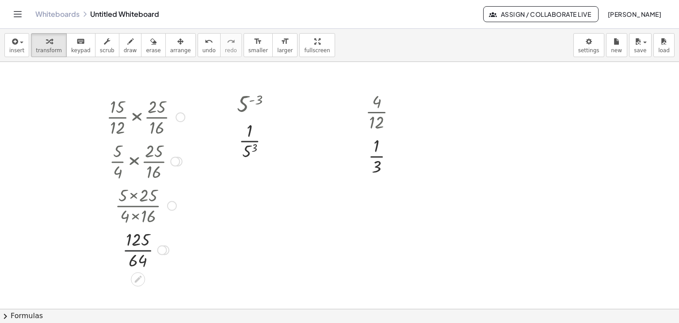
click at [137, 247] on div at bounding box center [145, 249] width 87 height 44
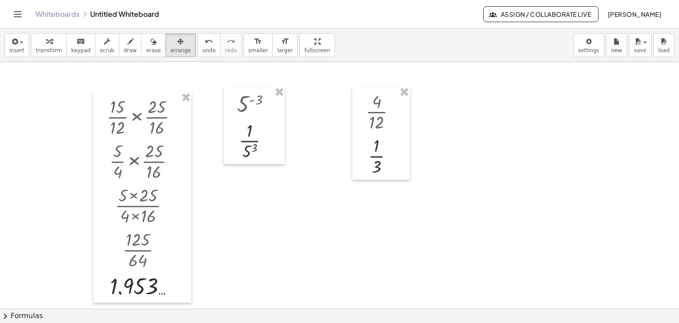
drag, startPoint x: 161, startPoint y: 50, endPoint x: 164, endPoint y: 85, distance: 35.1
click at [170, 51] on span "arrange" at bounding box center [180, 50] width 21 height 6
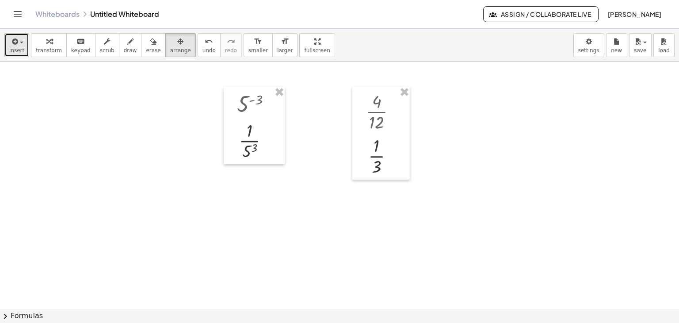
click at [12, 52] on span "insert" at bounding box center [16, 50] width 15 height 6
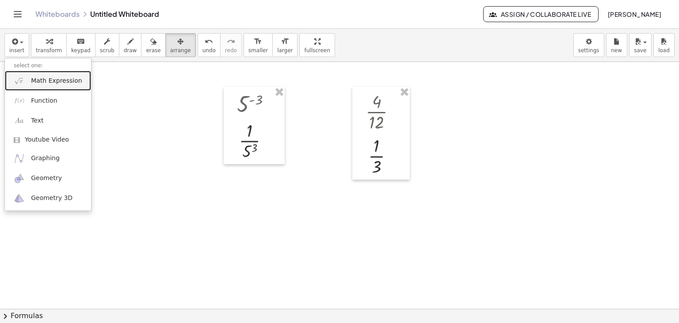
click at [45, 85] on link "Math Expression" at bounding box center [48, 81] width 86 height 20
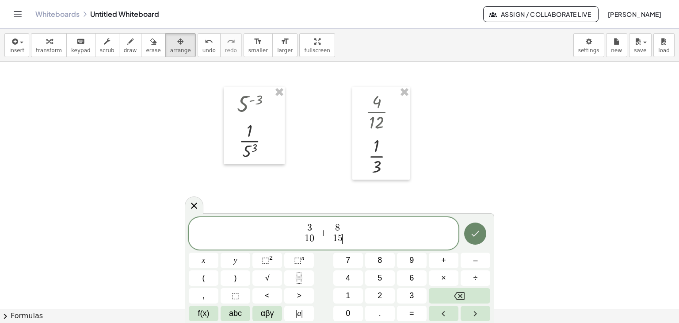
click at [480, 235] on icon "Done" at bounding box center [475, 233] width 11 height 11
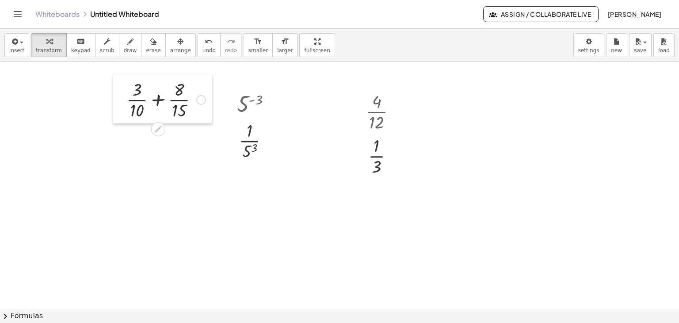
drag, startPoint x: 486, startPoint y: 88, endPoint x: 121, endPoint y: 77, distance: 364.7
click at [121, 77] on div at bounding box center [119, 99] width 13 height 49
drag, startPoint x: 233, startPoint y: 93, endPoint x: 483, endPoint y: 89, distance: 250.4
click at [596, 81] on div at bounding box center [602, 113] width 13 height 78
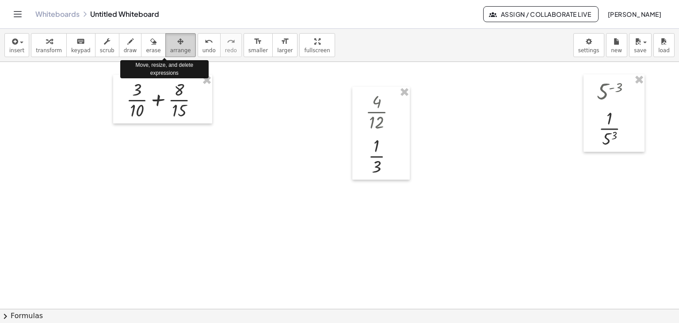
drag, startPoint x: 156, startPoint y: 46, endPoint x: 178, endPoint y: 53, distance: 22.5
click at [170, 47] on span "arrange" at bounding box center [180, 50] width 21 height 6
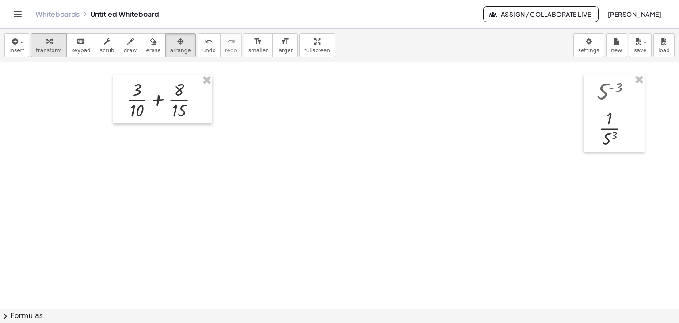
drag, startPoint x: 36, startPoint y: 46, endPoint x: 58, endPoint y: 56, distance: 23.8
click at [37, 47] on span "transform" at bounding box center [49, 50] width 26 height 6
drag, startPoint x: 137, startPoint y: 109, endPoint x: 191, endPoint y: 95, distance: 55.8
click at [191, 95] on div at bounding box center [166, 99] width 88 height 44
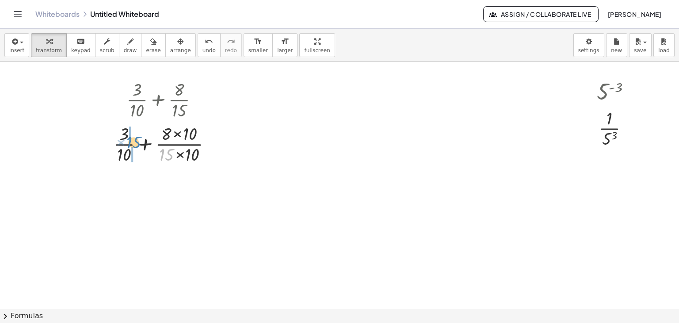
drag, startPoint x: 168, startPoint y: 156, endPoint x: 126, endPoint y: 146, distance: 43.3
click at [133, 143] on div at bounding box center [166, 143] width 114 height 44
click at [203, 97] on div at bounding box center [201, 100] width 10 height 10
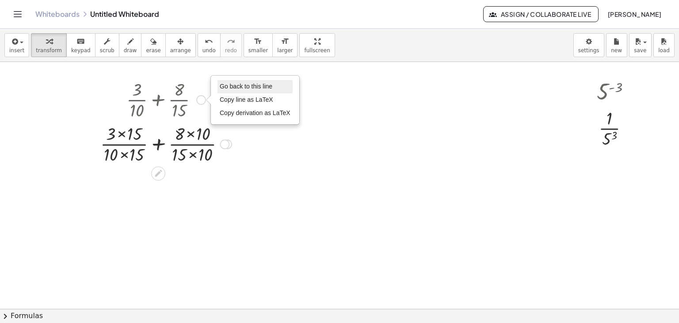
click at [236, 87] on span "Go back to this line" at bounding box center [246, 86] width 53 height 7
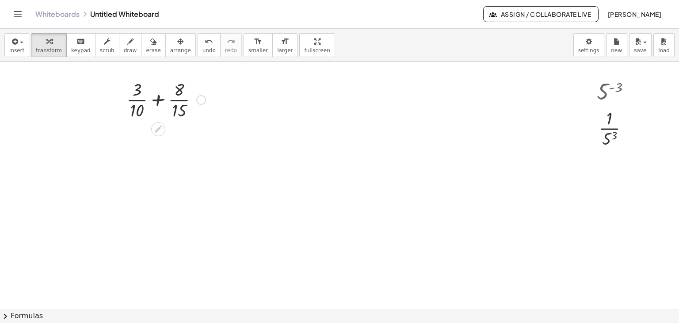
click at [134, 99] on div at bounding box center [166, 99] width 88 height 44
click at [182, 144] on div at bounding box center [166, 143] width 96 height 44
click at [139, 145] on div at bounding box center [166, 143] width 135 height 30
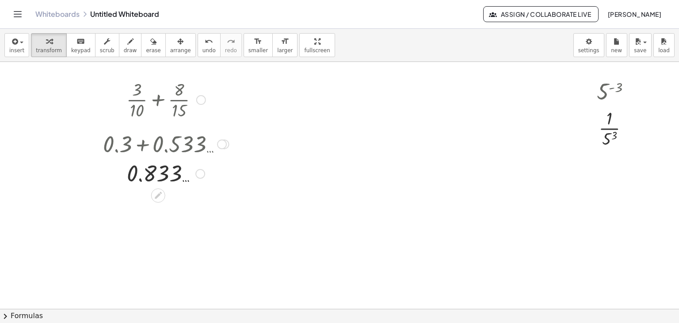
click at [199, 99] on div at bounding box center [201, 100] width 10 height 10
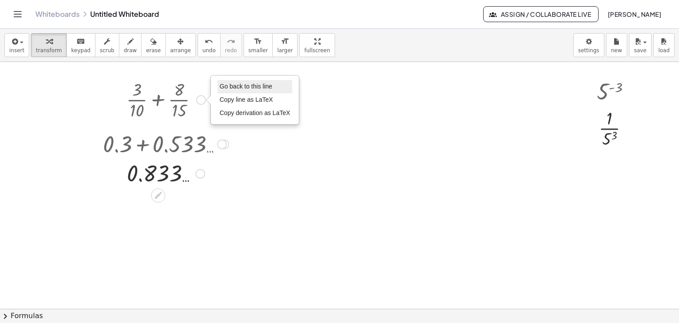
click at [234, 86] on span "Go back to this line" at bounding box center [246, 86] width 53 height 7
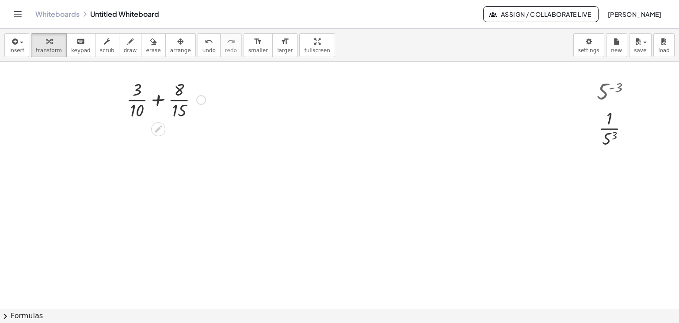
click at [159, 97] on div at bounding box center [166, 99] width 88 height 44
drag, startPoint x: 159, startPoint y: 97, endPoint x: 160, endPoint y: 106, distance: 9.3
click at [159, 97] on div at bounding box center [166, 99] width 88 height 44
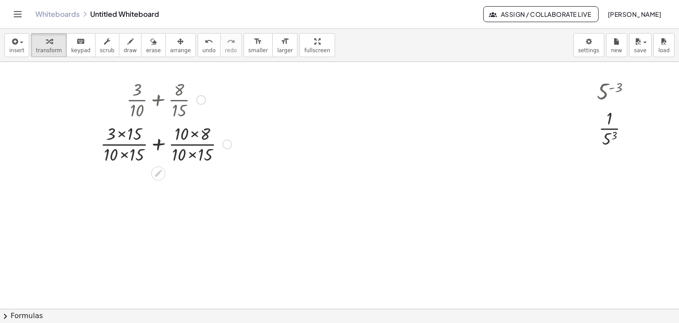
click at [202, 93] on div at bounding box center [166, 99] width 140 height 44
click at [203, 95] on div at bounding box center [201, 100] width 10 height 10
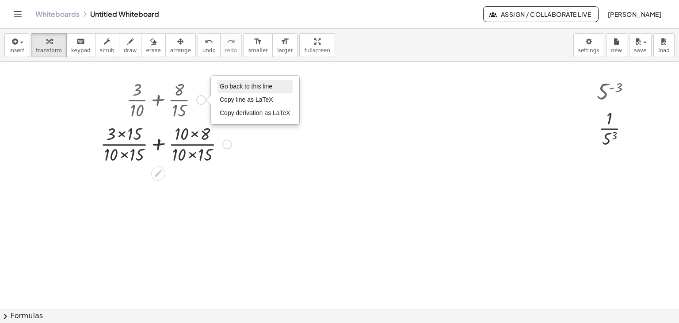
drag, startPoint x: 245, startPoint y: 84, endPoint x: 240, endPoint y: 98, distance: 14.1
click at [245, 84] on span "Go back to this line" at bounding box center [246, 86] width 53 height 7
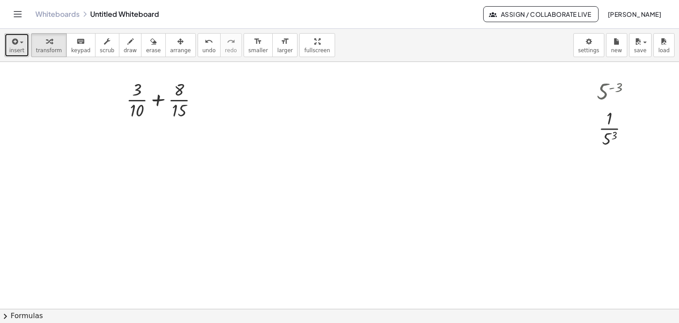
drag, startPoint x: 12, startPoint y: 45, endPoint x: 25, endPoint y: 55, distance: 16.7
click at [12, 45] on icon "button" at bounding box center [14, 41] width 8 height 11
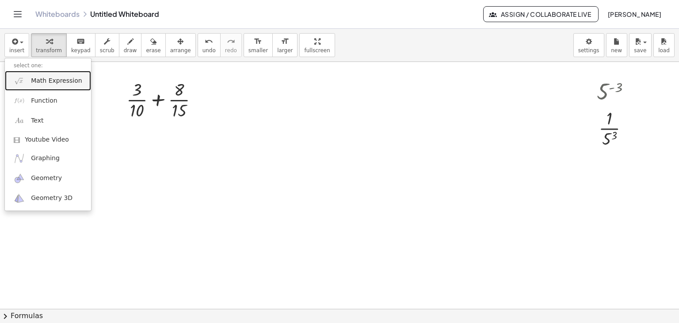
click at [44, 80] on span "Math Expression" at bounding box center [56, 81] width 51 height 9
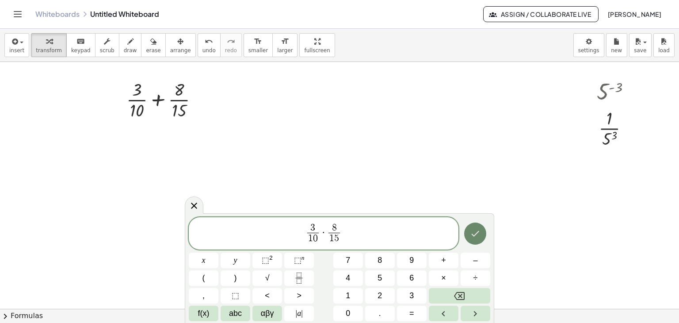
click at [475, 233] on icon "Done" at bounding box center [475, 233] width 11 height 11
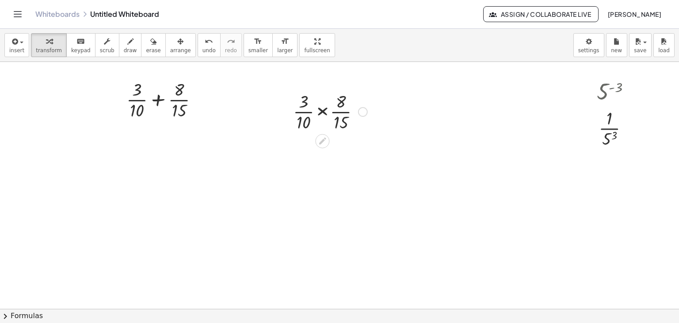
click at [322, 112] on div at bounding box center [330, 111] width 83 height 44
drag, startPoint x: 326, startPoint y: 156, endPoint x: 343, endPoint y: 164, distance: 18.8
click at [343, 164] on div at bounding box center [330, 155] width 83 height 44
drag, startPoint x: 312, startPoint y: 143, endPoint x: 336, endPoint y: 165, distance: 32.6
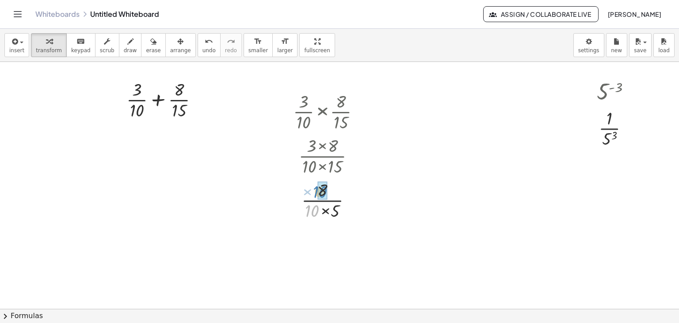
drag, startPoint x: 315, startPoint y: 208, endPoint x: 324, endPoint y: 189, distance: 20.8
click at [323, 211] on div at bounding box center [330, 199] width 83 height 44
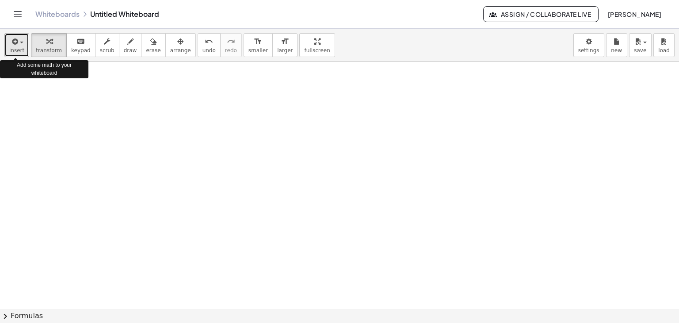
click at [23, 49] on button "insert" at bounding box center [16, 45] width 25 height 24
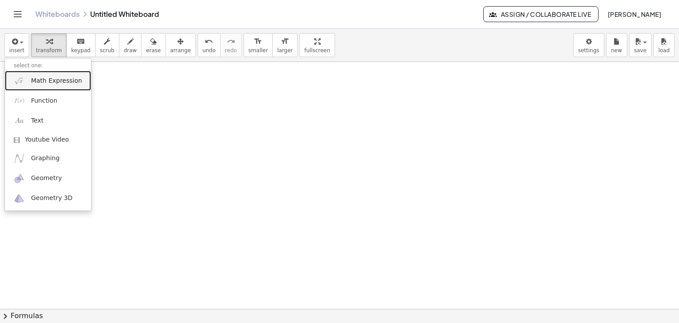
click at [44, 85] on link "Math Expression" at bounding box center [48, 81] width 86 height 20
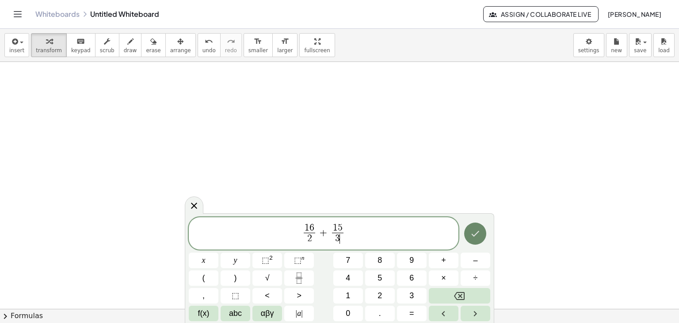
click at [476, 238] on button "Done" at bounding box center [475, 234] width 22 height 22
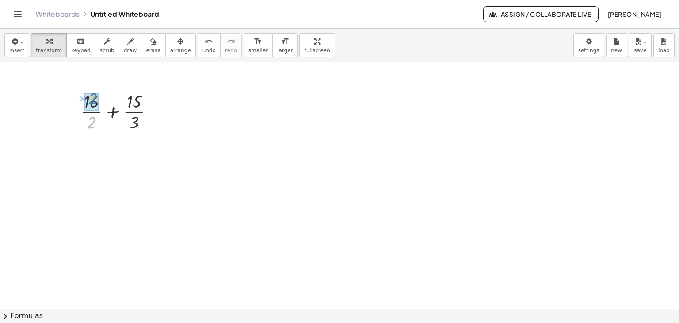
drag, startPoint x: 91, startPoint y: 124, endPoint x: 92, endPoint y: 101, distance: 23.5
drag, startPoint x: 131, startPoint y: 164, endPoint x: 131, endPoint y: 142, distance: 21.7
click at [113, 158] on div at bounding box center [120, 155] width 89 height 30
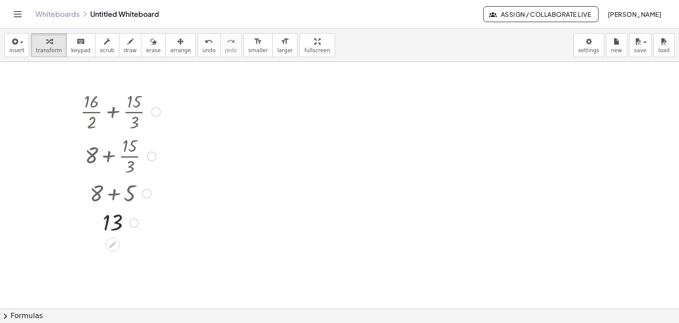
drag, startPoint x: 143, startPoint y: 156, endPoint x: 152, endPoint y: 219, distance: 63.4
click at [113, 112] on div "+ × 16 × 2 + × 15 × 3 + 8 + × 15 × 3 + 8 + 5 13" at bounding box center [113, 112] width 0 height 0
click at [154, 113] on div at bounding box center [156, 112] width 10 height 10
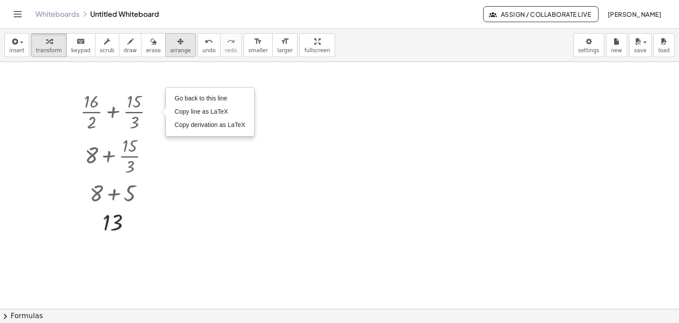
click at [170, 51] on span "arrange" at bounding box center [180, 50] width 21 height 6
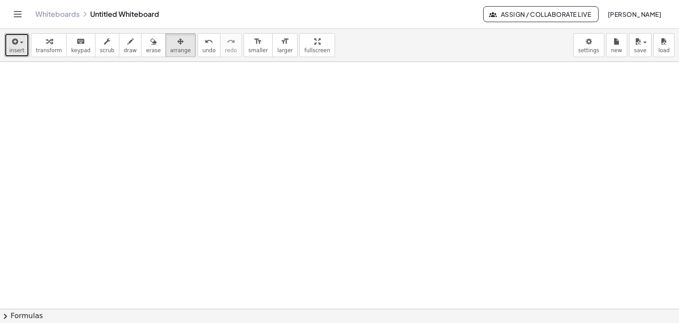
drag, startPoint x: 10, startPoint y: 46, endPoint x: 21, endPoint y: 61, distance: 19.0
click at [10, 46] on icon "button" at bounding box center [14, 41] width 8 height 11
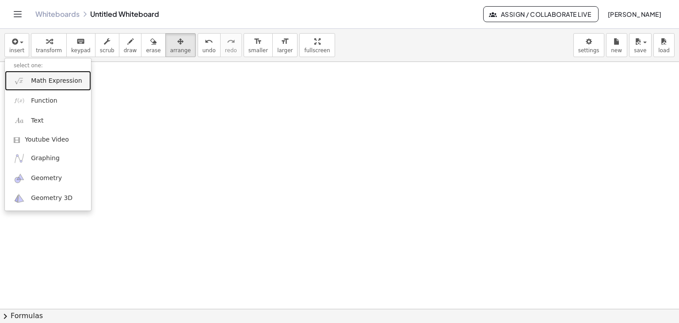
click at [38, 84] on span "Math Expression" at bounding box center [56, 81] width 51 height 9
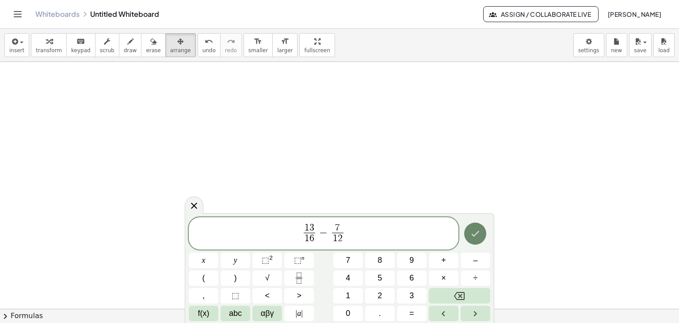
click at [474, 237] on icon "Done" at bounding box center [475, 233] width 11 height 11
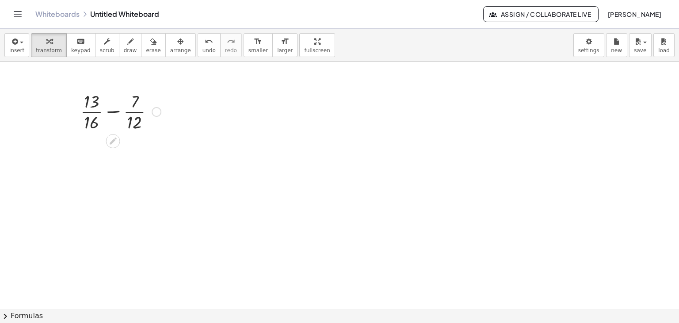
click at [114, 111] on div at bounding box center [120, 111] width 89 height 44
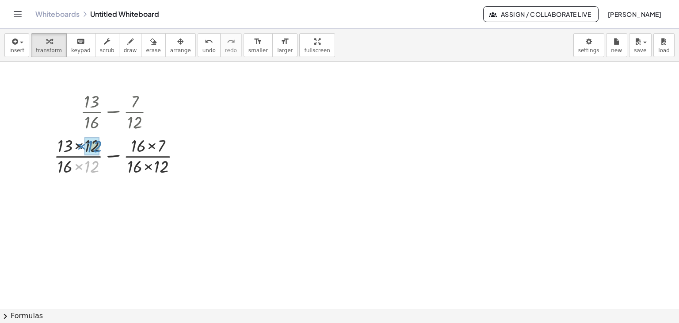
drag, startPoint x: 89, startPoint y: 167, endPoint x: 92, endPoint y: 147, distance: 20.5
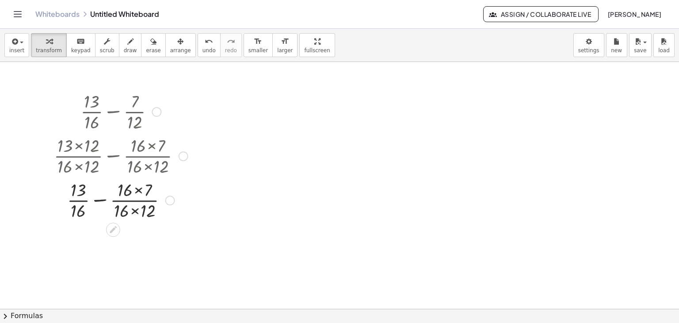
click at [184, 153] on div at bounding box center [184, 156] width 10 height 10
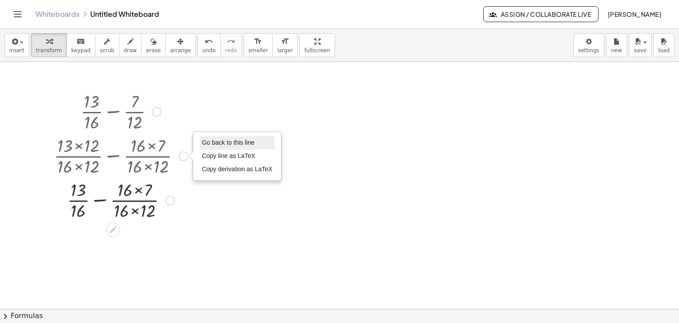
click at [211, 142] on span "Go back to this line" at bounding box center [228, 142] width 53 height 7
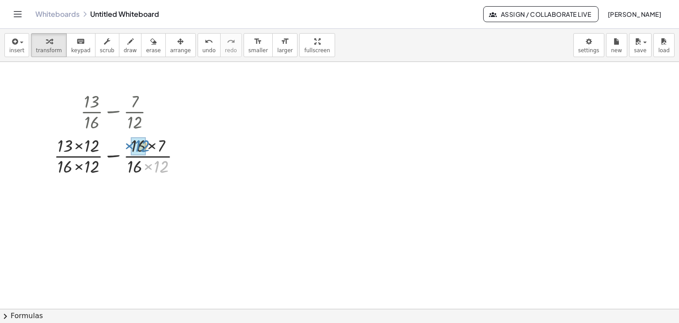
drag, startPoint x: 165, startPoint y: 169, endPoint x: 146, endPoint y: 149, distance: 28.2
click at [146, 149] on div at bounding box center [121, 155] width 143 height 44
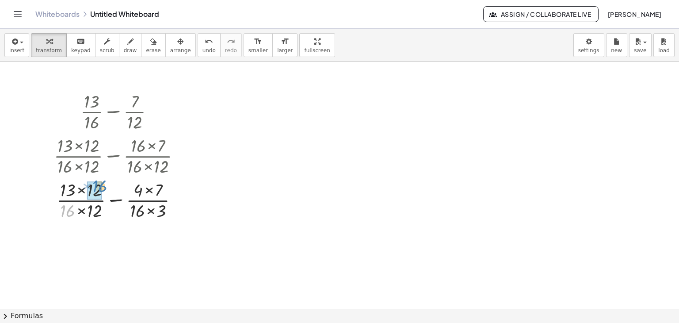
drag, startPoint x: 68, startPoint y: 209, endPoint x: 100, endPoint y: 184, distance: 40.1
drag, startPoint x: 94, startPoint y: 187, endPoint x: 93, endPoint y: 211, distance: 23.9
drag, startPoint x: 135, startPoint y: 186, endPoint x: 137, endPoint y: 204, distance: 17.8
click at [85, 209] on div at bounding box center [121, 199] width 143 height 44
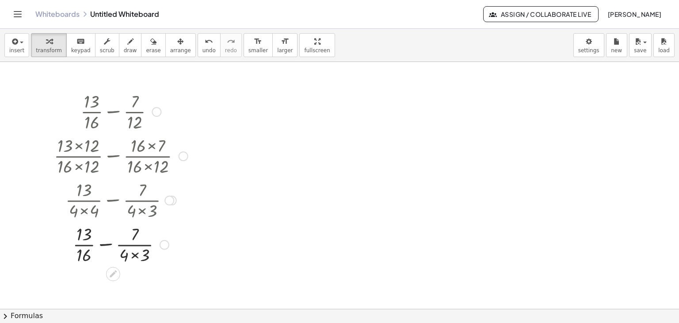
click at [133, 256] on div at bounding box center [121, 244] width 143 height 44
click at [115, 244] on div at bounding box center [121, 244] width 143 height 44
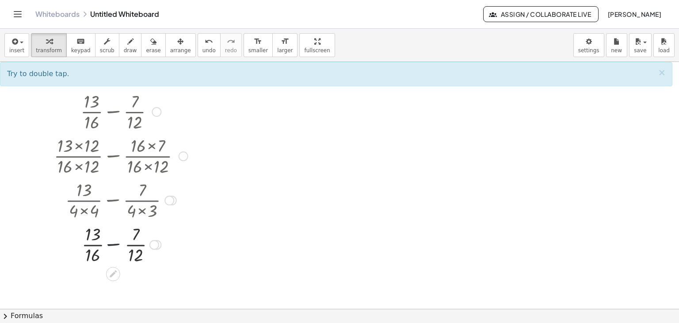
click at [115, 244] on div at bounding box center [121, 244] width 143 height 44
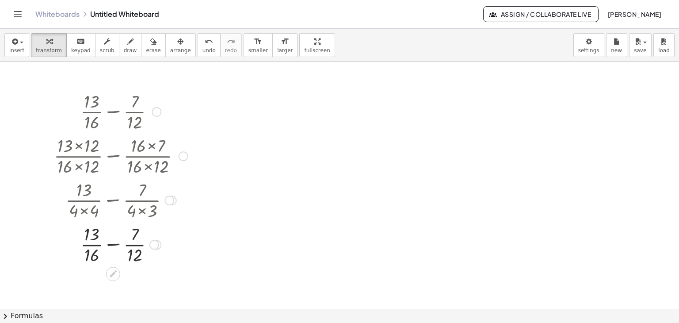
click at [115, 244] on div at bounding box center [121, 244] width 143 height 44
click at [113, 243] on div at bounding box center [121, 244] width 143 height 44
click at [114, 244] on div at bounding box center [121, 244] width 143 height 44
drag, startPoint x: 86, startPoint y: 234, endPoint x: 112, endPoint y: 237, distance: 26.3
click at [87, 234] on div at bounding box center [121, 244] width 143 height 44
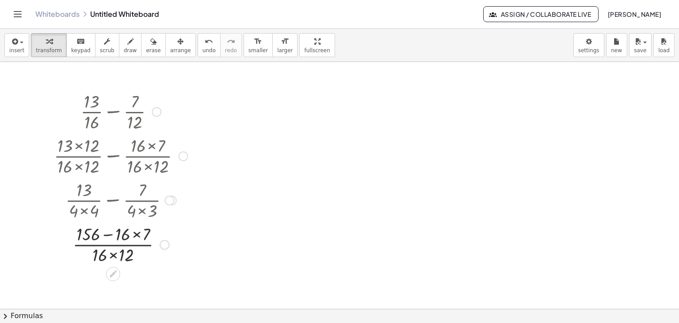
click at [136, 235] on div at bounding box center [121, 244] width 143 height 44
click at [114, 236] on div at bounding box center [121, 244] width 143 height 44
click at [115, 257] on div at bounding box center [121, 244] width 143 height 44
click at [115, 246] on div at bounding box center [121, 244] width 143 height 44
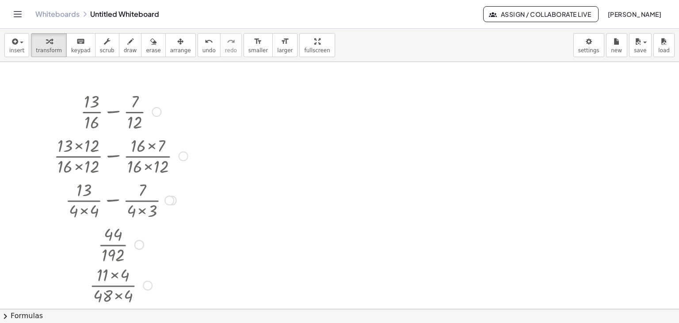
drag, startPoint x: 135, startPoint y: 247, endPoint x: 138, endPoint y: 343, distance: 96.5
click at [138, 322] on html "Graspable Math Activities Get Started Activity Bank Assigned Work Classes White…" at bounding box center [339, 161] width 679 height 323
click at [157, 109] on div at bounding box center [157, 112] width 10 height 10
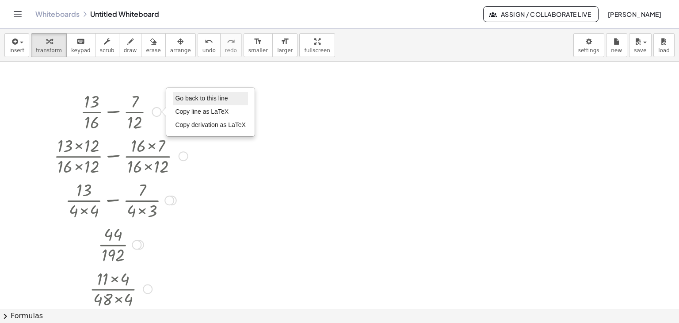
click at [192, 97] on span "Go back to this line" at bounding box center [201, 98] width 53 height 7
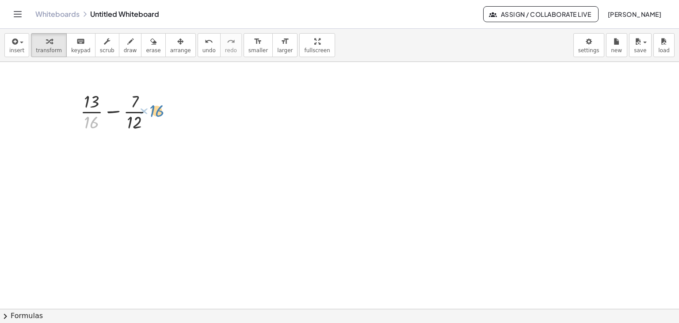
drag, startPoint x: 99, startPoint y: 128, endPoint x: 155, endPoint y: 107, distance: 59.3
click at [155, 107] on div at bounding box center [120, 111] width 89 height 44
drag, startPoint x: 86, startPoint y: 125, endPoint x: 156, endPoint y: 115, distance: 70.1
click at [156, 115] on div at bounding box center [120, 111] width 89 height 44
drag, startPoint x: 92, startPoint y: 124, endPoint x: 145, endPoint y: 114, distance: 54.1
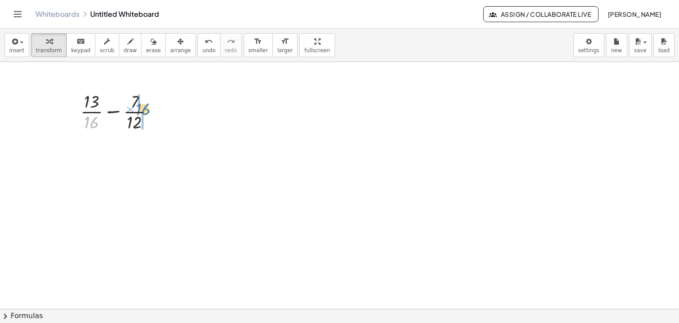
click at [143, 112] on div at bounding box center [120, 111] width 89 height 44
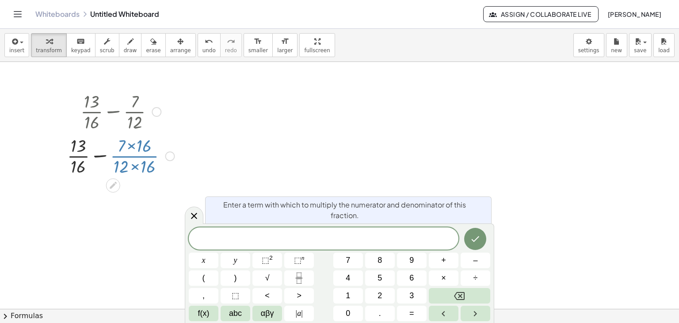
drag, startPoint x: 123, startPoint y: 166, endPoint x: 147, endPoint y: 145, distance: 32.6
click at [147, 145] on div at bounding box center [121, 155] width 116 height 44
click at [331, 129] on div at bounding box center [339, 102] width 679 height 513
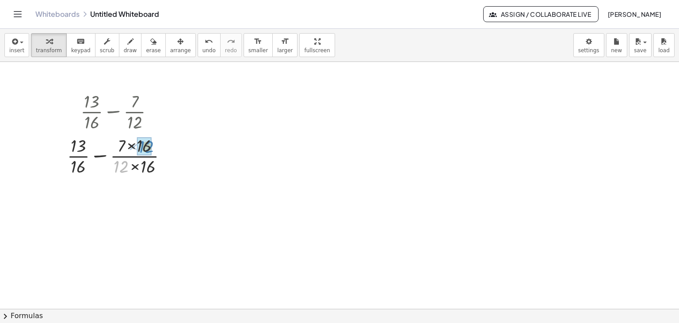
drag, startPoint x: 119, startPoint y: 165, endPoint x: 141, endPoint y: 150, distance: 27.3
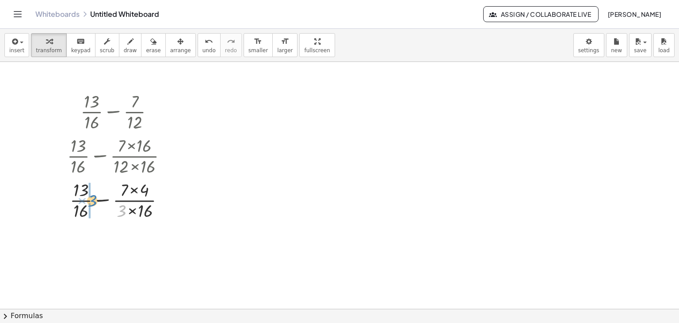
drag, startPoint x: 122, startPoint y: 211, endPoint x: 93, endPoint y: 201, distance: 30.2
click at [93, 200] on div at bounding box center [121, 199] width 116 height 44
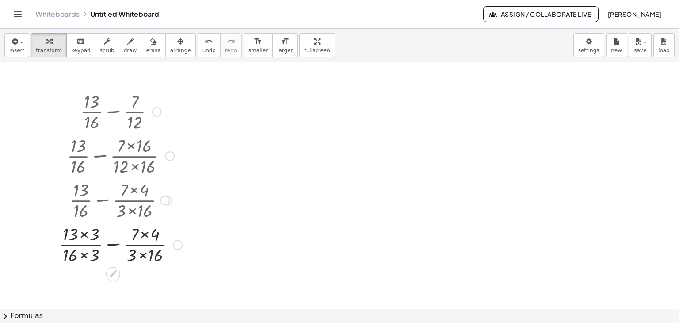
drag, startPoint x: 84, startPoint y: 256, endPoint x: 89, endPoint y: 255, distance: 4.9
click at [83, 256] on div at bounding box center [121, 244] width 132 height 44
click at [142, 257] on div at bounding box center [121, 244] width 132 height 44
drag, startPoint x: 88, startPoint y: 234, endPoint x: 111, endPoint y: 233, distance: 23.5
click at [88, 235] on div at bounding box center [121, 244] width 124 height 44
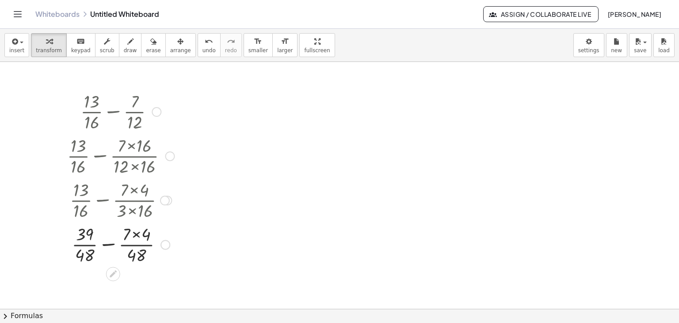
drag, startPoint x: 136, startPoint y: 234, endPoint x: 131, endPoint y: 237, distance: 6.4
click at [136, 234] on div at bounding box center [121, 244] width 116 height 44
click at [110, 245] on div at bounding box center [121, 244] width 116 height 44
click at [156, 109] on div at bounding box center [157, 112] width 10 height 10
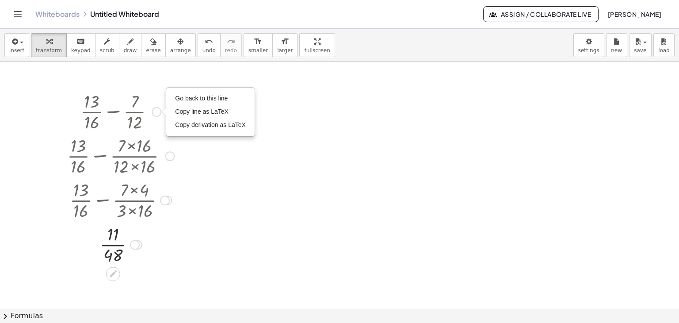
drag, startPoint x: 189, startPoint y: 103, endPoint x: 151, endPoint y: 130, distance: 46.6
click at [190, 103] on li "Go back to this line" at bounding box center [210, 98] width 75 height 13
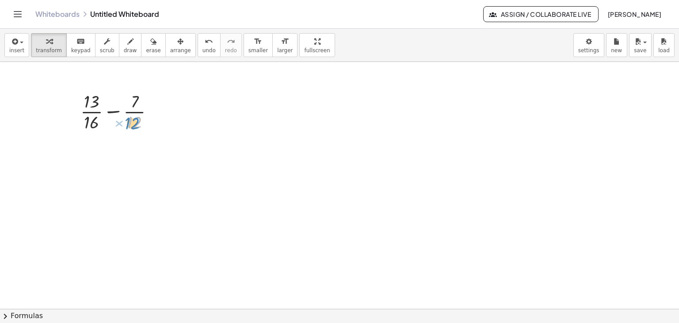
click at [133, 124] on div at bounding box center [120, 111] width 89 height 44
click at [115, 111] on div at bounding box center [120, 111] width 89 height 44
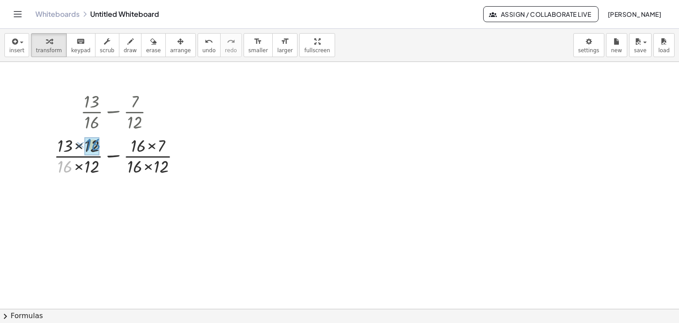
drag, startPoint x: 66, startPoint y: 169, endPoint x: 97, endPoint y: 149, distance: 36.6
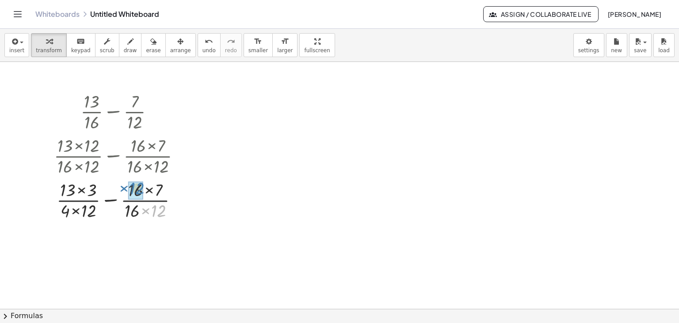
drag, startPoint x: 159, startPoint y: 212, endPoint x: 137, endPoint y: 190, distance: 31.3
click at [76, 210] on div at bounding box center [121, 199] width 143 height 44
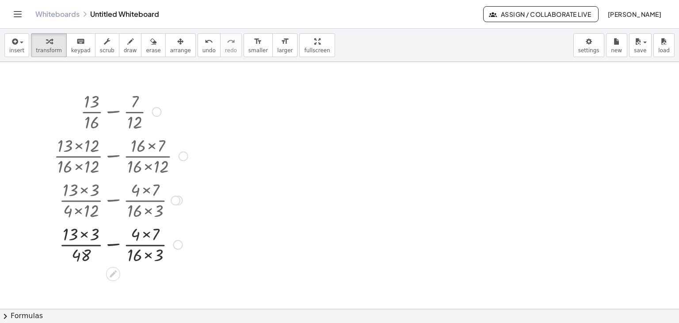
click at [148, 257] on div at bounding box center [121, 244] width 143 height 44
drag, startPoint x: 89, startPoint y: 233, endPoint x: 96, endPoint y: 234, distance: 7.2
click at [89, 233] on div at bounding box center [121, 244] width 143 height 44
click at [136, 236] on div at bounding box center [121, 244] width 143 height 44
click at [110, 246] on div at bounding box center [121, 244] width 143 height 44
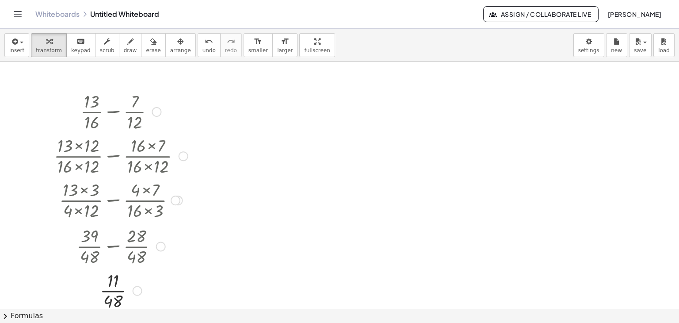
drag, startPoint x: 134, startPoint y: 244, endPoint x: 144, endPoint y: 298, distance: 54.8
click at [113, 291] on div "× × 48 11 Go back to this line Copy line as LaTeX Copy derivation as LaTeX" at bounding box center [113, 291] width 0 height 0
click at [157, 112] on div at bounding box center [157, 112] width 10 height 10
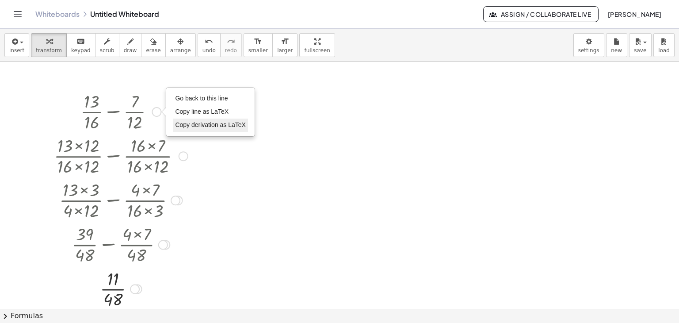
drag, startPoint x: 201, startPoint y: 100, endPoint x: 212, endPoint y: 120, distance: 23.2
click at [202, 100] on span "Go back to this line" at bounding box center [201, 98] width 53 height 7
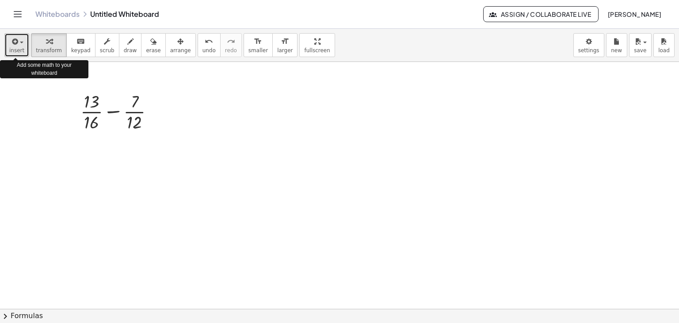
click at [16, 43] on icon "button" at bounding box center [14, 41] width 8 height 11
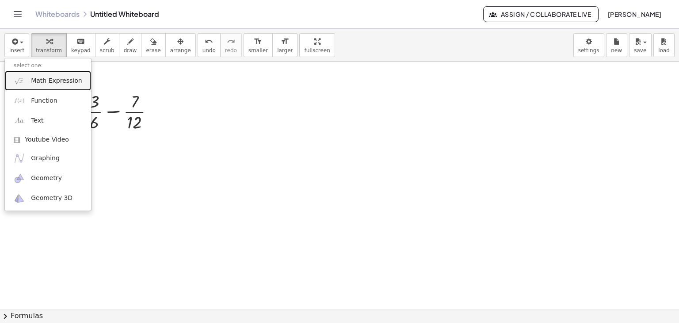
click at [39, 86] on link "Math Expression" at bounding box center [48, 81] width 86 height 20
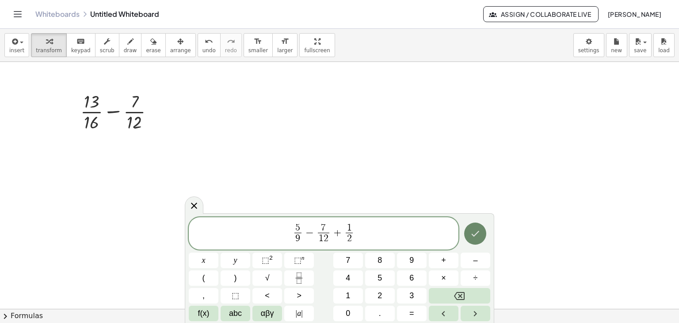
click at [485, 232] on button "Done" at bounding box center [475, 234] width 22 height 22
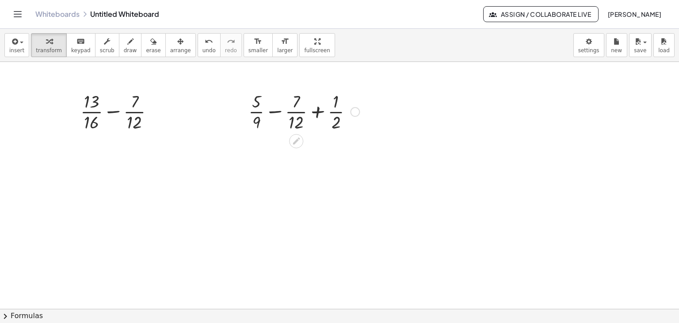
click at [275, 111] on div at bounding box center [304, 111] width 120 height 44
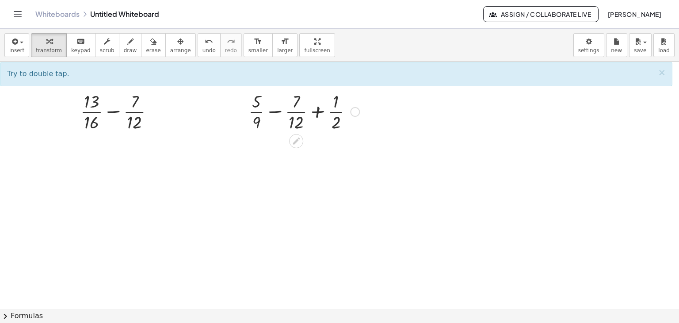
click at [273, 111] on div at bounding box center [304, 111] width 120 height 44
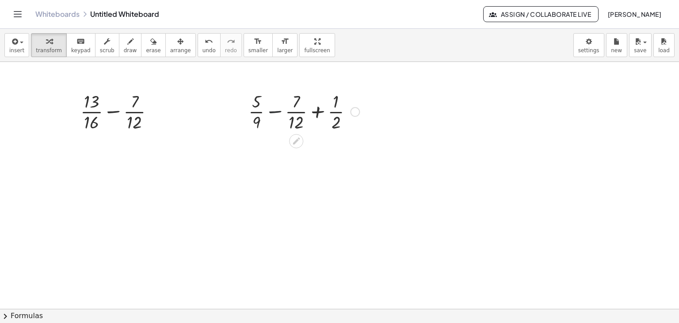
click at [273, 111] on div at bounding box center [304, 111] width 120 height 44
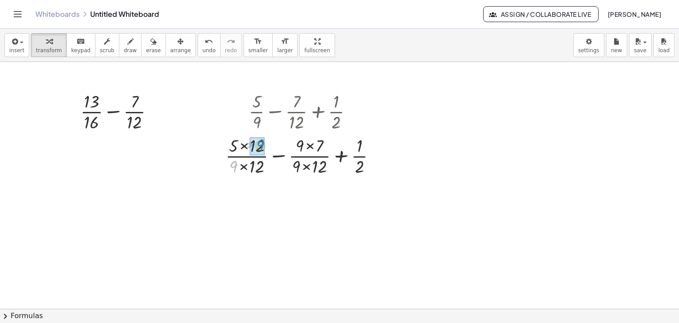
drag, startPoint x: 233, startPoint y: 165, endPoint x: 260, endPoint y: 143, distance: 34.6
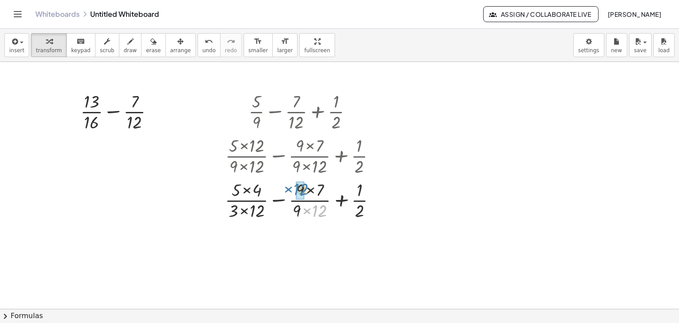
drag, startPoint x: 321, startPoint y: 210, endPoint x: 303, endPoint y: 190, distance: 26.3
drag, startPoint x: 245, startPoint y: 207, endPoint x: 259, endPoint y: 213, distance: 15.1
click at [245, 208] on div at bounding box center [304, 199] width 166 height 44
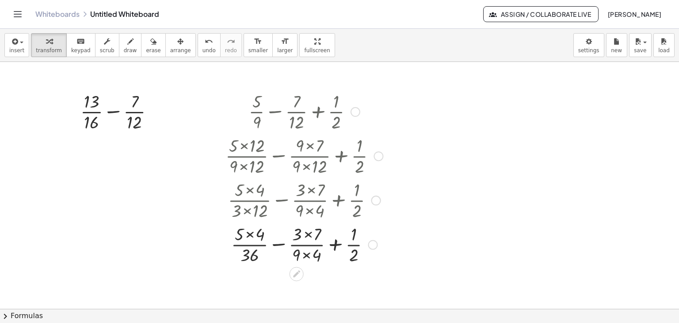
click at [306, 215] on div at bounding box center [304, 199] width 173 height 44
click at [308, 254] on div at bounding box center [304, 244] width 166 height 44
click at [277, 244] on div at bounding box center [304, 244] width 166 height 44
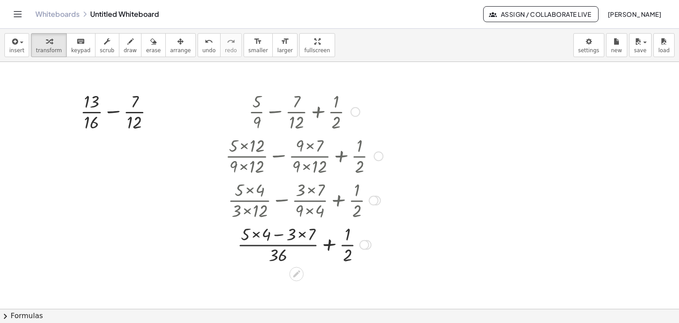
drag, startPoint x: 257, startPoint y: 234, endPoint x: 263, endPoint y: 235, distance: 6.9
click at [257, 234] on div at bounding box center [304, 244] width 166 height 44
click at [295, 234] on div at bounding box center [304, 244] width 166 height 44
drag, startPoint x: 280, startPoint y: 234, endPoint x: 299, endPoint y: 263, distance: 34.6
click at [280, 235] on div at bounding box center [304, 244] width 166 height 44
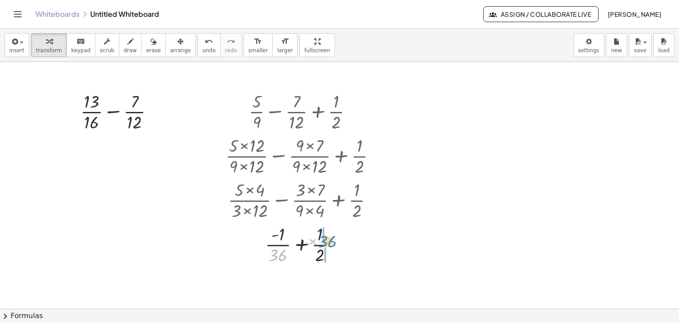
drag, startPoint x: 273, startPoint y: 256, endPoint x: 323, endPoint y: 242, distance: 51.4
click at [323, 242] on div at bounding box center [304, 244] width 166 height 44
drag, startPoint x: 303, startPoint y: 256, endPoint x: 318, endPoint y: 237, distance: 24.3
click at [319, 245] on div at bounding box center [304, 244] width 166 height 44
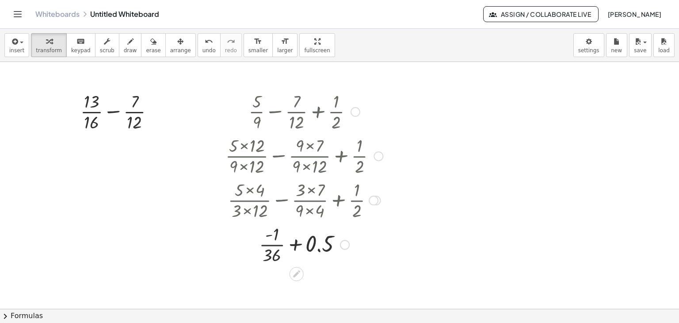
click at [345, 243] on div at bounding box center [345, 245] width 10 height 10
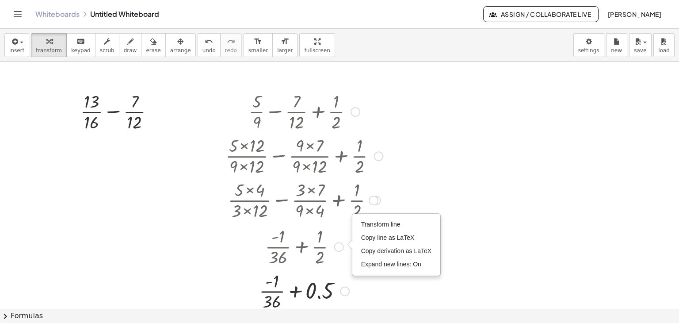
drag, startPoint x: 341, startPoint y: 245, endPoint x: 329, endPoint y: 287, distance: 43.7
click at [297, 291] on div "+ + × - 1 × 36 0.5 Transform line Copy line as LaTeX Copy derivation as LaTeX E…" at bounding box center [297, 291] width 0 height 0
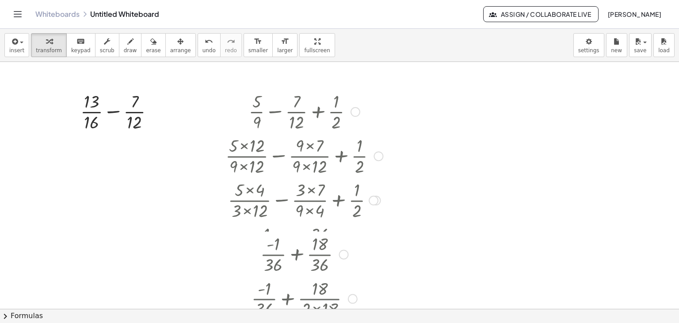
drag, startPoint x: 347, startPoint y: 243, endPoint x: 355, endPoint y: 297, distance: 54.6
click at [297, 299] on div "+ × - 1 × 36 + × 18 × 2 × 18" at bounding box center [297, 299] width 0 height 0
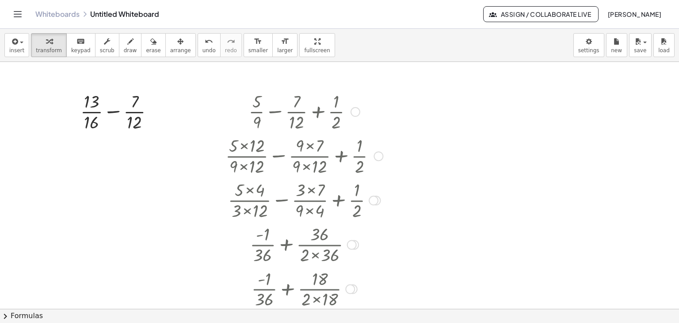
scroll to position [276, 0]
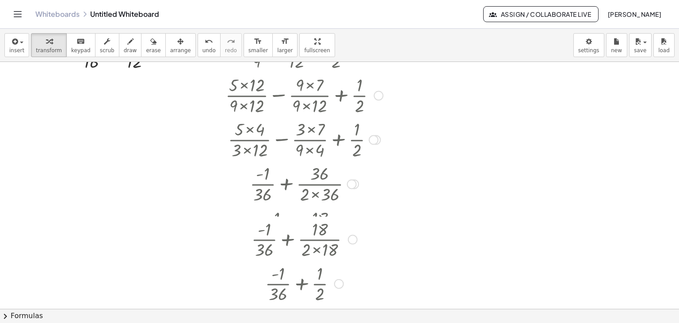
drag, startPoint x: 341, startPoint y: 273, endPoint x: 350, endPoint y: 337, distance: 64.8
click at [350, 322] on html "Graspable Math Activities Get Started Activity Bank Assigned Work Classes White…" at bounding box center [339, 161] width 679 height 323
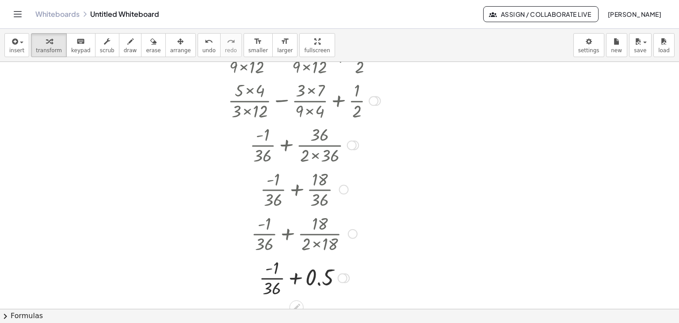
scroll to position [409, 0]
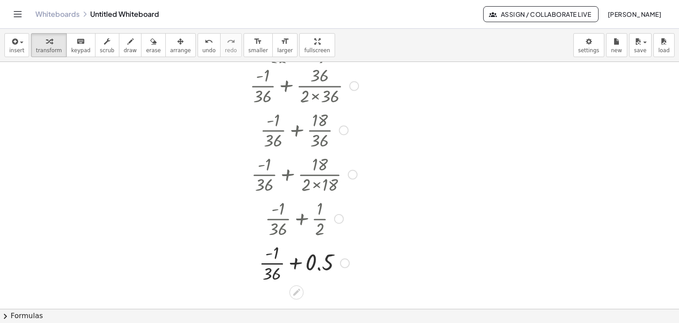
drag, startPoint x: 343, startPoint y: 183, endPoint x: 359, endPoint y: 267, distance: 85.1
click at [297, 263] on div "+ + × - 1 × 36 0.5 Transform line Copy line as LaTeX Copy derivation as LaTeX E…" at bounding box center [297, 263] width 0 height 0
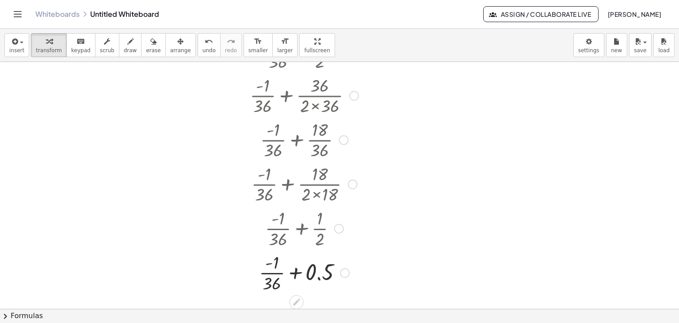
click at [338, 226] on div at bounding box center [339, 229] width 10 height 10
click at [366, 215] on span "Go back to this line" at bounding box center [384, 214] width 53 height 7
click at [302, 227] on div at bounding box center [304, 228] width 166 height 44
click at [303, 227] on div at bounding box center [304, 228] width 166 height 44
drag, startPoint x: 255, startPoint y: 284, endPoint x: 281, endPoint y: 266, distance: 32.4
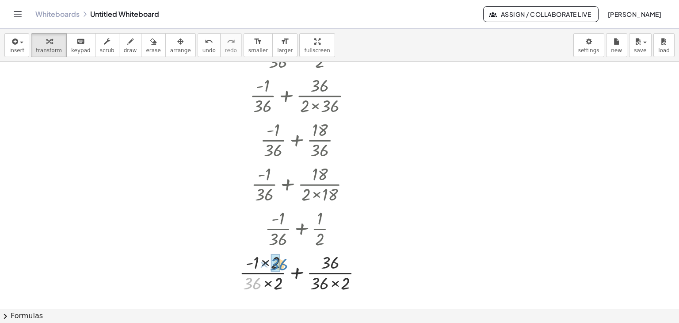
click at [281, 266] on div at bounding box center [304, 272] width 166 height 44
drag, startPoint x: 345, startPoint y: 284, endPoint x: 336, endPoint y: 266, distance: 20.0
click at [275, 282] on div at bounding box center [304, 272] width 166 height 44
click at [296, 275] on div at bounding box center [304, 272] width 166 height 44
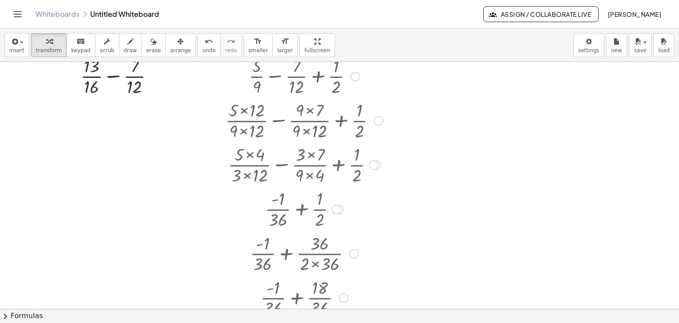
scroll to position [228, 0]
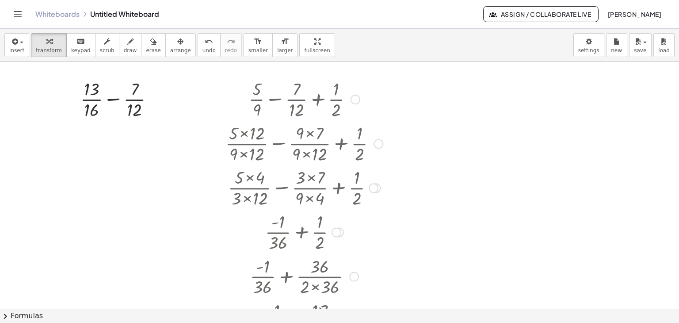
click at [358, 96] on div at bounding box center [356, 100] width 10 height 10
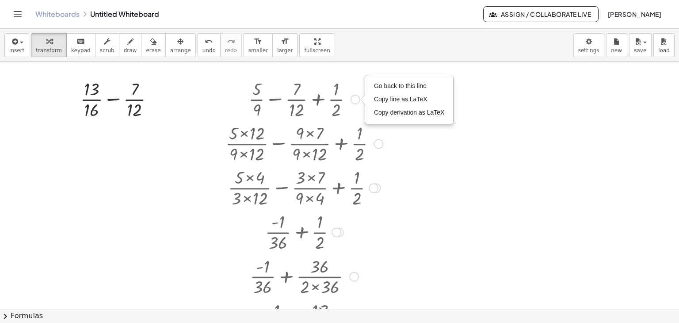
drag, startPoint x: 394, startPoint y: 90, endPoint x: 384, endPoint y: 105, distance: 18.3
click at [394, 90] on li "Go back to this line" at bounding box center [409, 86] width 75 height 13
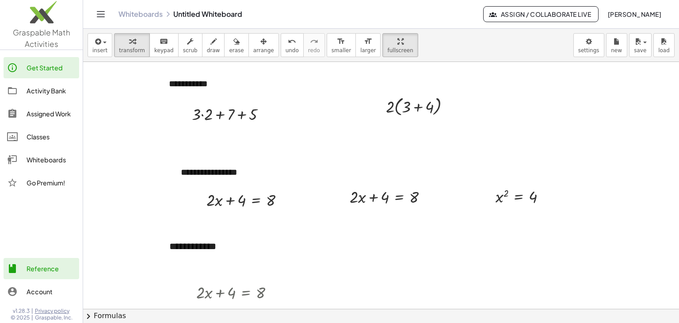
scroll to position [722, 0]
